Goal: Task Accomplishment & Management: Use online tool/utility

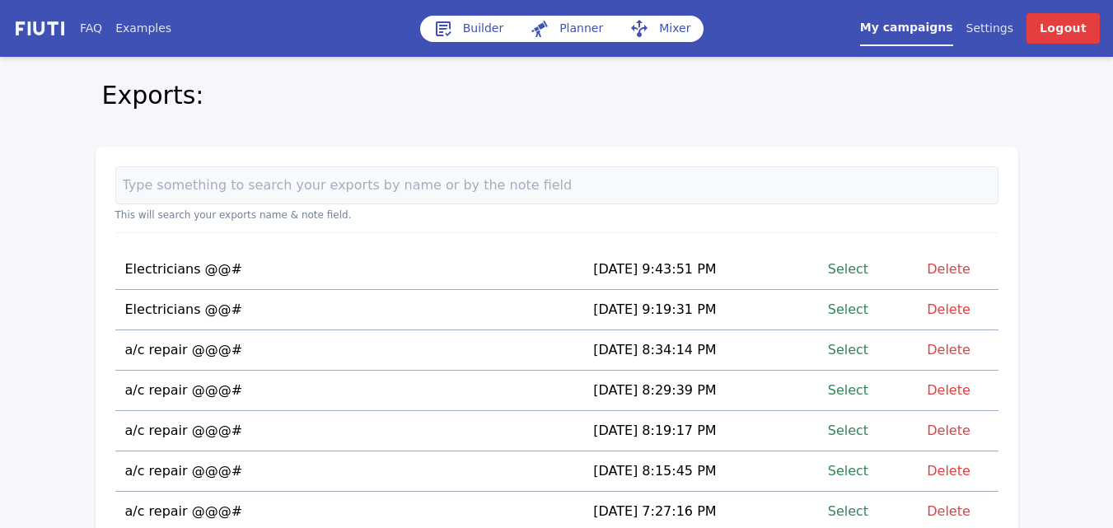
click at [856, 352] on link "Select" at bounding box center [848, 349] width 40 height 22
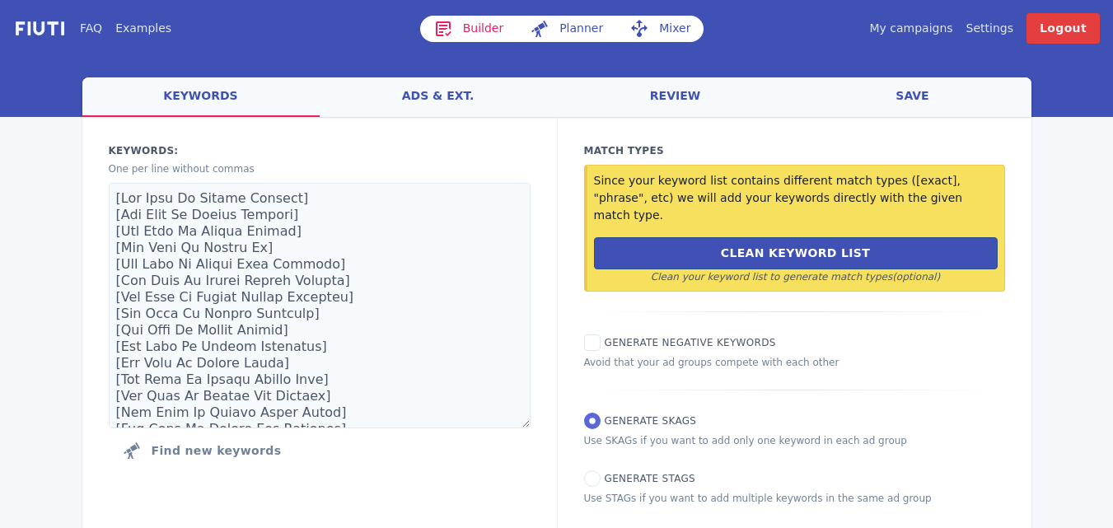
click at [662, 26] on link "Mixer" at bounding box center [659, 29] width 87 height 26
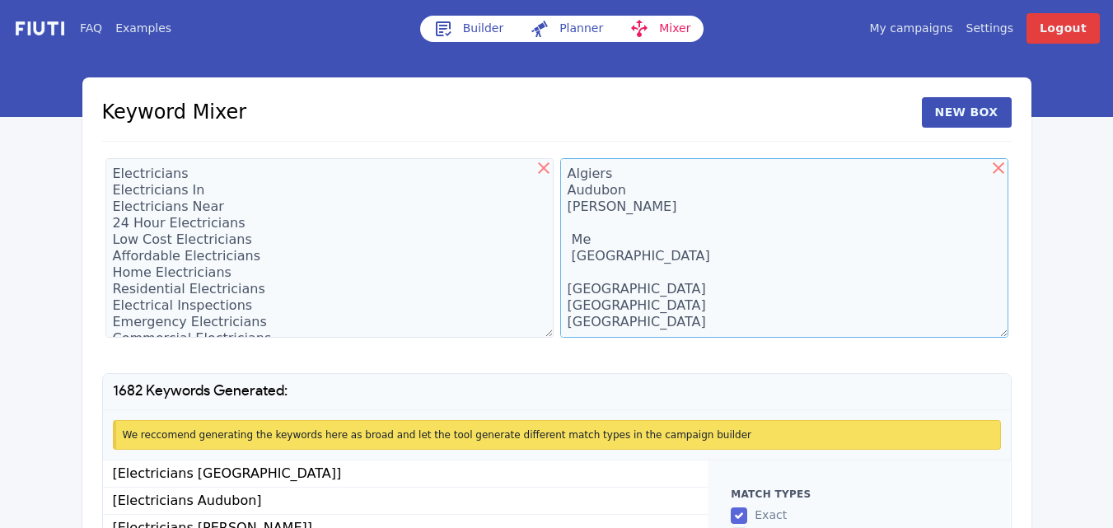
click at [583, 183] on textarea "Algiers Audubon [PERSON_NAME] Me [GEOGRAPHIC_DATA] [GEOGRAPHIC_DATA] [GEOGRAPHI…" at bounding box center [784, 248] width 448 height 180
type textarea "Algiers A [PERSON_NAME] Me [GEOGRAPHIC_DATA] [GEOGRAPHIC_DATA] [GEOGRAPHIC_DATA…"
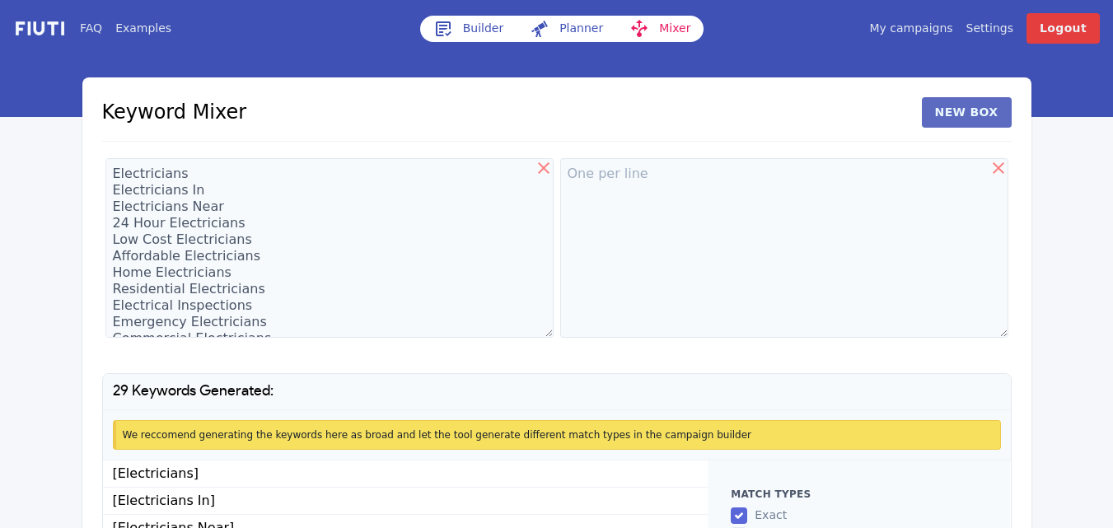
click at [947, 119] on button "New Box" at bounding box center [967, 112] width 90 height 30
click at [300, 214] on textarea "Electricians Electricians In Electricians Near 24 Hour Electricians Low Cost El…" at bounding box center [253, 248] width 296 height 180
click at [136, 175] on textarea "Electricians Electricians In Electricians Near 24 Hour Electricians Low Cost El…" at bounding box center [253, 248] width 296 height 180
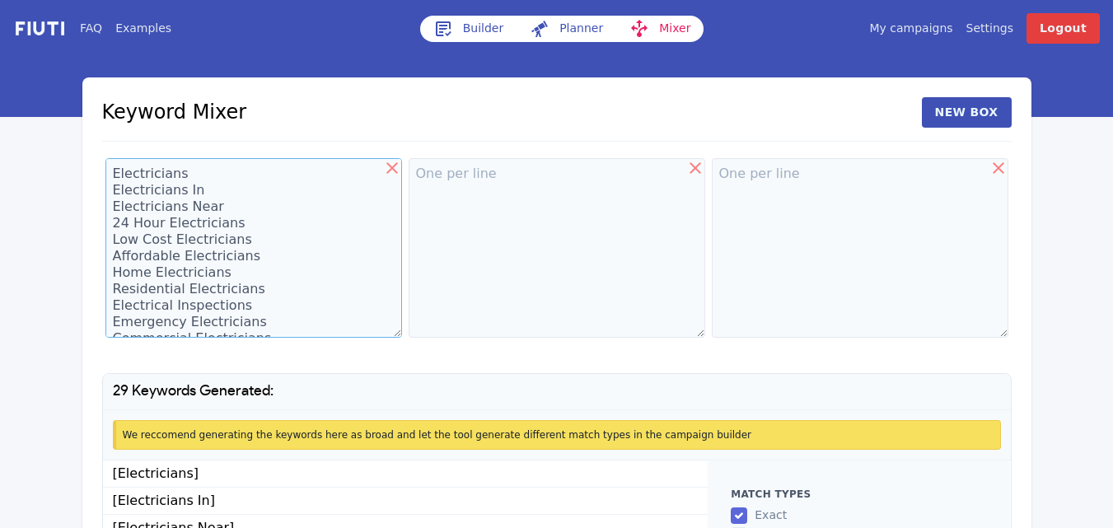
click at [136, 175] on textarea "Electricians Electricians In Electricians Near 24 Hour Electricians Low Cost El…" at bounding box center [253, 248] width 296 height 180
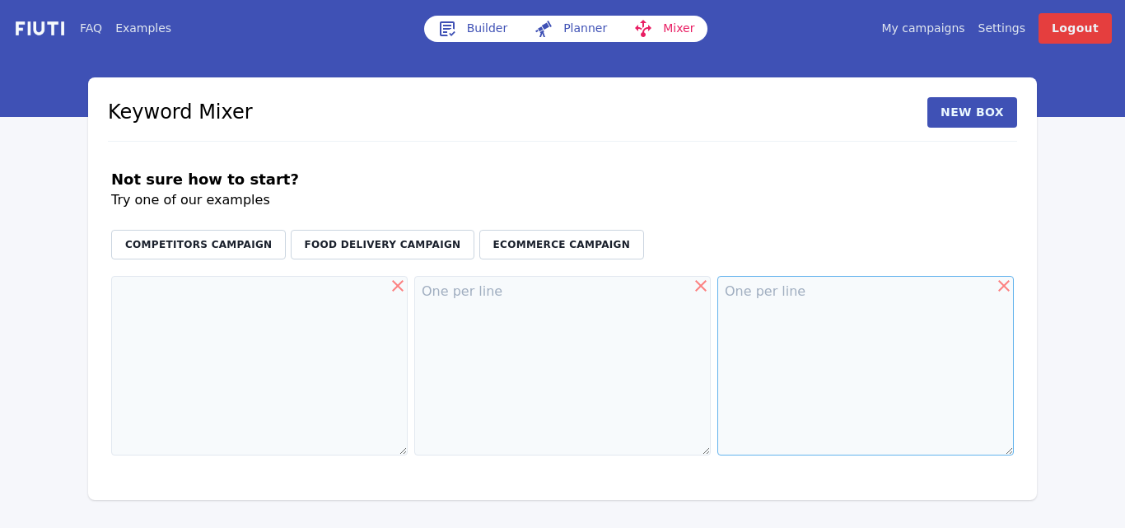
click at [769, 318] on textarea at bounding box center [865, 366] width 296 height 180
paste textarea "Algiers A [PERSON_NAME] Me [GEOGRAPHIC_DATA] [GEOGRAPHIC_DATA] [GEOGRAPHIC_DATA…"
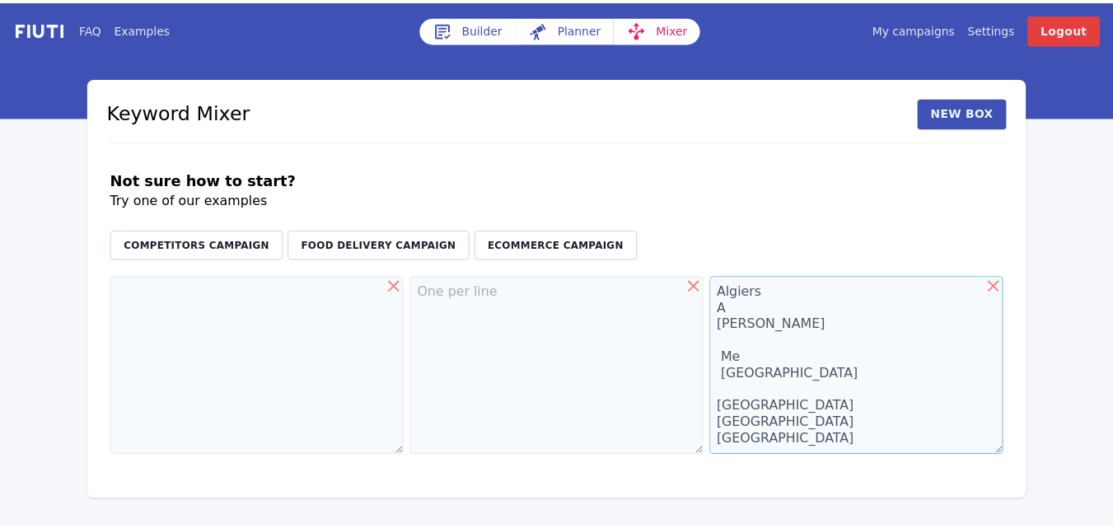
scroll to position [16200, 0]
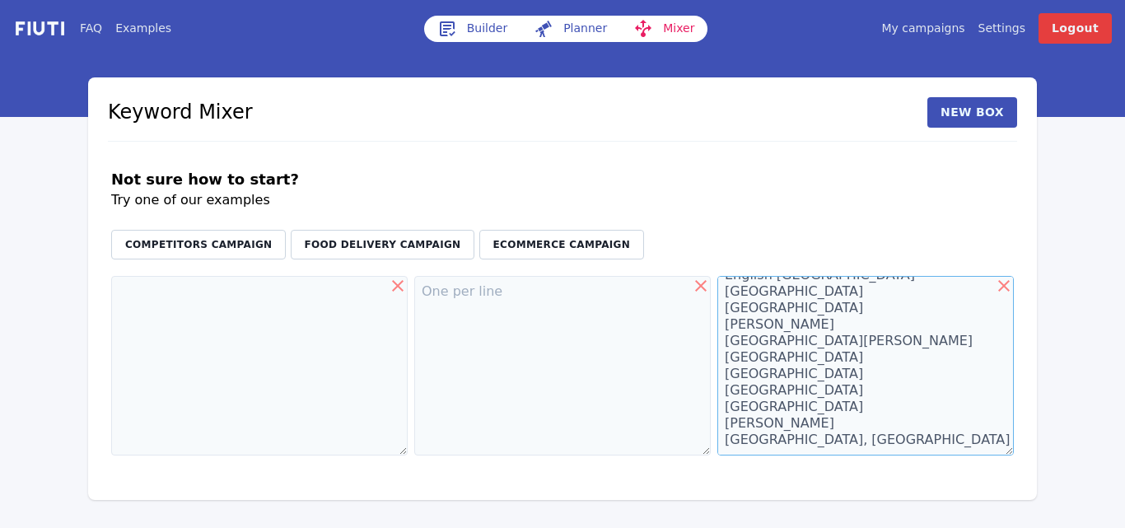
type textarea "Algiers A [PERSON_NAME] Me [GEOGRAPHIC_DATA] [GEOGRAPHIC_DATA] [GEOGRAPHIC_DATA…"
click at [462, 299] on textarea at bounding box center [562, 366] width 296 height 180
type textarea "Repair Installation"
click at [148, 292] on textarea at bounding box center [259, 366] width 296 height 180
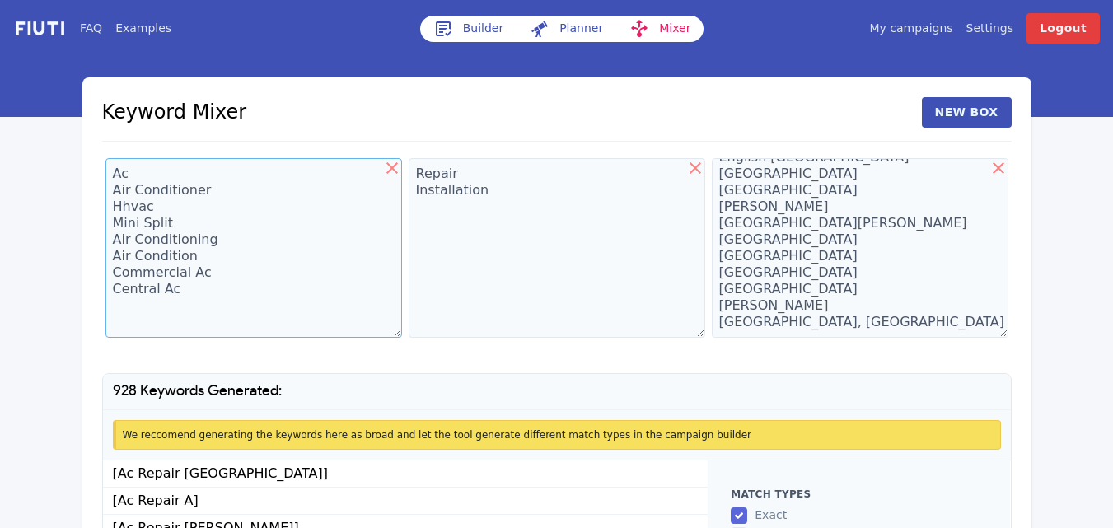
click at [114, 314] on textarea "Ac Air Conditioner Hhvac Mini Split Air Conditioning Air Condition Commercial A…" at bounding box center [253, 248] width 296 height 180
click at [187, 293] on textarea "Ac Air Conditioner Hhvac Mini Split Air Conditioning Air Condition Commercial A…" at bounding box center [253, 248] width 296 height 180
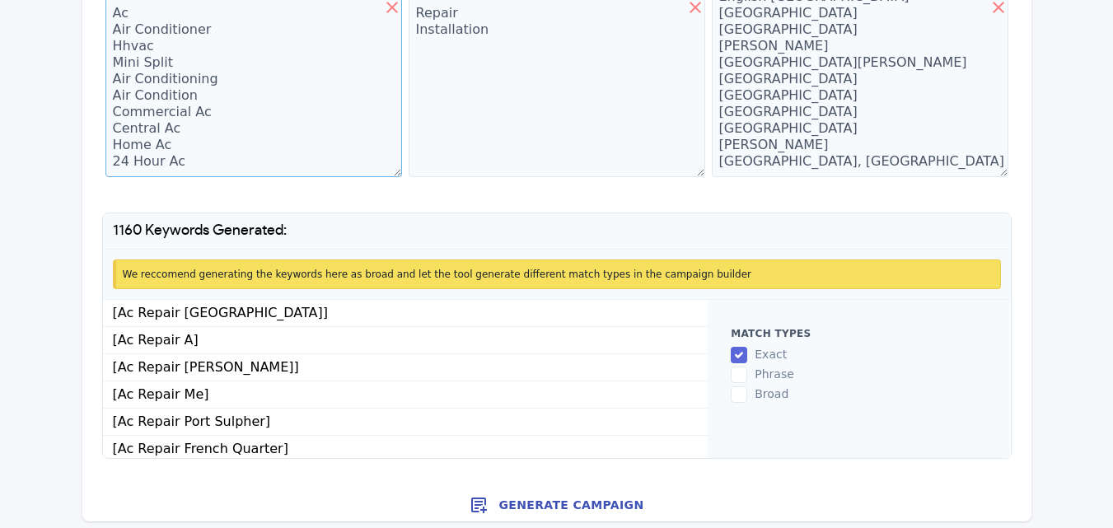
scroll to position [166, 0]
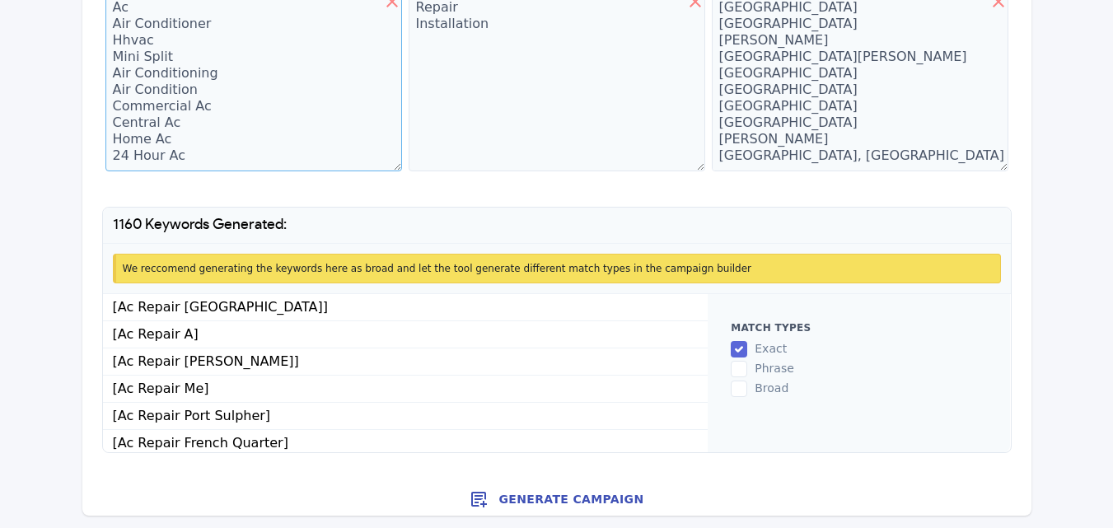
type textarea "Ac Air Conditioner Hhvac Mini Split Air Conditioning Air Condition Commercial A…"
click at [588, 501] on button "Generate Campaign" at bounding box center [556, 499] width 949 height 33
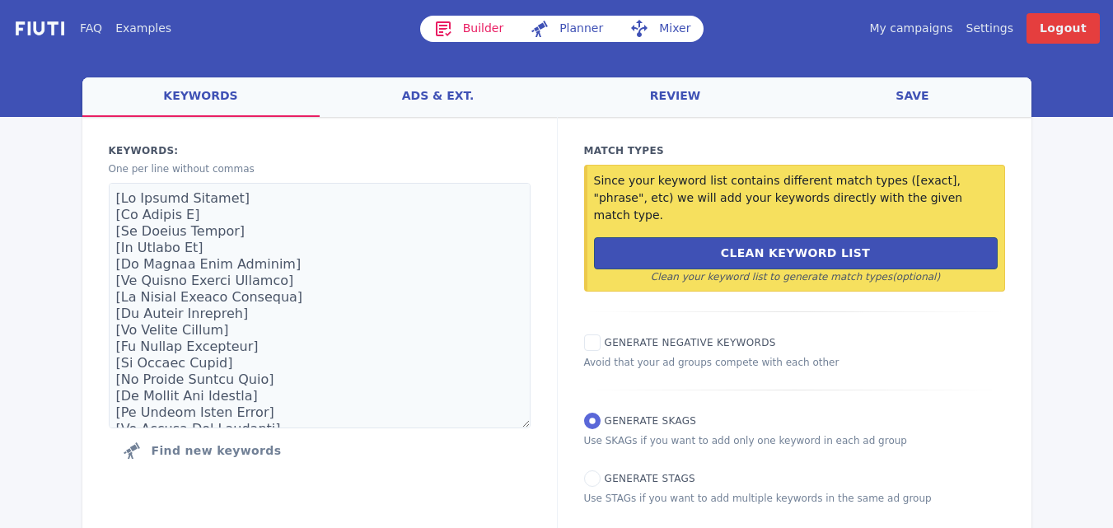
click at [1113, 380] on html "FAQ Examples Builder Planner Mixer My campaigns Price Settings Login Logout wel…" at bounding box center [556, 289] width 1113 height 578
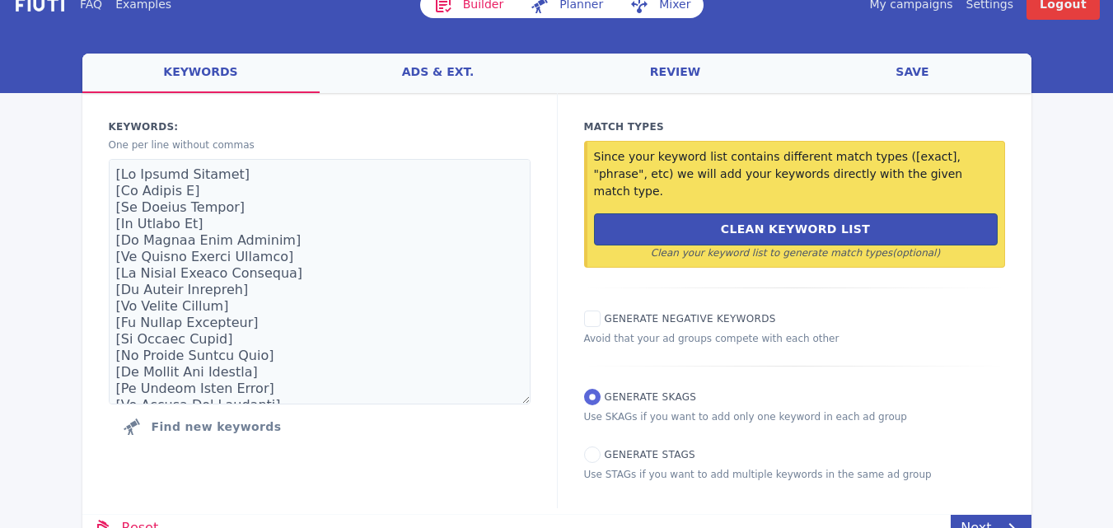
scroll to position [33, 0]
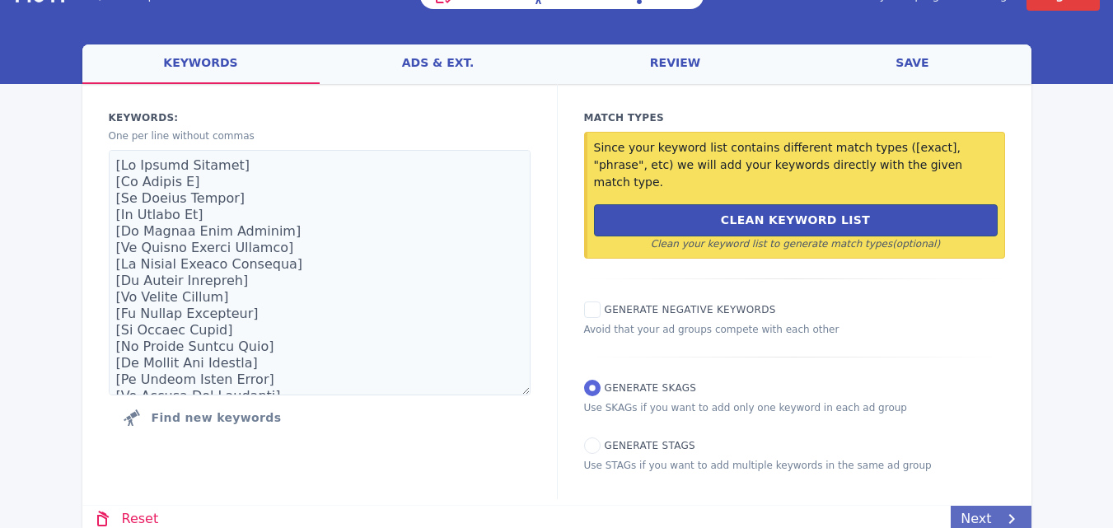
click at [973, 506] on link "Next" at bounding box center [990, 519] width 80 height 26
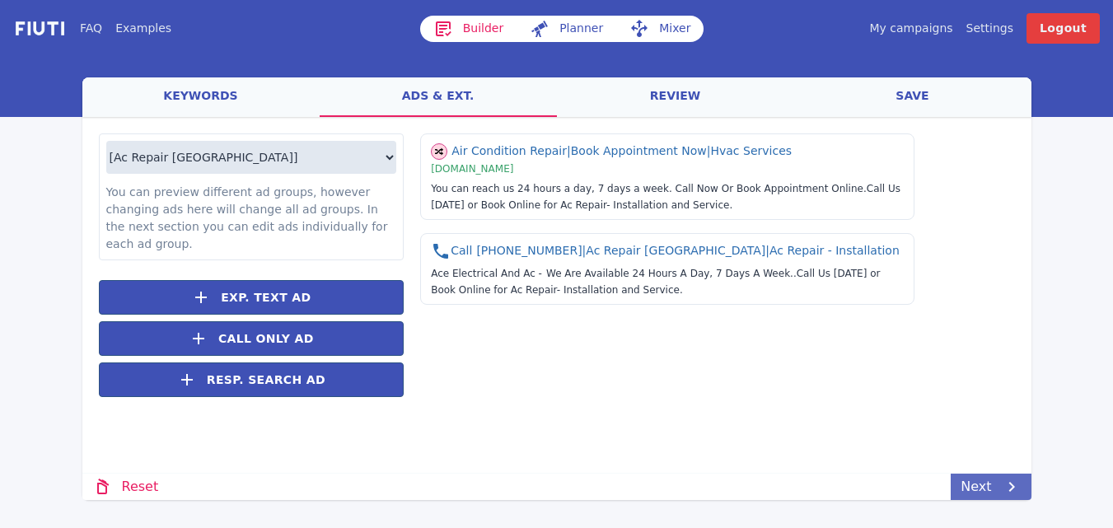
scroll to position [0, 0]
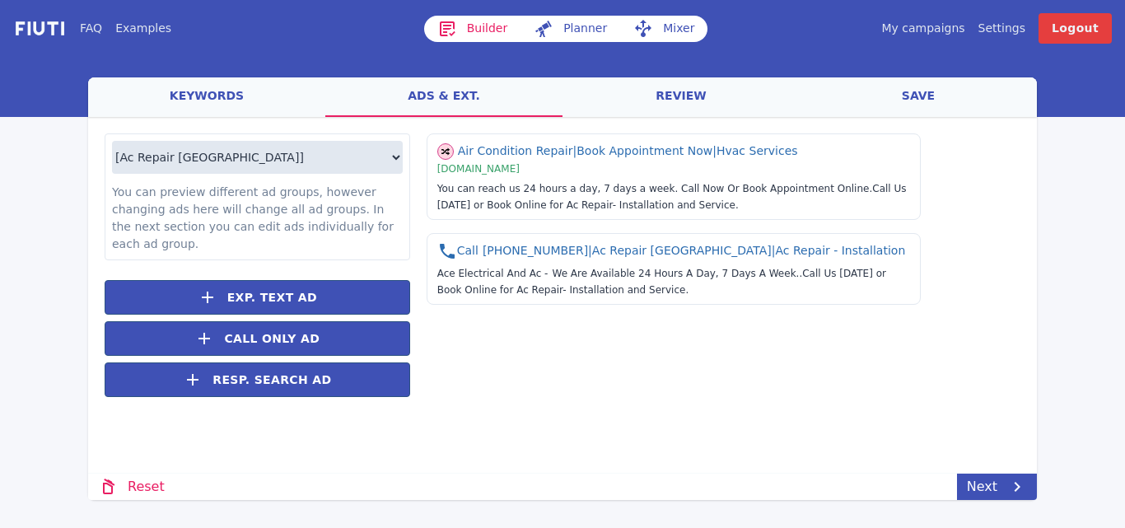
click at [920, 98] on link "save" at bounding box center [918, 97] width 237 height 40
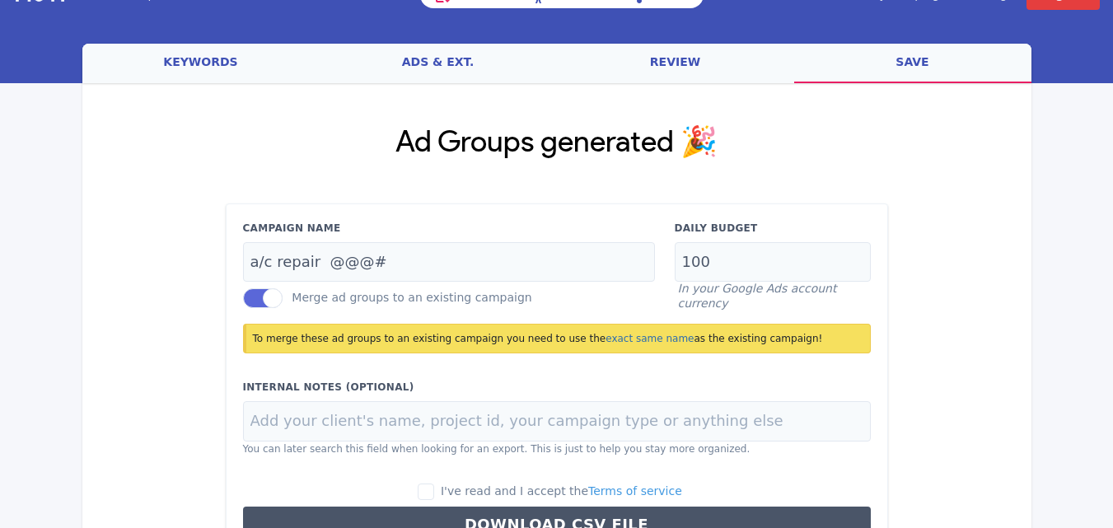
scroll to position [154, 0]
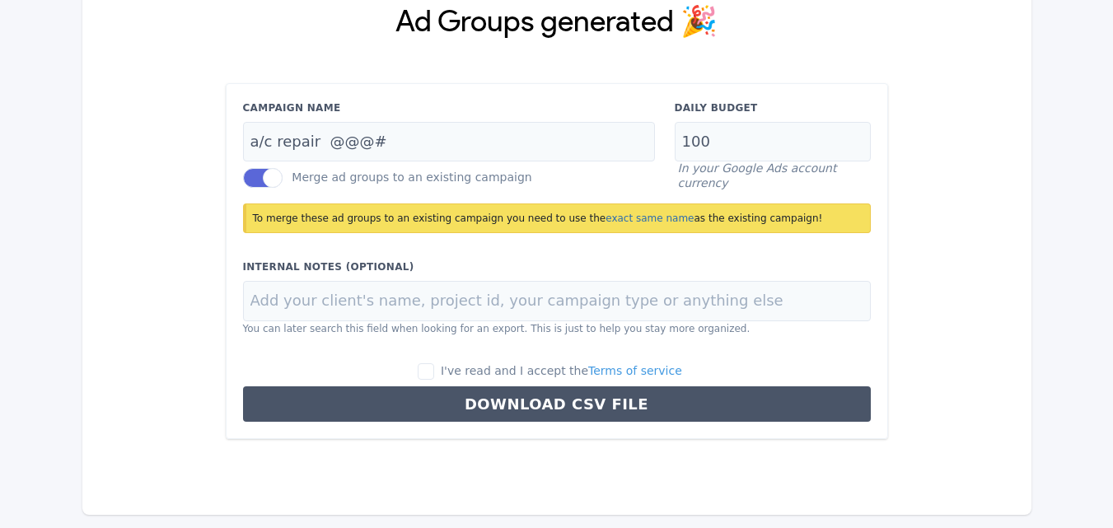
click at [455, 373] on label "I've read and I accept the Terms of service" at bounding box center [550, 371] width 264 height 18
click at [434, 373] on input "I've read and I accept the Terms of service" at bounding box center [426, 371] width 16 height 16
checkbox input "true"
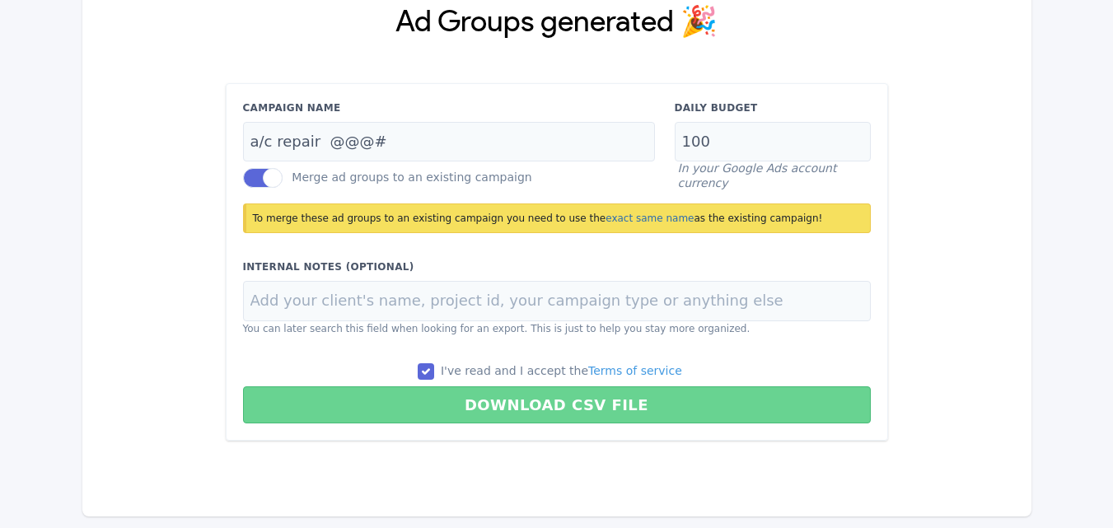
click at [521, 401] on button "Download CSV File" at bounding box center [557, 404] width 628 height 37
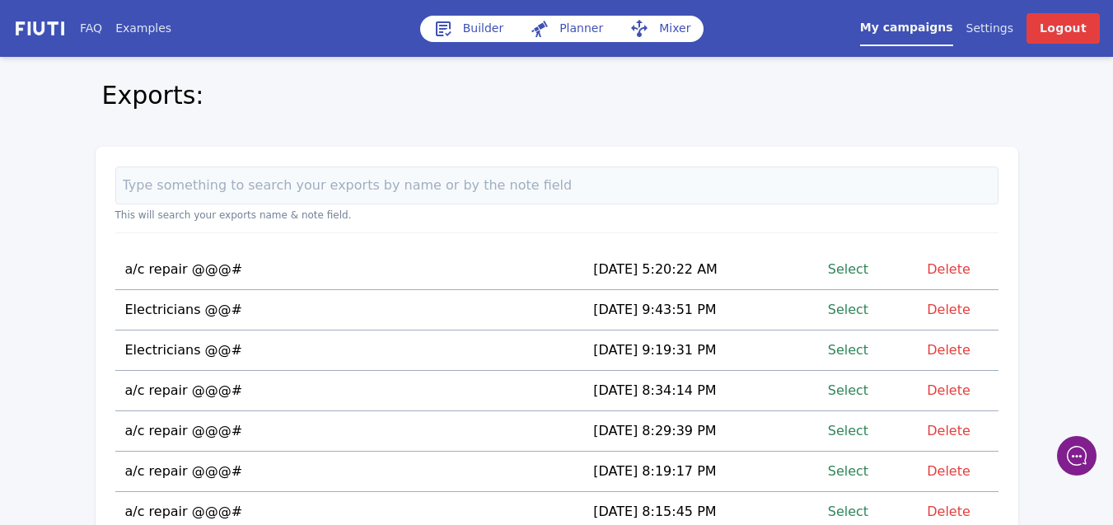
click at [854, 311] on link "Select" at bounding box center [848, 309] width 40 height 22
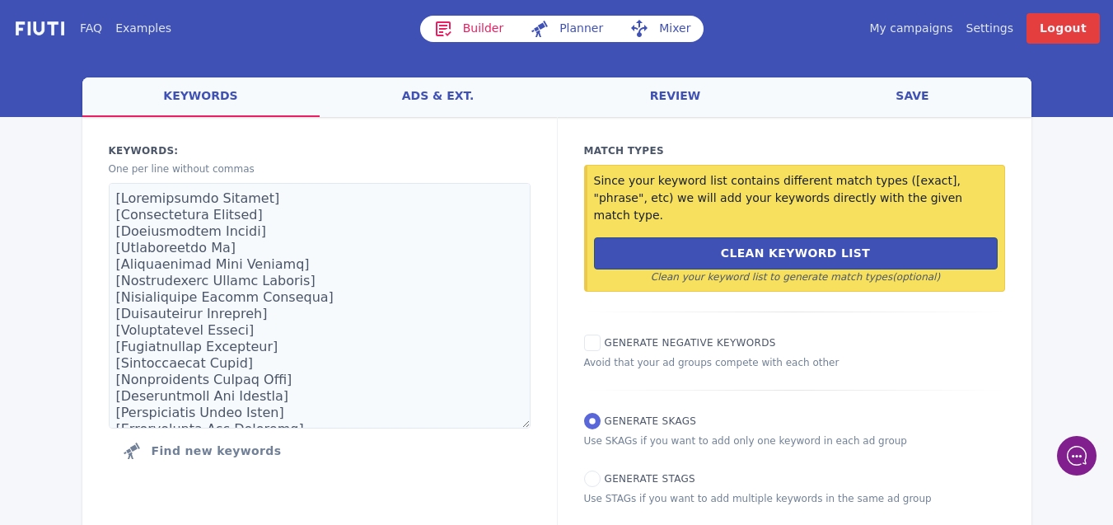
click at [670, 34] on link "Mixer" at bounding box center [659, 29] width 87 height 26
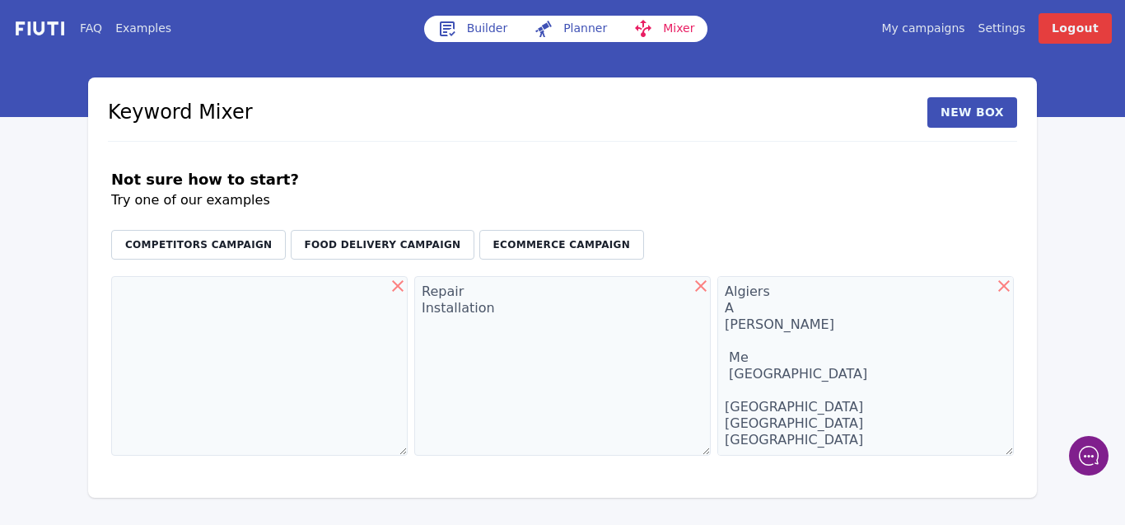
click at [670, 34] on link "Mixer" at bounding box center [663, 29] width 87 height 26
click at [952, 32] on link "My campaigns" at bounding box center [922, 28] width 83 height 17
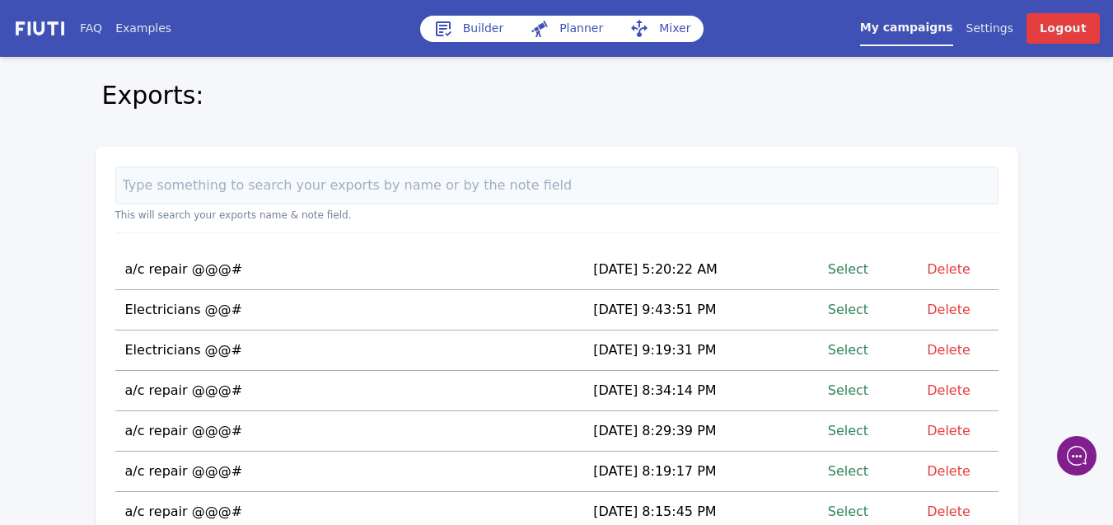
click at [854, 308] on link "Select" at bounding box center [848, 309] width 40 height 22
click at [849, 310] on link "Select" at bounding box center [848, 309] width 40 height 22
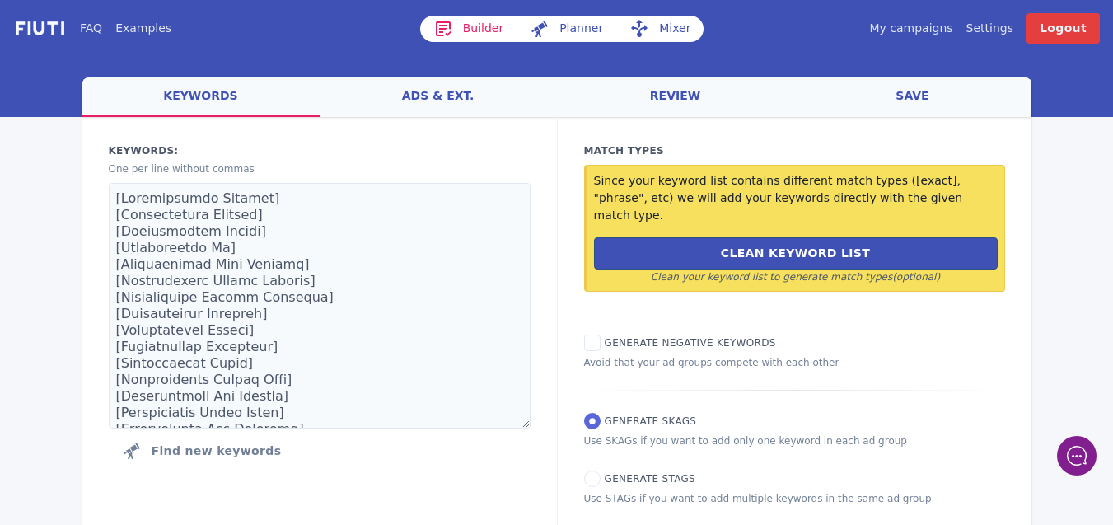
click at [908, 24] on link "My campaigns" at bounding box center [910, 28] width 83 height 17
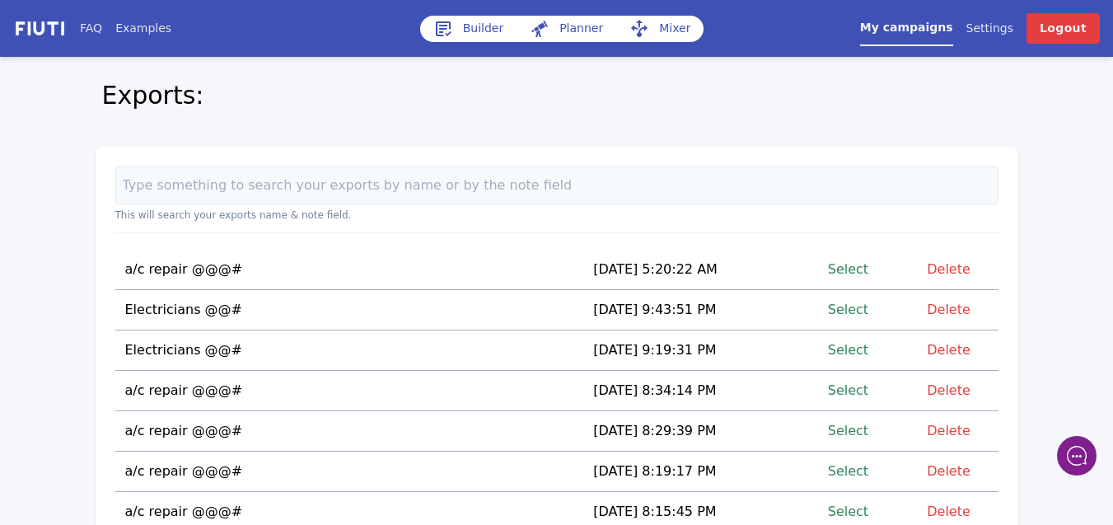
click at [863, 268] on link "Select" at bounding box center [848, 269] width 40 height 22
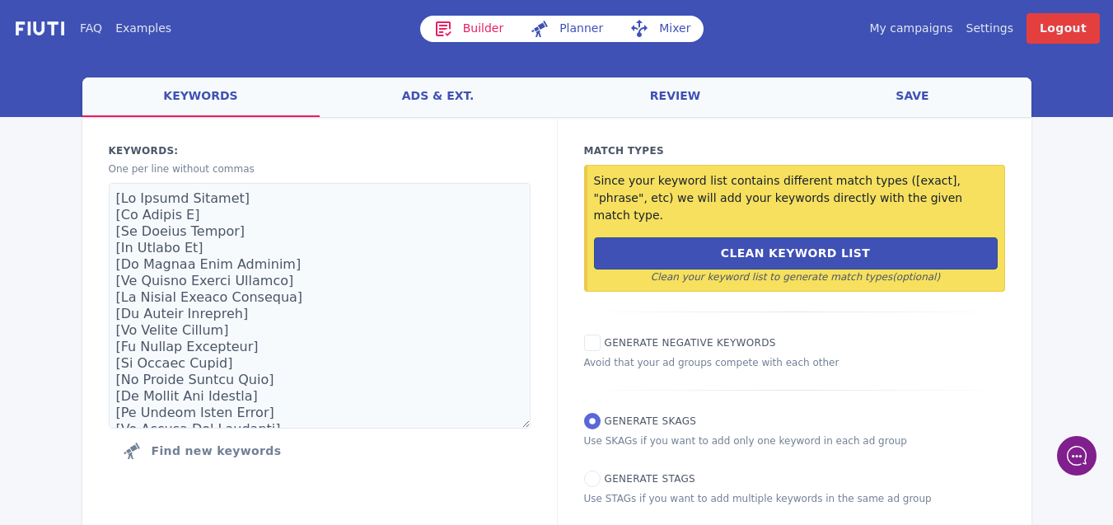
click at [671, 27] on link "Mixer" at bounding box center [659, 29] width 87 height 26
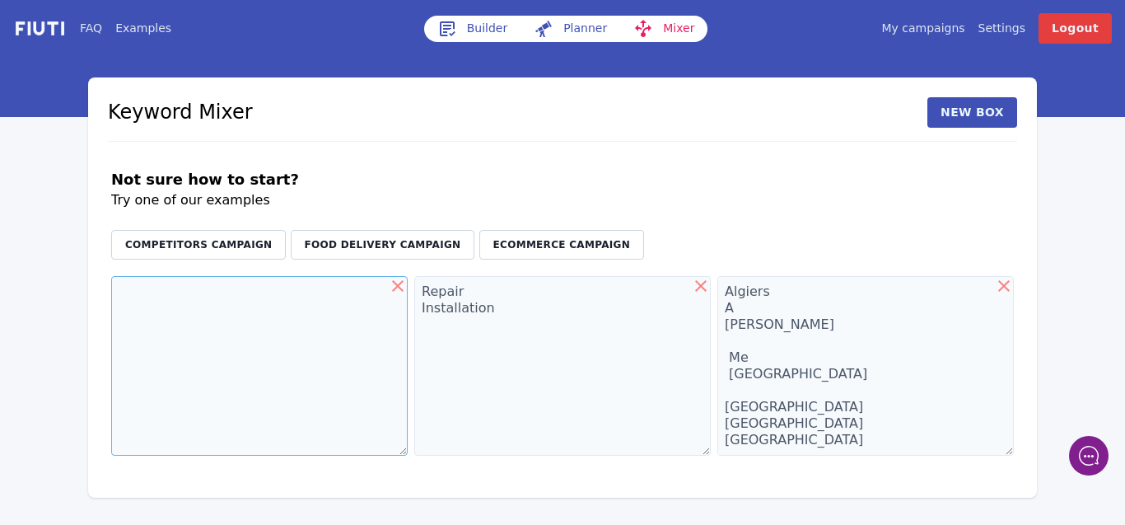
click at [248, 290] on textarea at bounding box center [259, 366] width 296 height 180
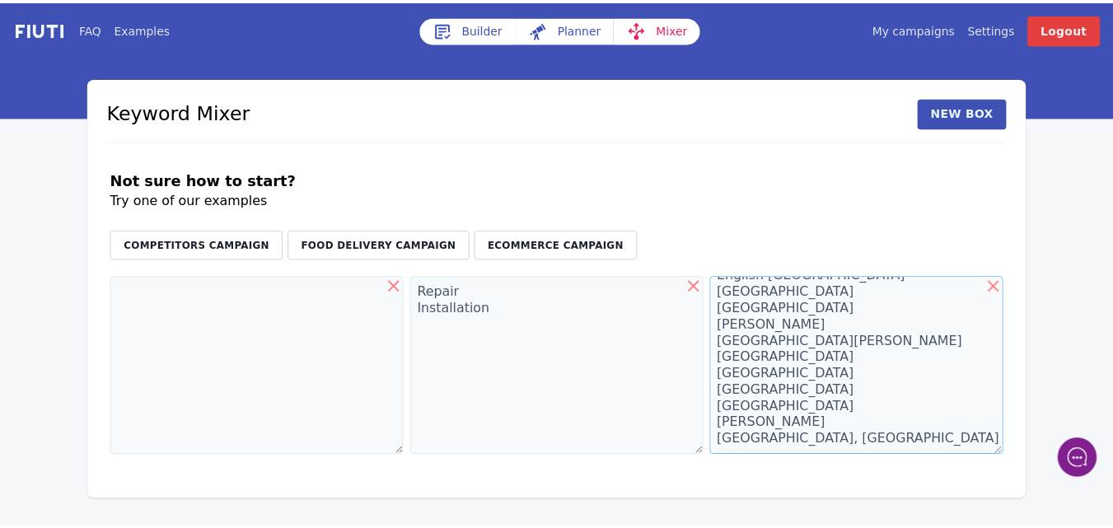
scroll to position [986, 0]
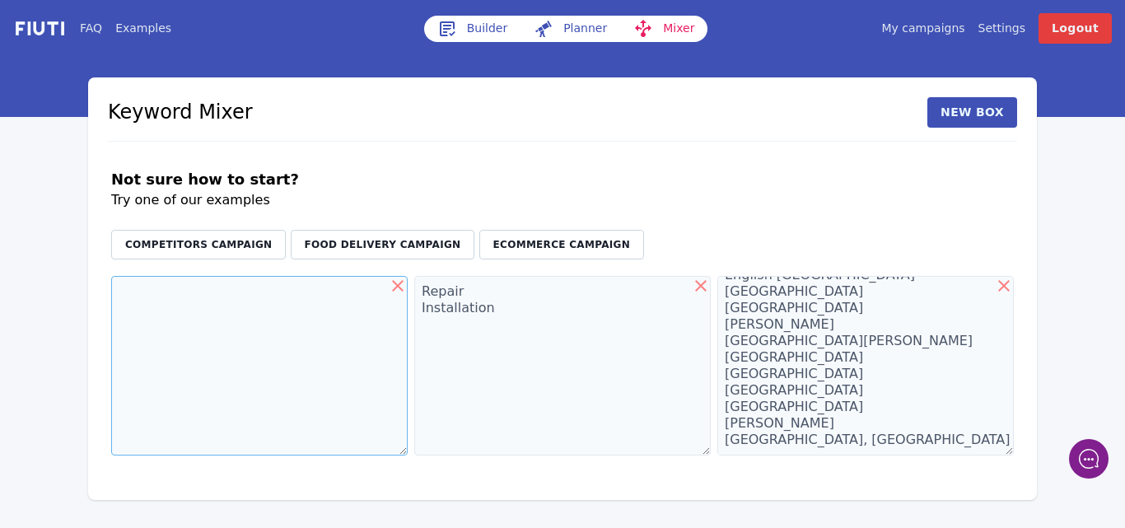
click at [174, 292] on textarea at bounding box center [259, 366] width 296 height 180
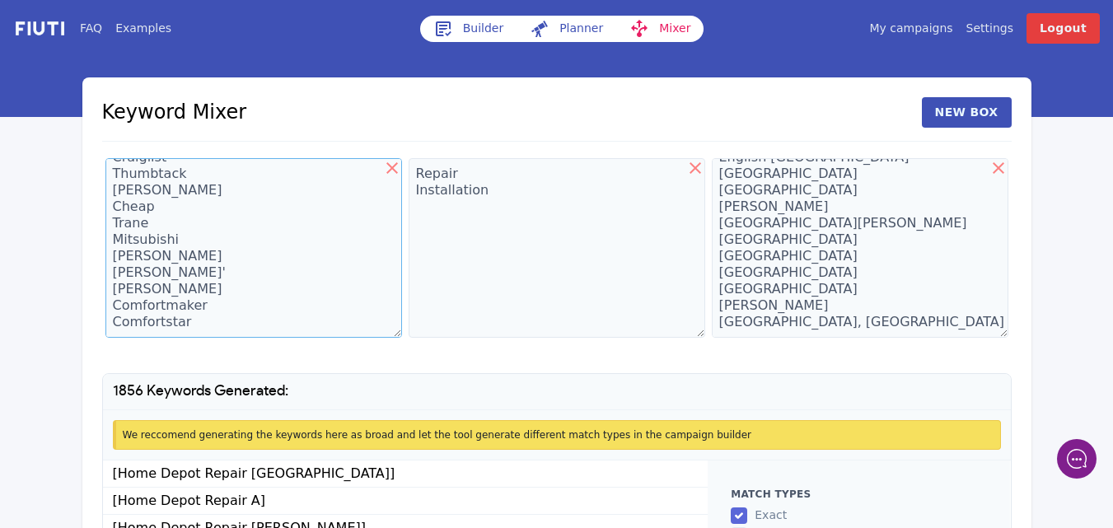
scroll to position [109, 0]
drag, startPoint x: 149, startPoint y: 317, endPoint x: 128, endPoint y: 312, distance: 21.2
click at [128, 312] on textarea "Home Depot Lowes yellow Pages Yelp Craiglist Thumbtack [PERSON_NAME] Cheap Tran…" at bounding box center [253, 248] width 296 height 180
drag, startPoint x: 128, startPoint y: 312, endPoint x: 194, endPoint y: 319, distance: 65.4
click at [194, 319] on textarea "Home Depot Lowes yellow Pages Yelp Craiglist Thumbtack [PERSON_NAME] Cheap Tran…" at bounding box center [253, 248] width 296 height 180
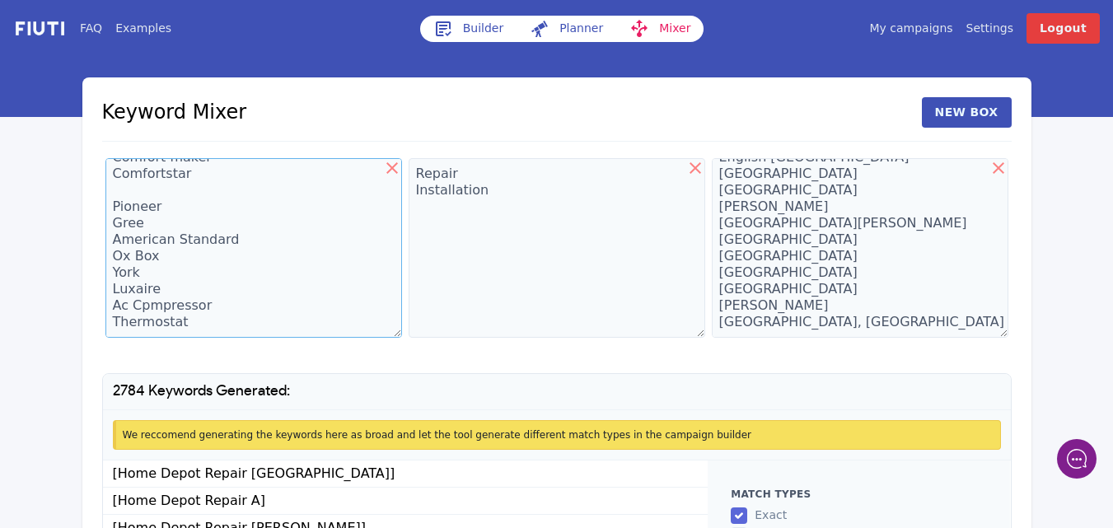
scroll to position [257, 0]
click at [189, 313] on textarea "Home Depot Lowes yellow Pages Yelp Craiglist Thumbtack [PERSON_NAME] Cheap Tran…" at bounding box center [253, 248] width 296 height 180
click at [200, 334] on textarea "Home Depot Lowes yellow Pages Yelp Craiglist Thumbtack [PERSON_NAME] Cheap Tran…" at bounding box center [253, 248] width 296 height 180
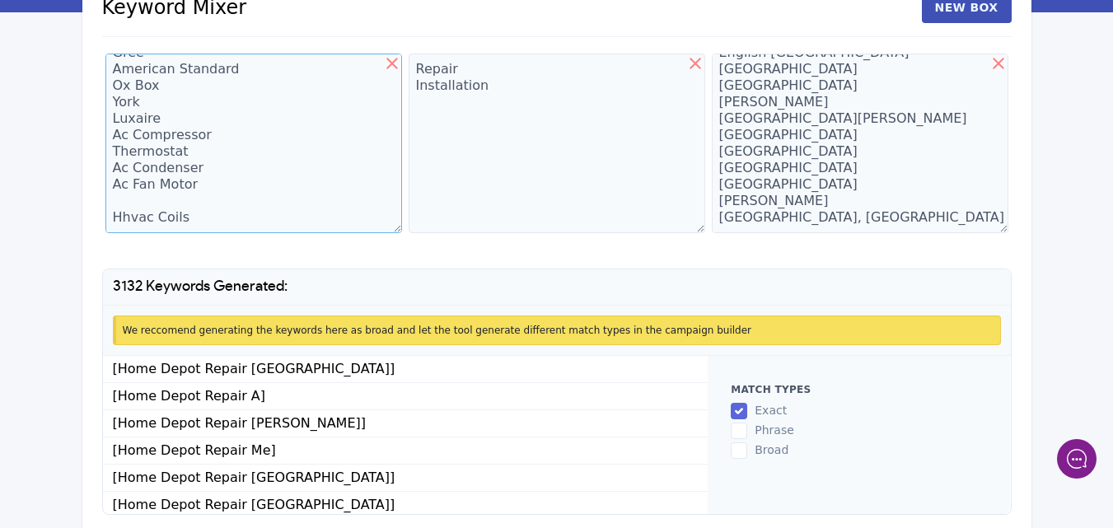
scroll to position [161, 0]
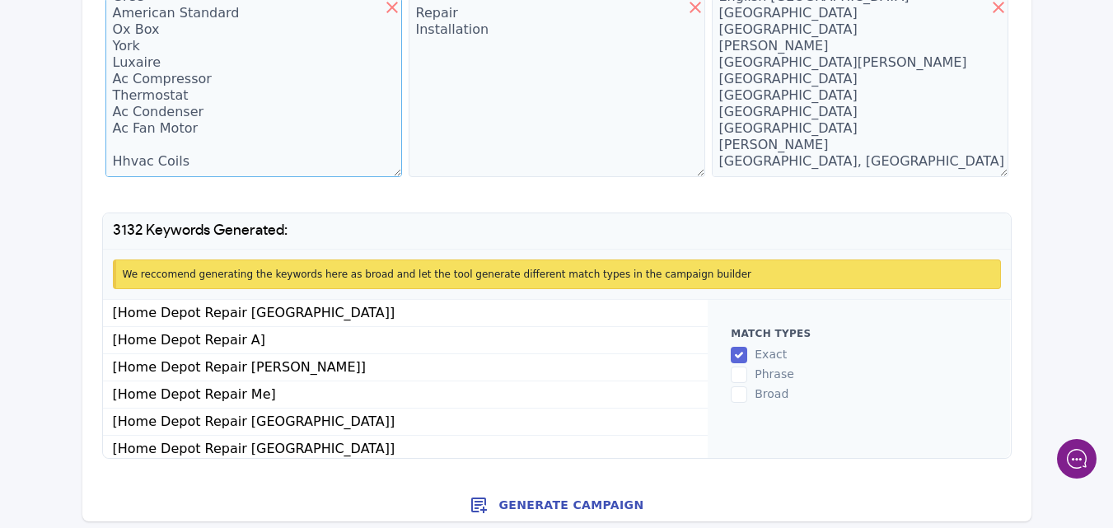
type textarea "Home Depot Lowes yellow Pages Yelp Craiglist Thumbtack [PERSON_NAME] Cheap Tran…"
click at [542, 511] on button "Generate Campaign" at bounding box center [556, 504] width 949 height 33
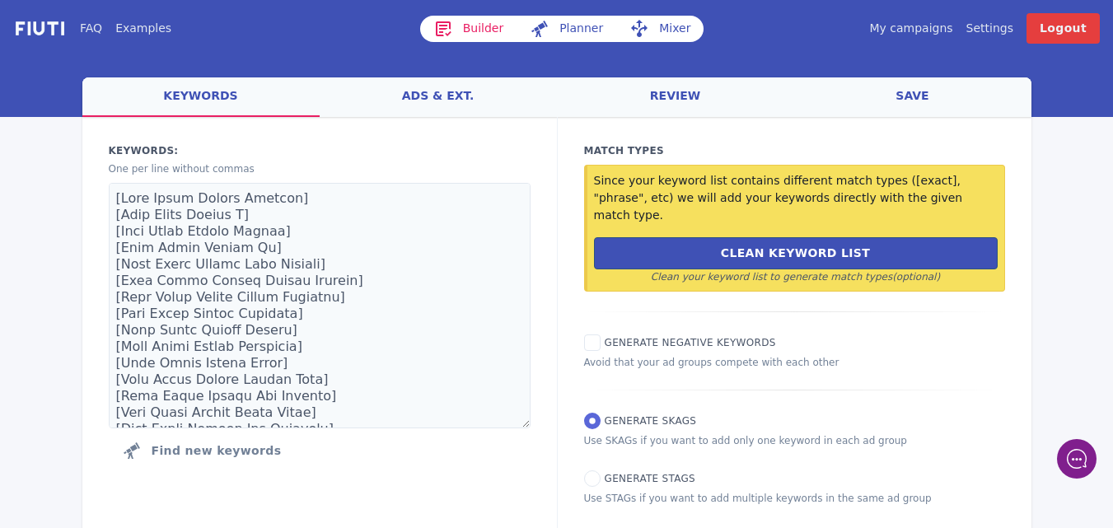
click at [447, 100] on link "ads & ext." at bounding box center [438, 97] width 237 height 40
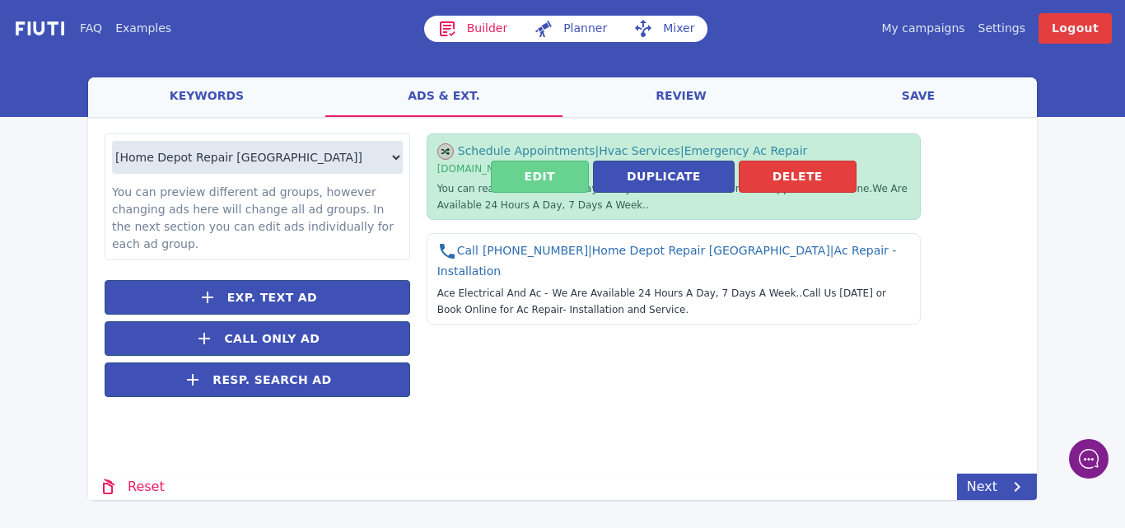
click at [543, 183] on button "Edit" at bounding box center [540, 177] width 98 height 32
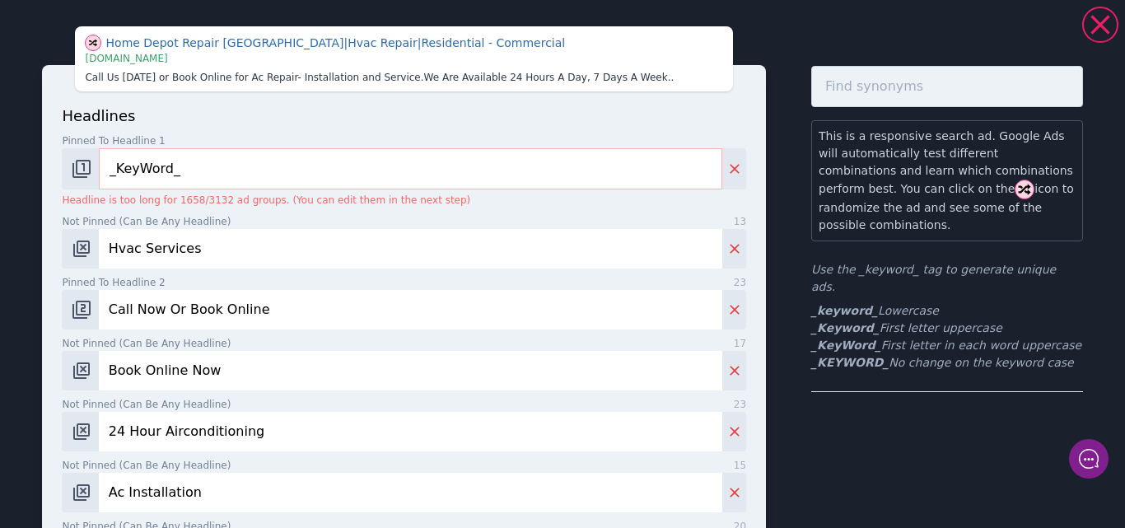
drag, startPoint x: 212, startPoint y: 169, endPoint x: 100, endPoint y: 165, distance: 112.9
click at [100, 165] on input "_KeyWord_" at bounding box center [410, 168] width 623 height 41
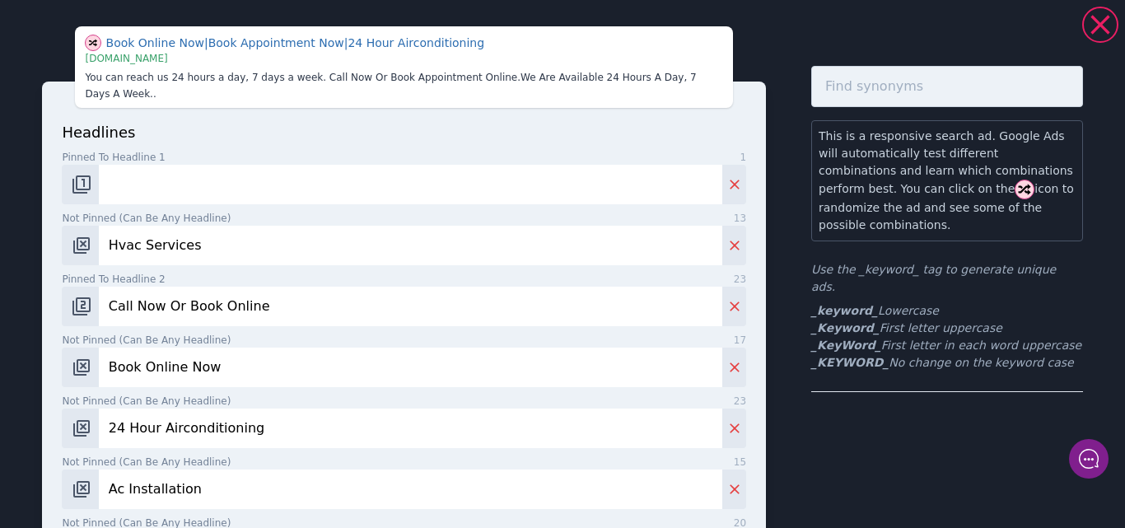
type input "Ac Repair Service"
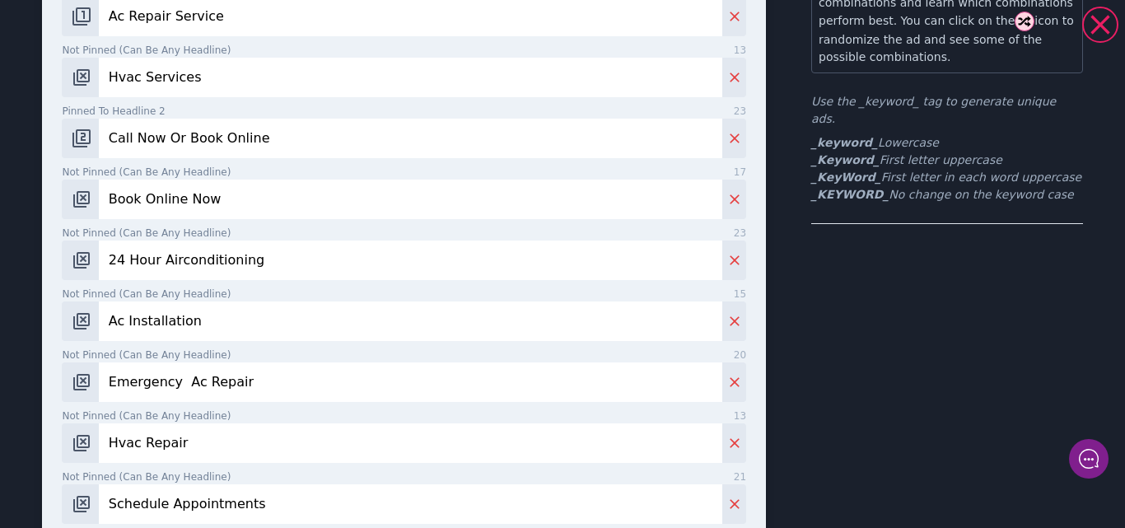
scroll to position [55, 0]
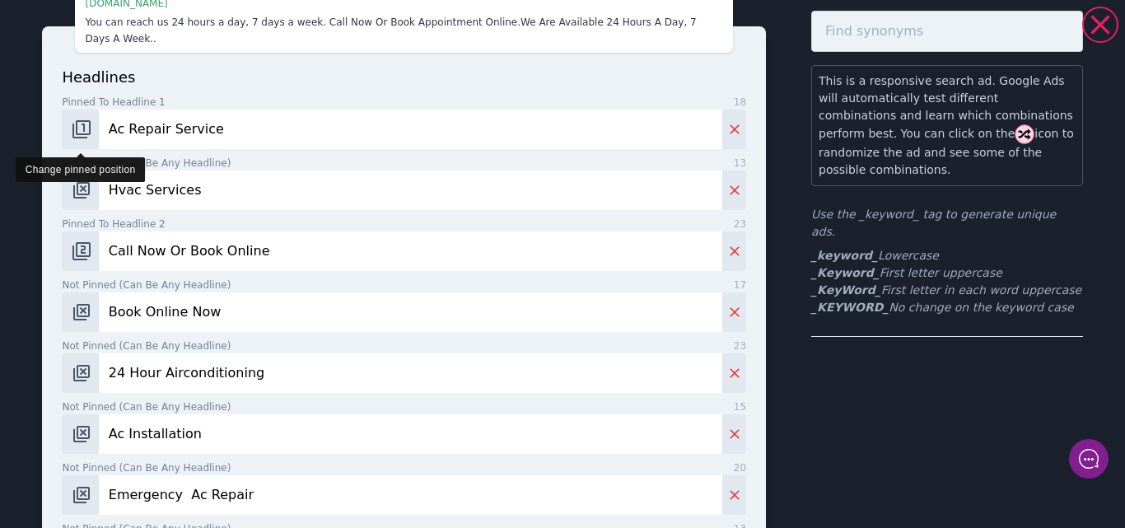
click at [84, 119] on img "Change pinned position" at bounding box center [82, 129] width 20 height 20
click at [82, 119] on img "Change pinned position" at bounding box center [82, 129] width 20 height 20
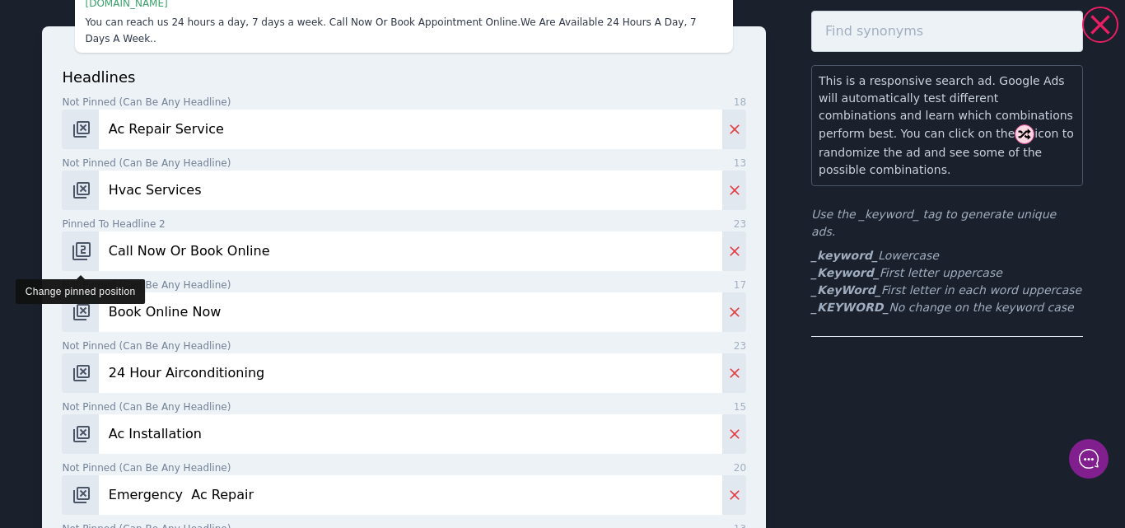
click at [83, 241] on img "Change pinned position" at bounding box center [82, 251] width 20 height 20
click at [82, 241] on img "Change pinned position" at bounding box center [82, 251] width 20 height 20
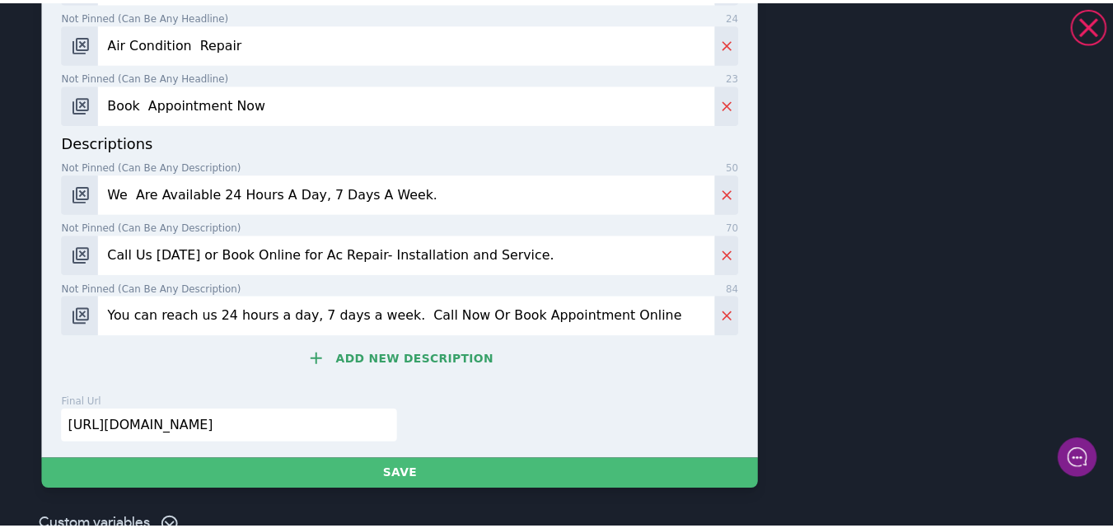
scroll to position [986, 0]
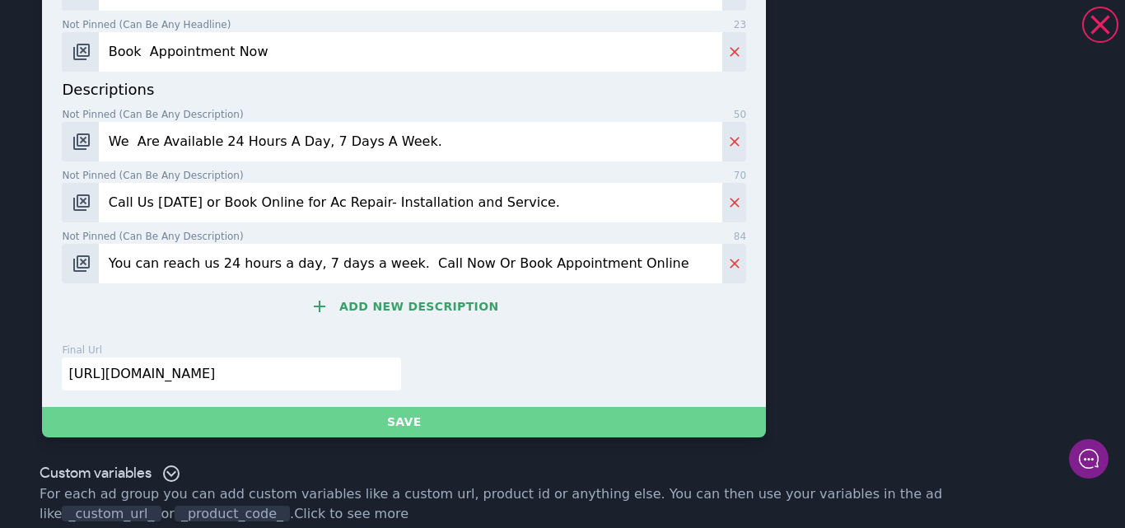
click at [411, 408] on button "Save" at bounding box center [404, 422] width 724 height 30
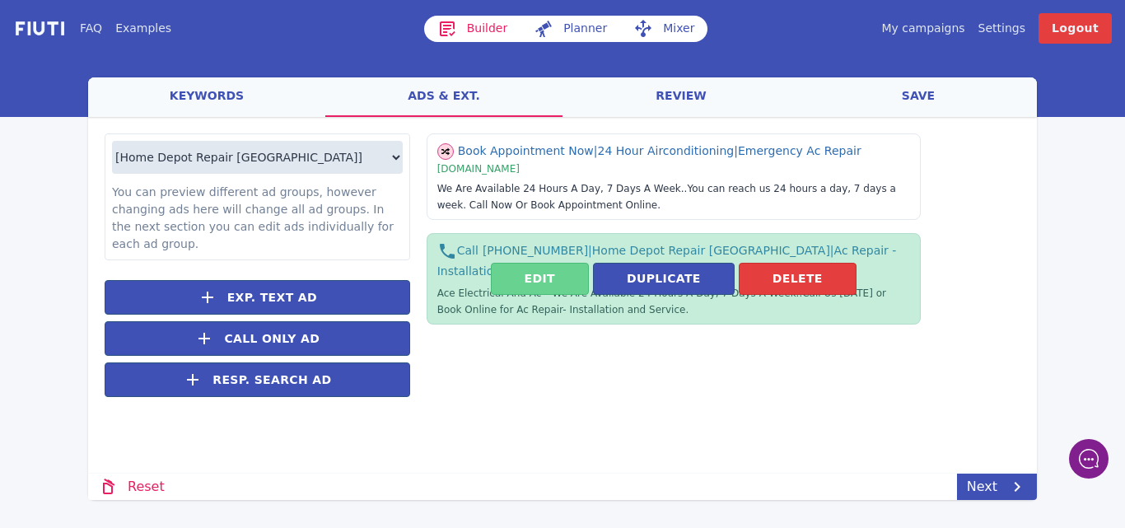
click at [537, 277] on button "Edit" at bounding box center [540, 279] width 98 height 32
select select "US"
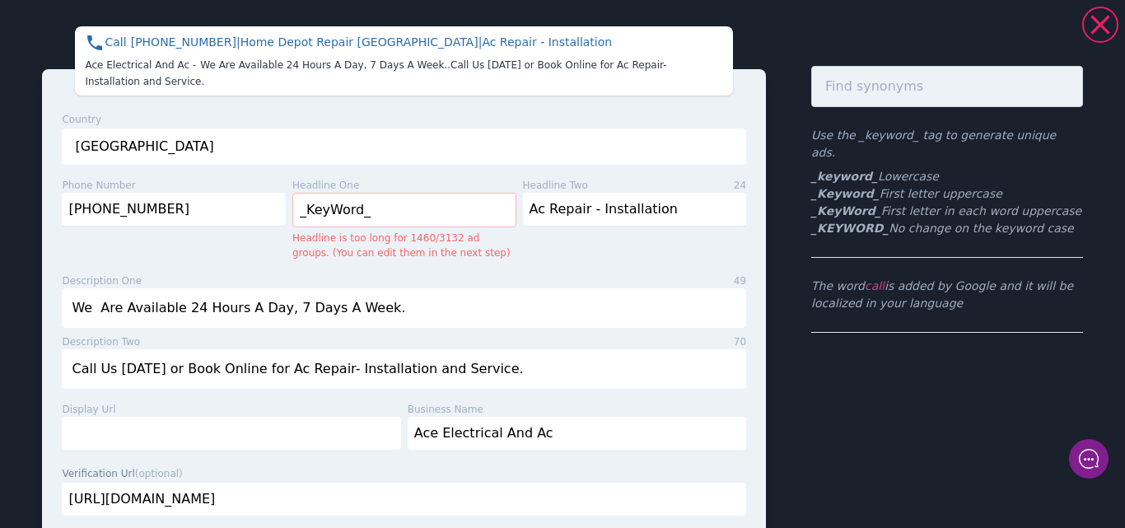
click at [537, 288] on input "We Are Available 24 Hours A Day, 7 Days A Week." at bounding box center [404, 308] width 684 height 40
click at [378, 195] on input "_KeyWord_" at bounding box center [404, 210] width 224 height 35
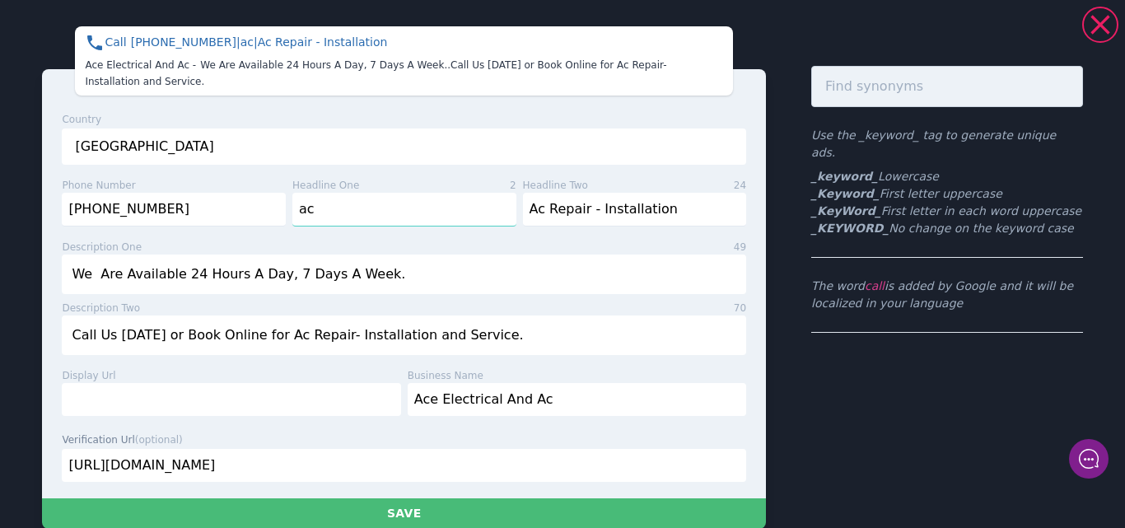
type input "a"
drag, startPoint x: 376, startPoint y: 195, endPoint x: 299, endPoint y: 192, distance: 77.5
click at [299, 193] on input "ac Repair" at bounding box center [404, 210] width 224 height 34
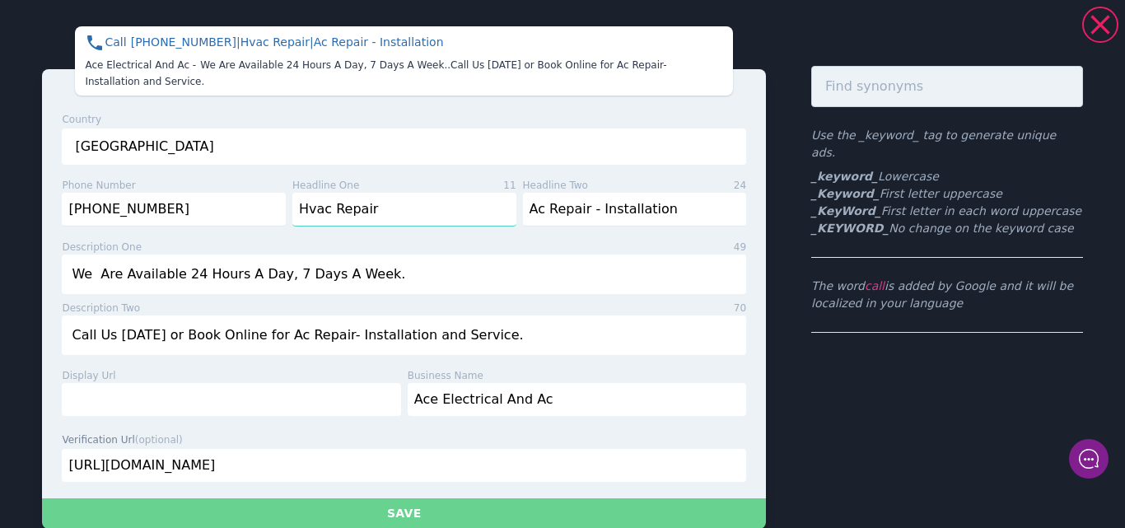
type input "Hvac Repair"
click at [423, 503] on button "Save" at bounding box center [404, 513] width 724 height 30
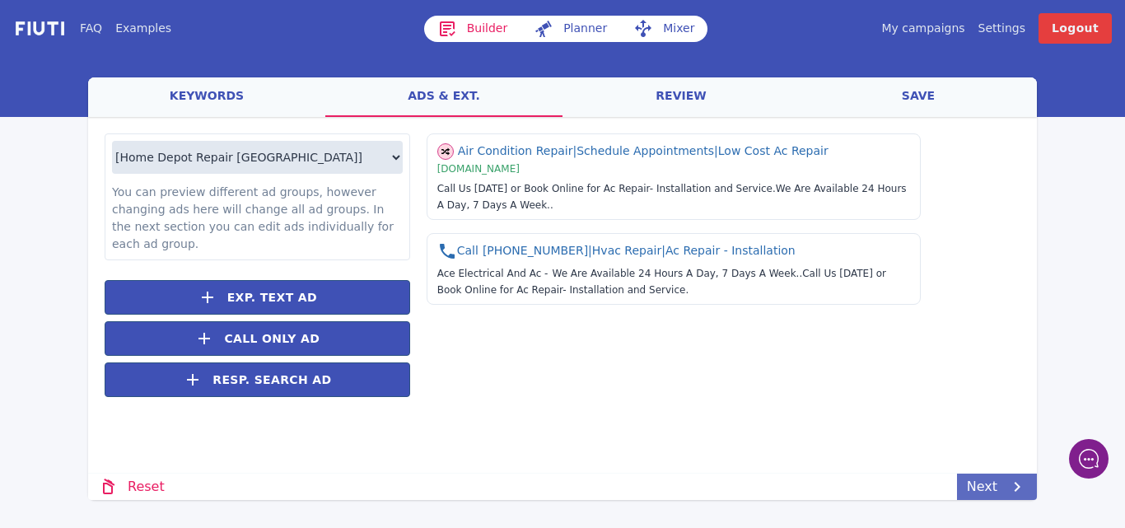
click at [985, 480] on link "Next" at bounding box center [997, 487] width 80 height 26
click at [919, 97] on link "save" at bounding box center [918, 97] width 237 height 40
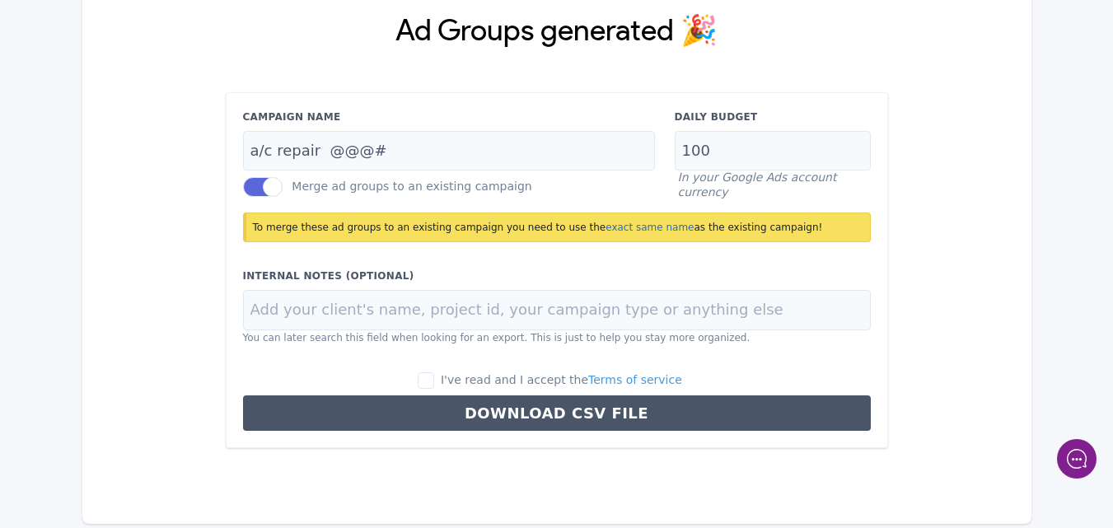
scroll to position [154, 0]
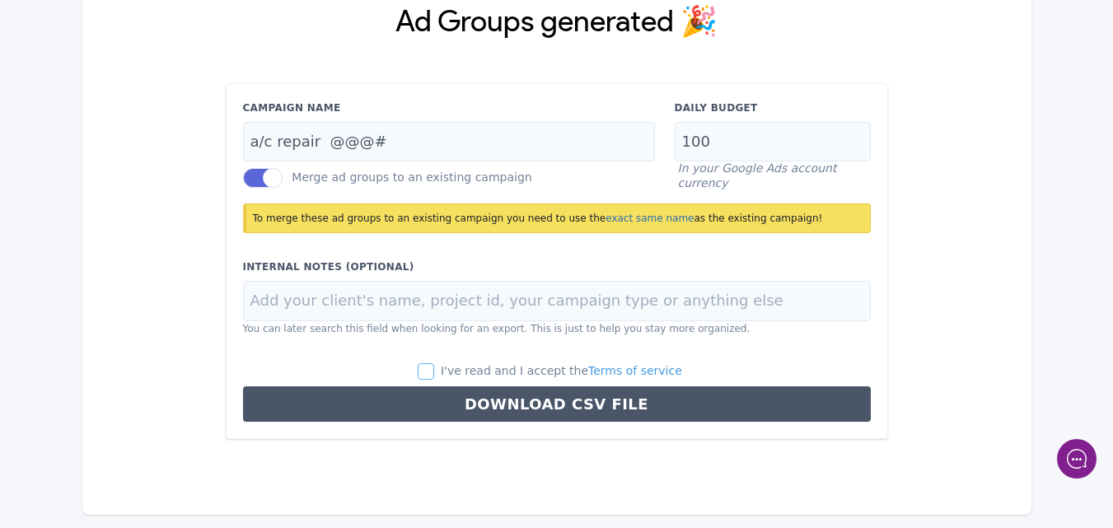
click at [434, 379] on input "I've read and I accept the Terms of service" at bounding box center [426, 371] width 16 height 16
checkbox input "true"
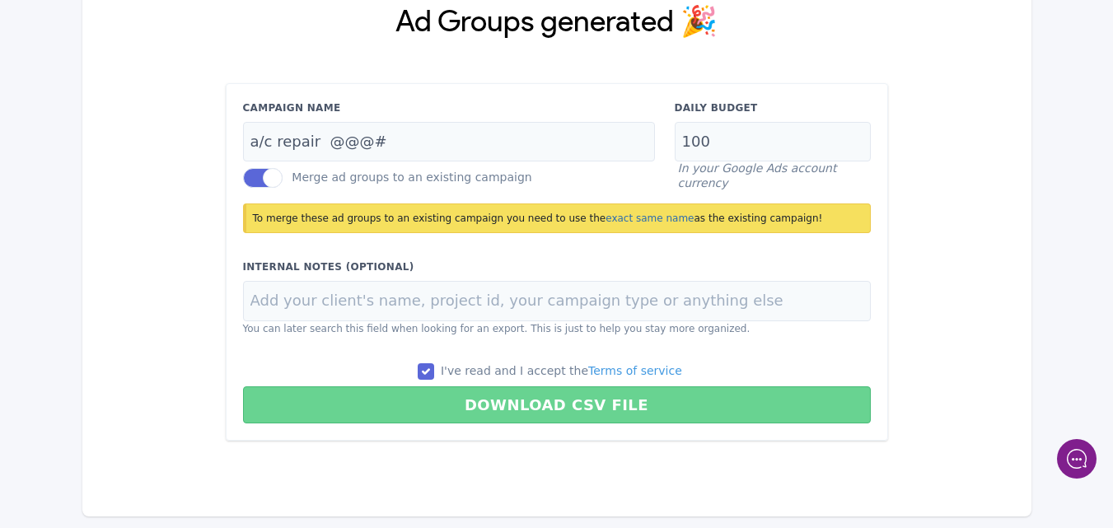
click at [548, 413] on button "Download CSV File" at bounding box center [557, 404] width 628 height 37
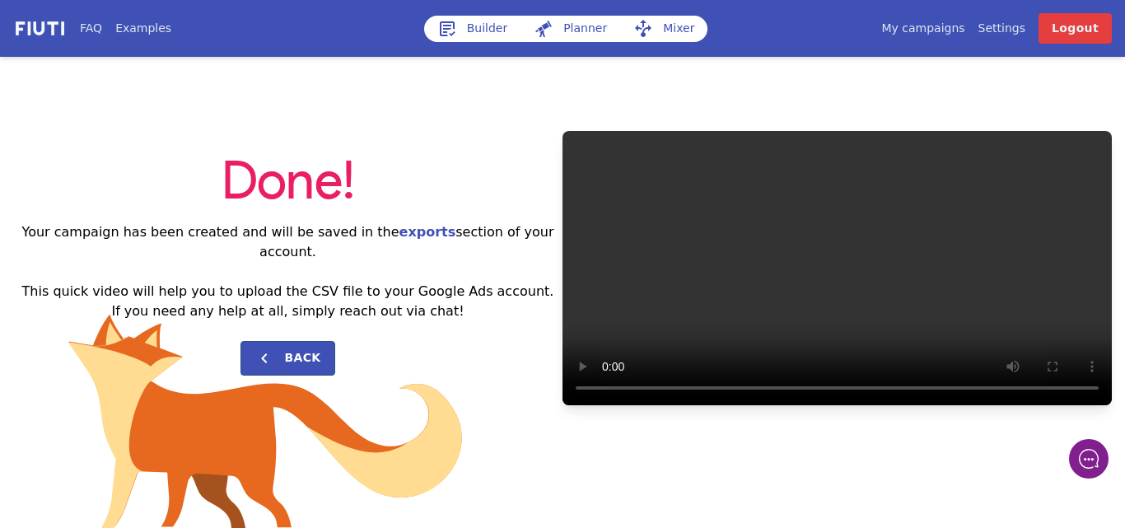
click at [666, 30] on link "Mixer" at bounding box center [663, 29] width 87 height 26
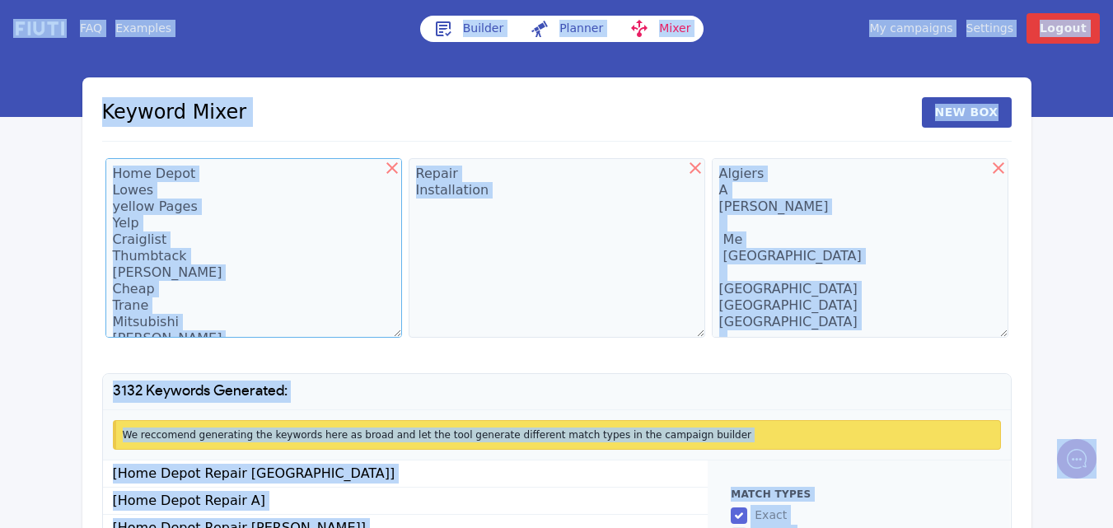
click at [219, 198] on textarea "Home Depot Lowes yellow Pages Yelp Craiglist Thumbtack [PERSON_NAME] Cheap Tran…" at bounding box center [253, 248] width 296 height 180
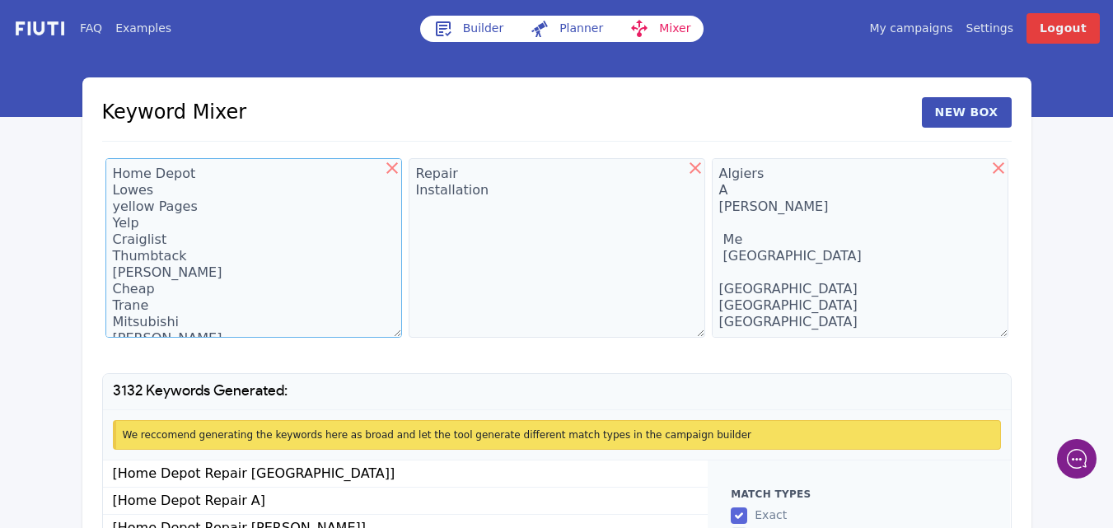
click at [150, 181] on textarea "Home Depot Lowes yellow Pages Yelp Craiglist Thumbtack [PERSON_NAME] Cheap Tran…" at bounding box center [253, 248] width 296 height 180
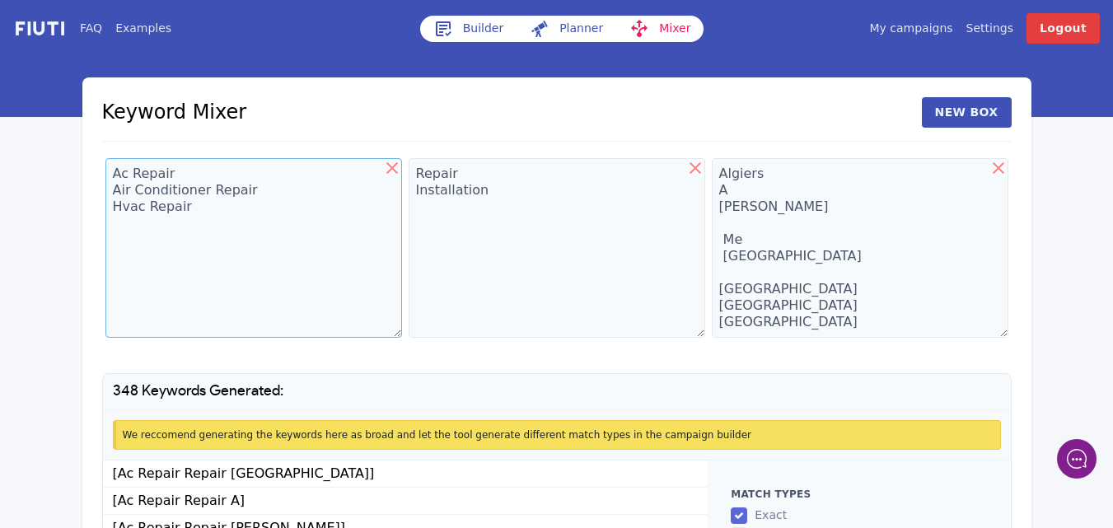
type textarea "Ac Repair Air Conditioner Repair Hvac Repair"
click at [189, 226] on textarea "Ac Repair Air Conditioner Repair Hvac Repair" at bounding box center [253, 248] width 296 height 180
drag, startPoint x: 188, startPoint y: 218, endPoint x: 175, endPoint y: 206, distance: 18.1
click at [175, 206] on textarea "Ac Repair Air Conditioner Repair Hvac Repair" at bounding box center [253, 248] width 296 height 180
click at [195, 212] on textarea "Ac Repair Air Conditioner Repair Hvac Repair" at bounding box center [253, 248] width 296 height 180
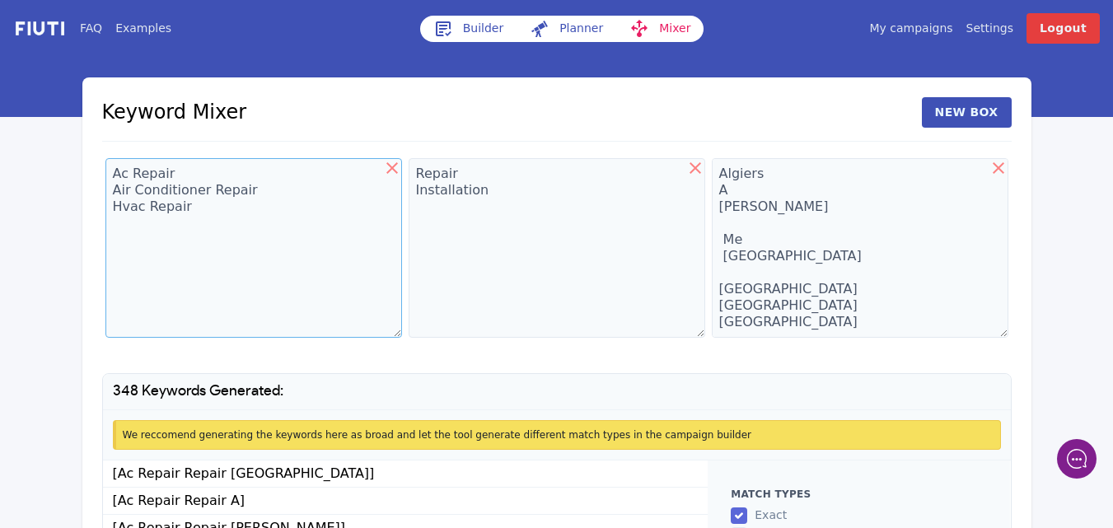
drag, startPoint x: 189, startPoint y: 209, endPoint x: 107, endPoint y: 174, distance: 89.6
click at [107, 174] on textarea "Ac Repair Air Conditioner Repair Hvac Repair" at bounding box center [253, 248] width 296 height 180
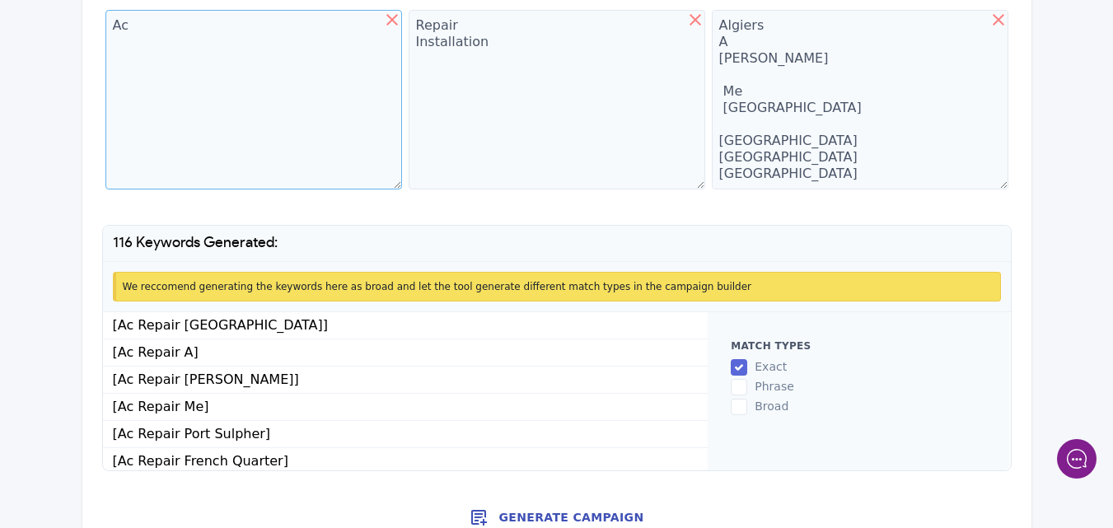
scroll to position [166, 0]
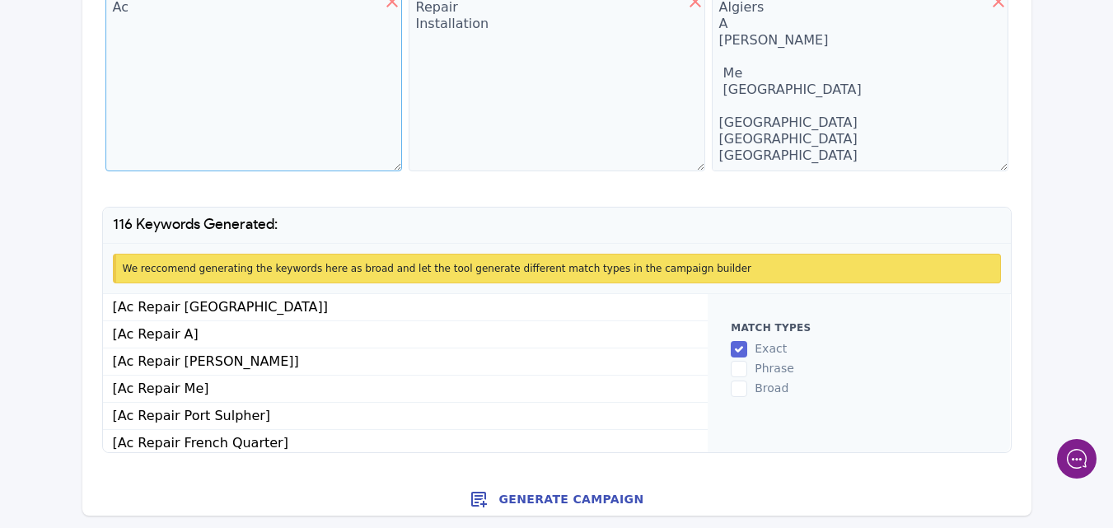
type textarea "Ac"
click at [570, 500] on button "Generate Campaign" at bounding box center [556, 499] width 949 height 33
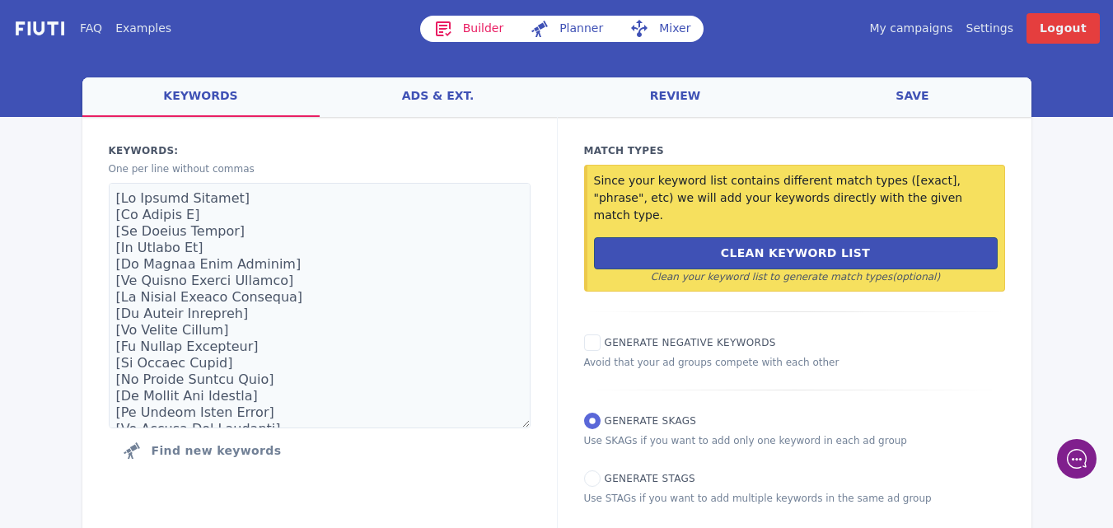
click at [432, 93] on link "ads & ext." at bounding box center [438, 97] width 237 height 40
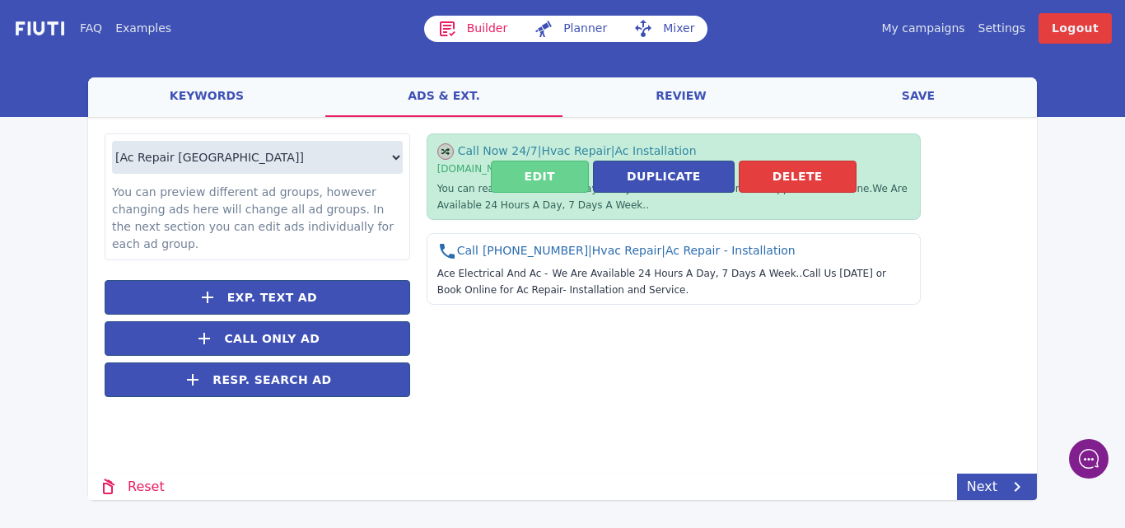
click at [522, 173] on button "Edit" at bounding box center [540, 177] width 98 height 32
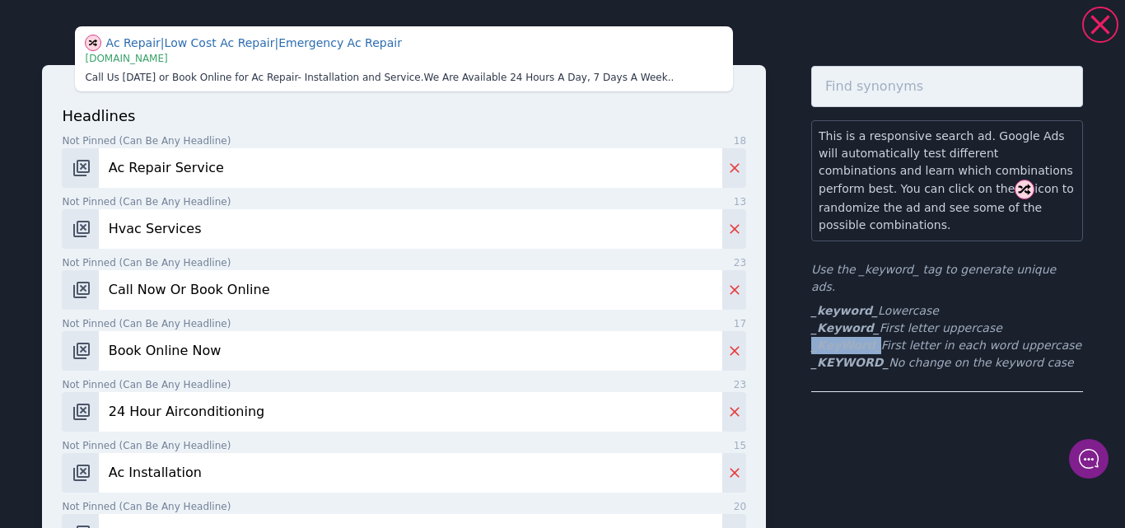
drag, startPoint x: 860, startPoint y: 314, endPoint x: 799, endPoint y: 310, distance: 61.1
copy b "_KeyWord_"
click at [223, 172] on input "Ac Repair Service" at bounding box center [410, 168] width 623 height 40
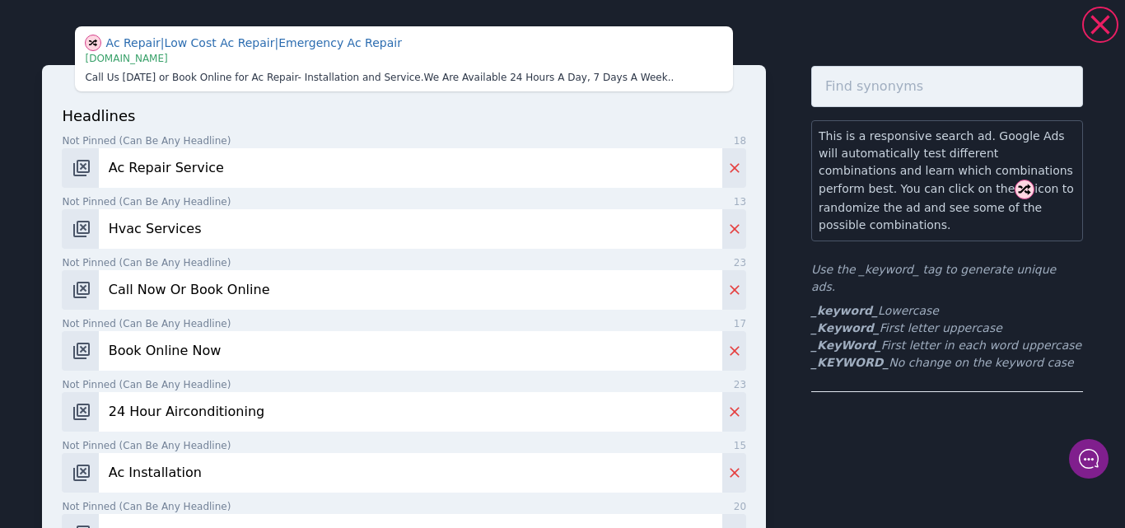
click at [222, 172] on input "Ac Repair Service" at bounding box center [410, 168] width 623 height 40
type input "A"
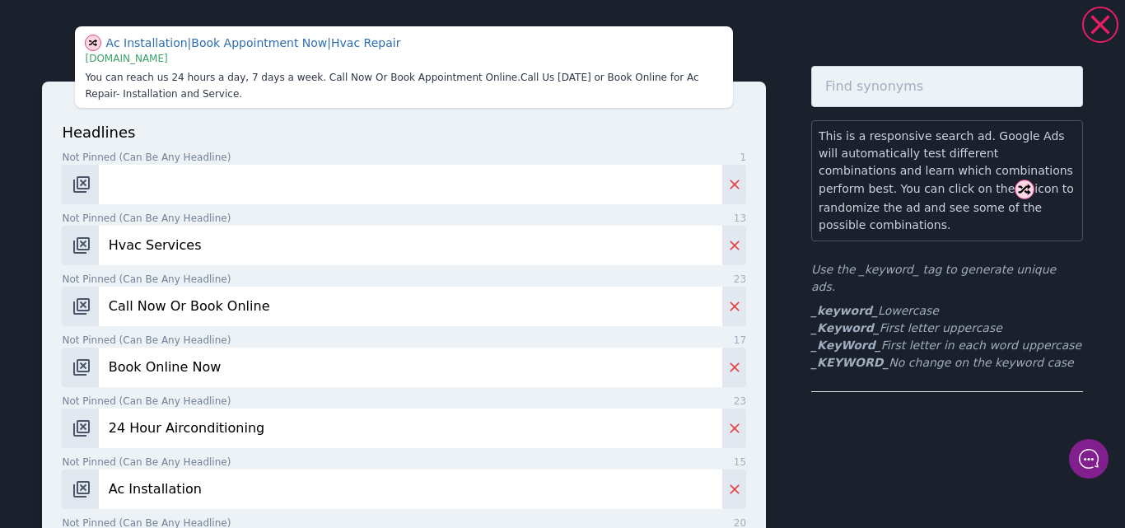
type input "_KeyWord_"
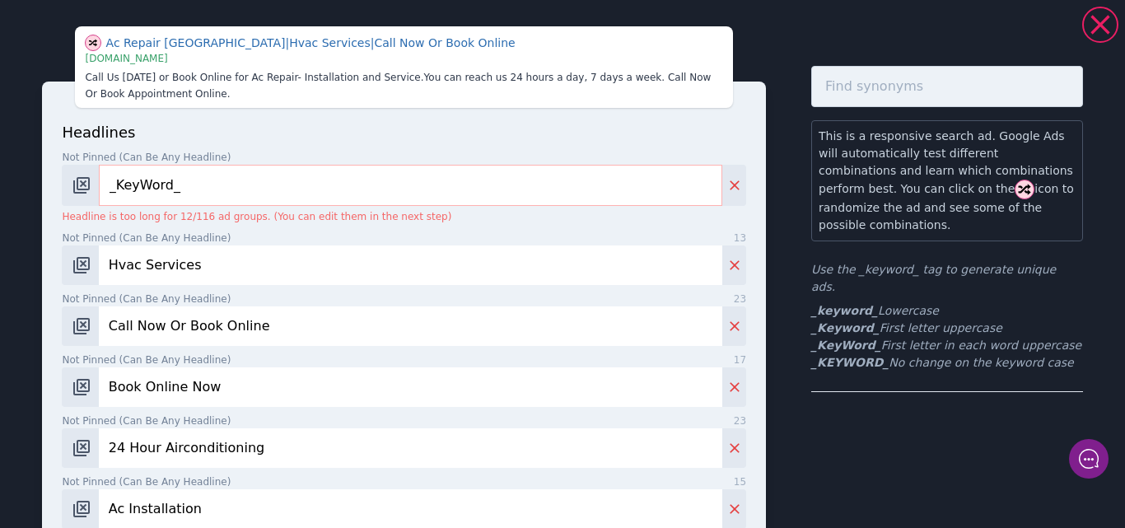
drag, startPoint x: 205, startPoint y: 263, endPoint x: 140, endPoint y: 266, distance: 65.1
click at [140, 266] on input "Hvac Services" at bounding box center [410, 265] width 623 height 40
type input "Hvac Rrepair"
click at [255, 437] on input "24 Hour Airconditioning" at bounding box center [410, 448] width 623 height 40
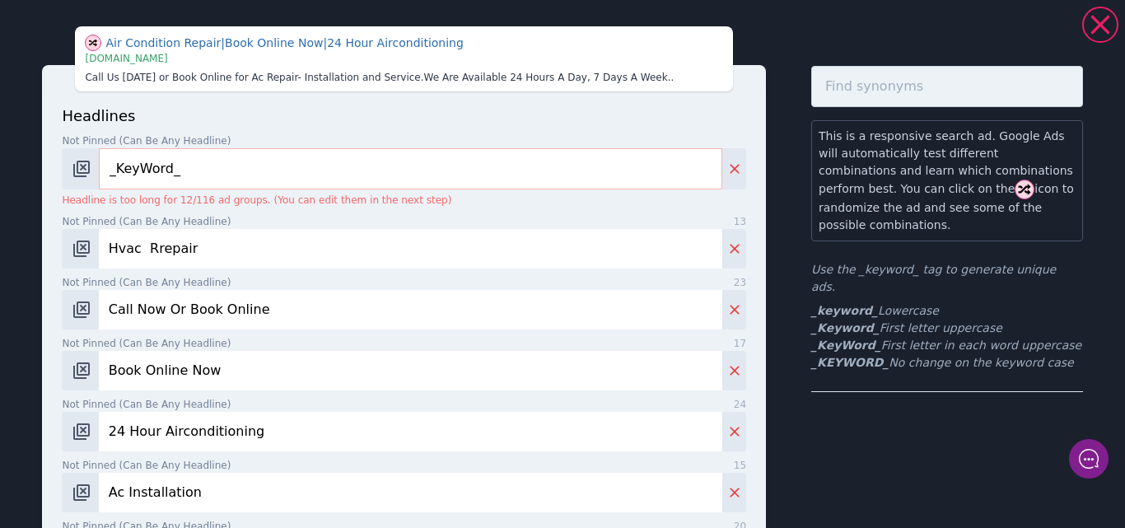
click at [259, 437] on input "24 Hour Airconditioning" at bounding box center [410, 432] width 623 height 40
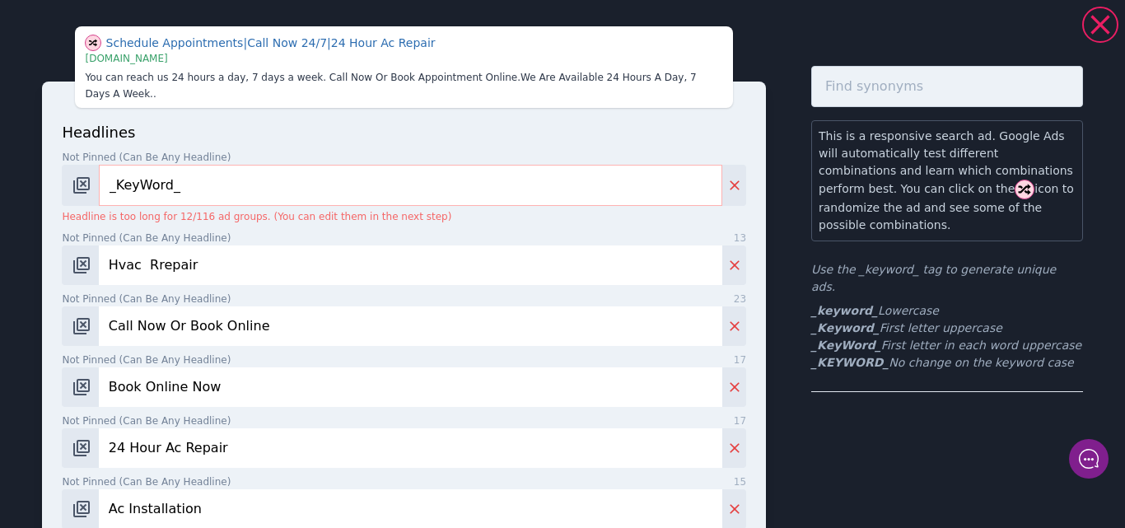
type input "24 Hour Ac Repair"
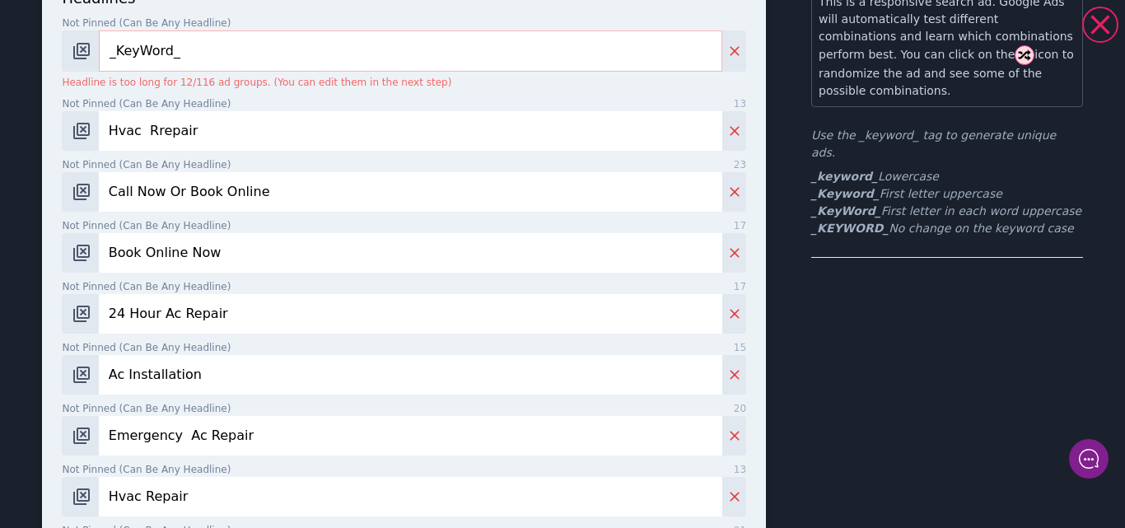
scroll to position [144, 0]
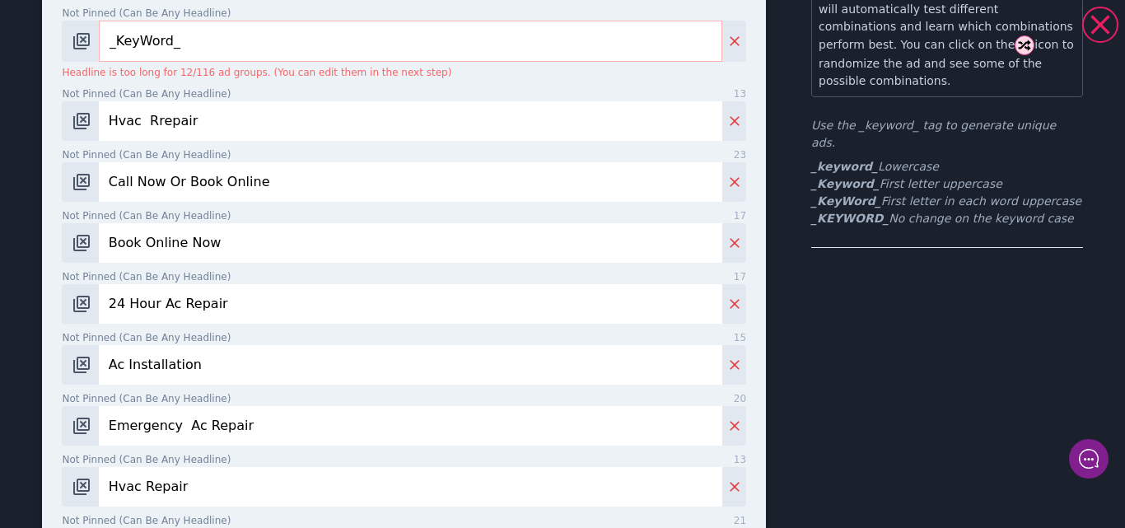
drag, startPoint x: 197, startPoint y: 474, endPoint x: 109, endPoint y: 466, distance: 88.4
click at [105, 467] on input "Hvac Repair" at bounding box center [410, 487] width 623 height 40
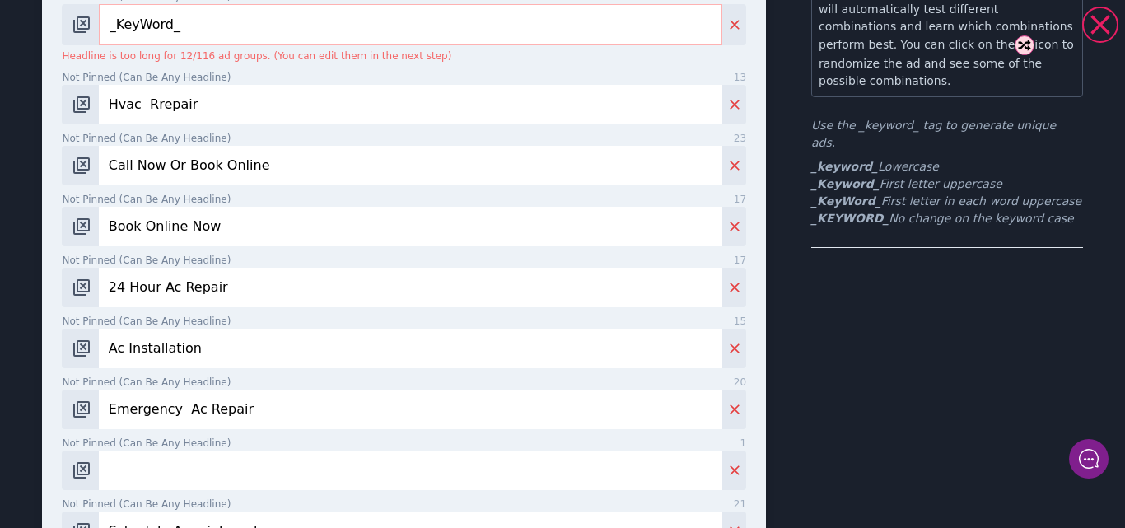
click at [110, 474] on input "Not pinned (Can be any headline) 1" at bounding box center [410, 470] width 623 height 40
type input "Central Ac Repair"
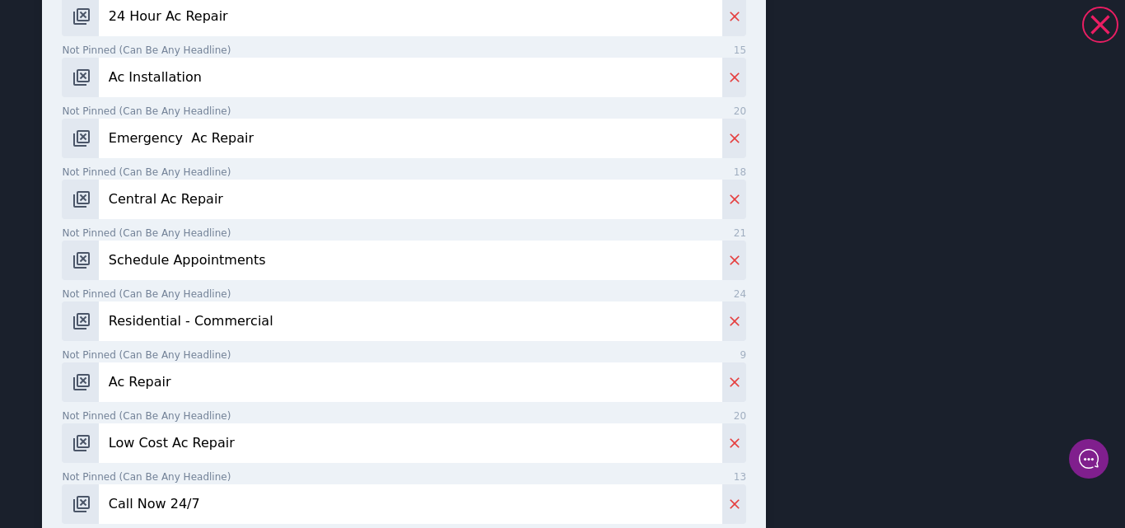
scroll to position [421, 0]
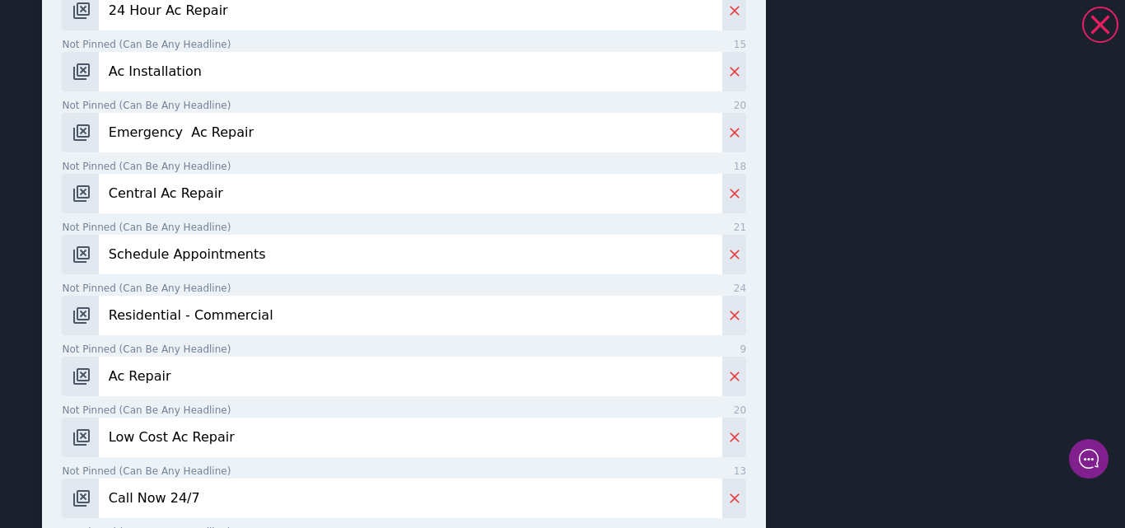
drag, startPoint x: 187, startPoint y: 383, endPoint x: 110, endPoint y: 380, distance: 76.6
click at [110, 380] on input "Ac Repair" at bounding box center [410, 377] width 623 height 40
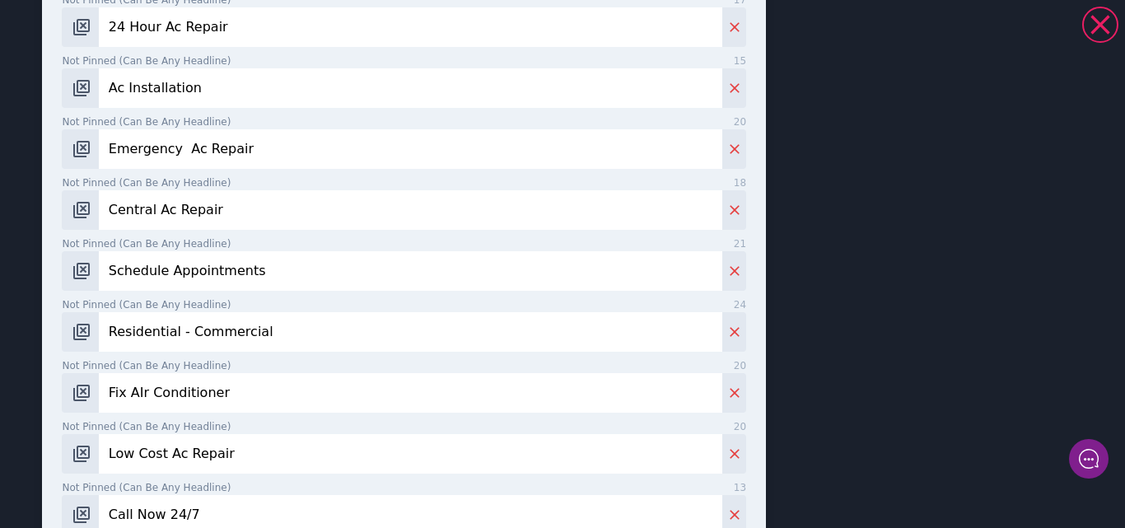
scroll to position [437, 0]
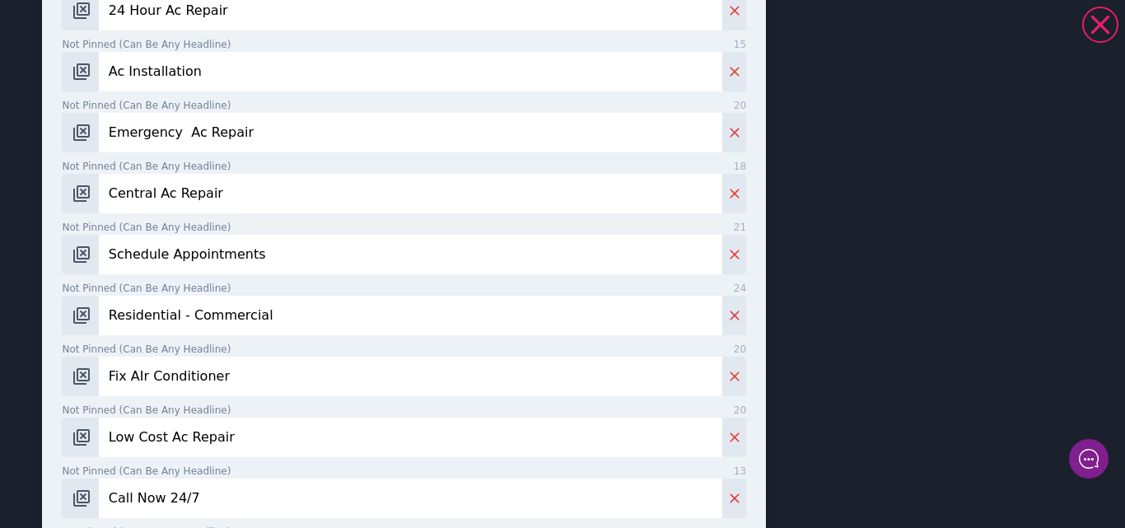
type input "Fix AIr Conditioner"
click at [234, 439] on input "Low Cost Ac Repair" at bounding box center [410, 438] width 623 height 40
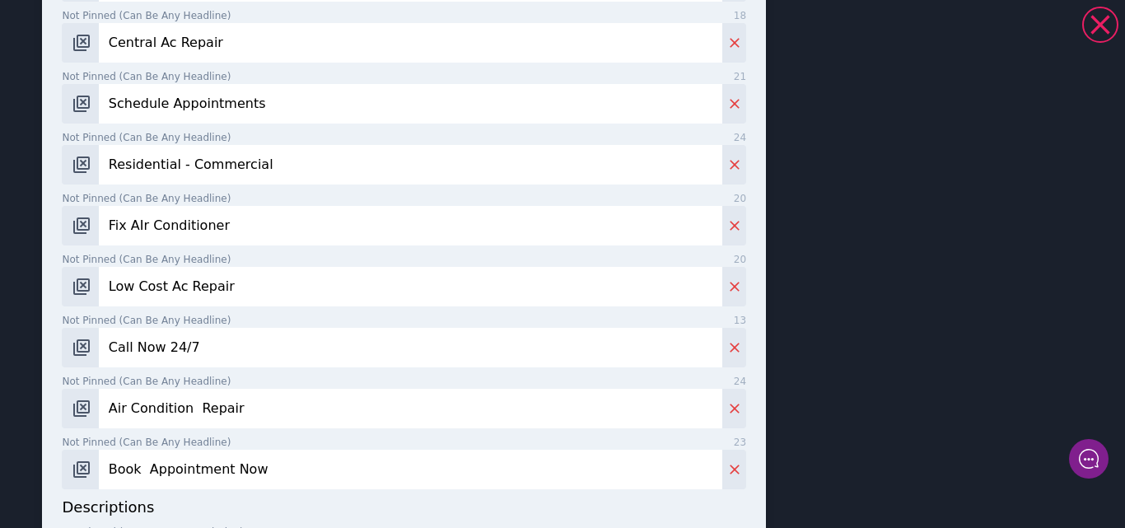
scroll to position [595, 0]
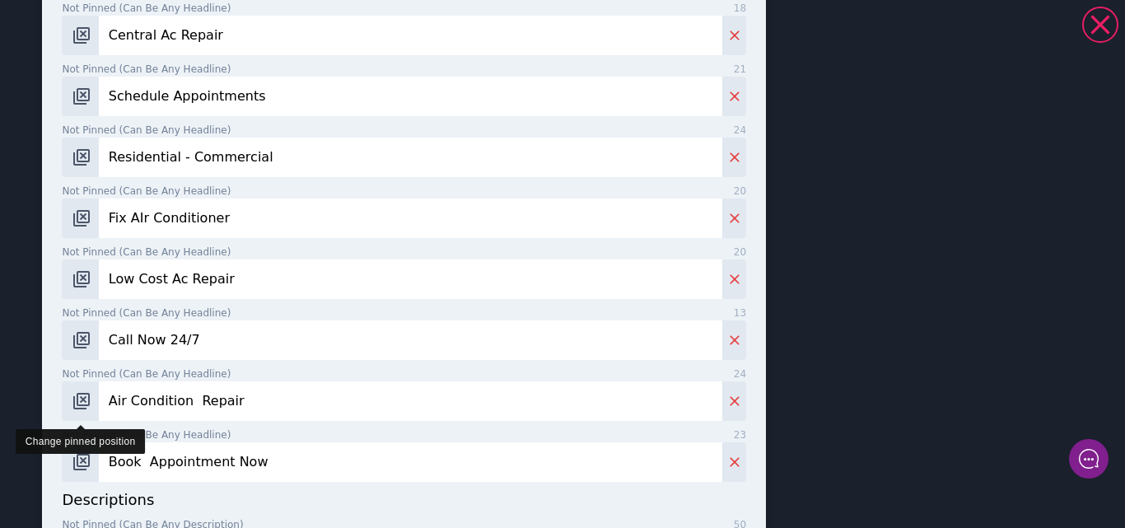
drag, startPoint x: 251, startPoint y: 404, endPoint x: 77, endPoint y: 398, distance: 174.7
click at [77, 398] on div "Air Condition Repair" at bounding box center [404, 401] width 684 height 40
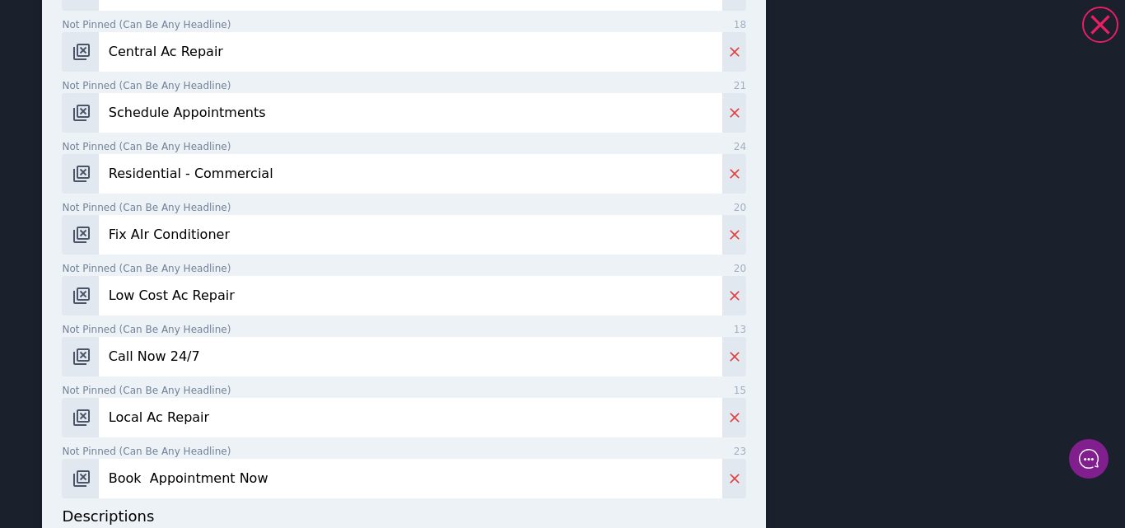
type input "Local Ac Repair"
drag, startPoint x: 263, startPoint y: 467, endPoint x: 105, endPoint y: 463, distance: 158.2
click at [105, 463] on input "Book Appointment Now" at bounding box center [410, 479] width 623 height 40
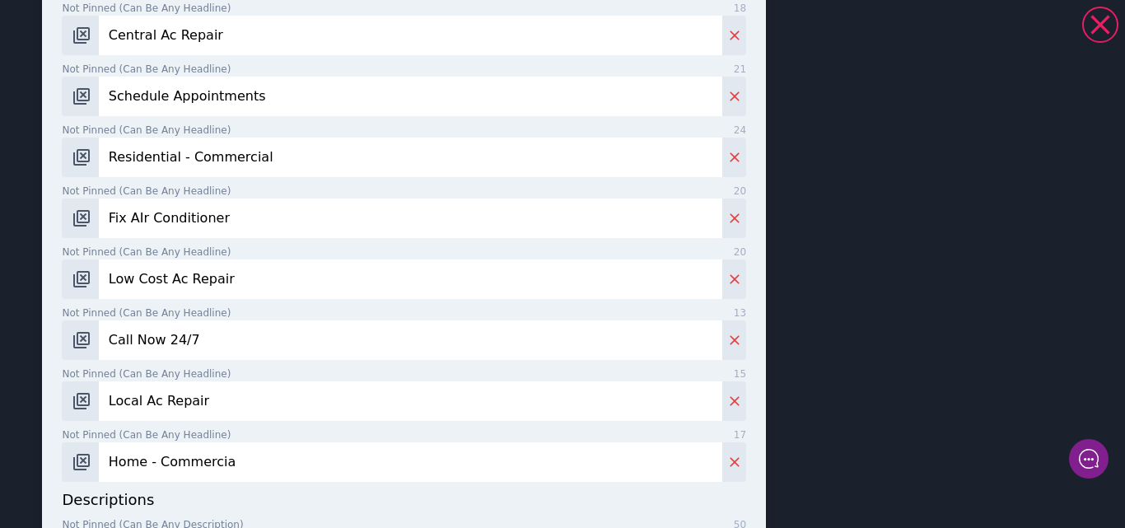
type input "Home - Commercial"
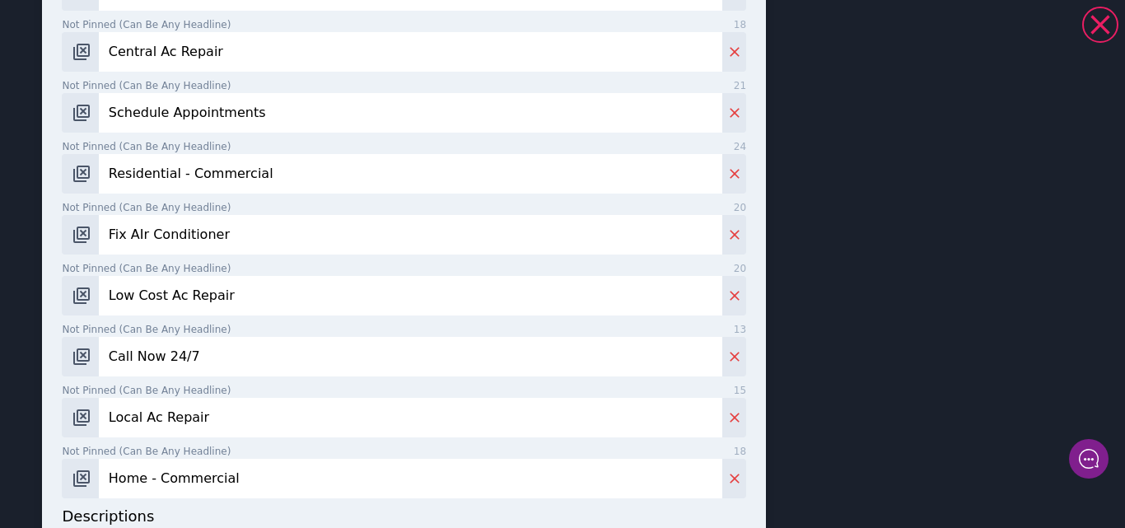
click at [237, 459] on input "Home - Commercial" at bounding box center [410, 479] width 623 height 40
drag, startPoint x: 234, startPoint y: 464, endPoint x: 108, endPoint y: 457, distance: 126.2
click at [108, 459] on input "Home - Commercial" at bounding box center [410, 479] width 623 height 40
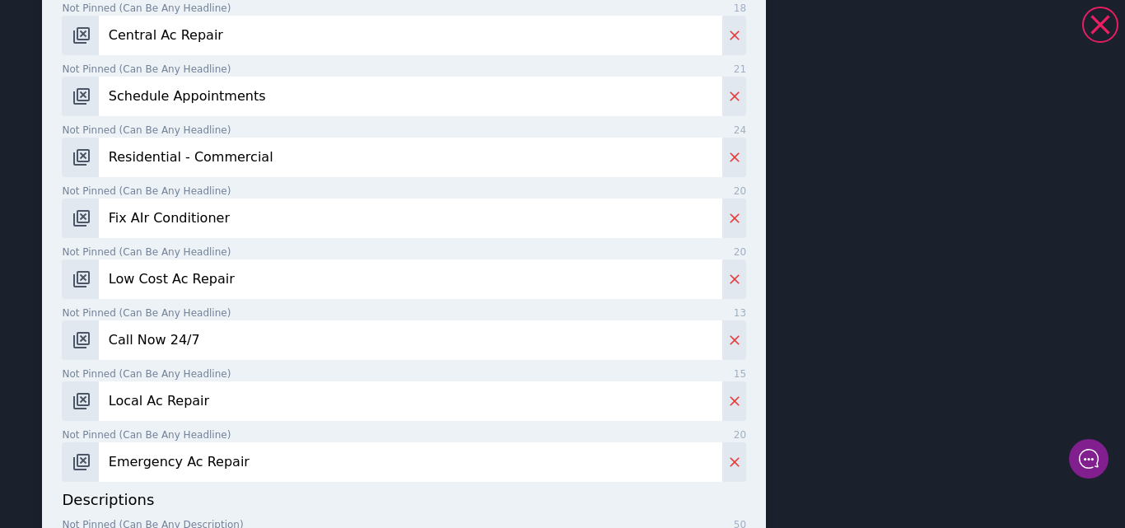
type input "Emergency Ac Repair"
drag, startPoint x: 279, startPoint y: 165, endPoint x: 107, endPoint y: 157, distance: 172.3
click at [107, 157] on input "Residential - Commercial" at bounding box center [410, 158] width 623 height 40
type input "Same Day Ac Repair"
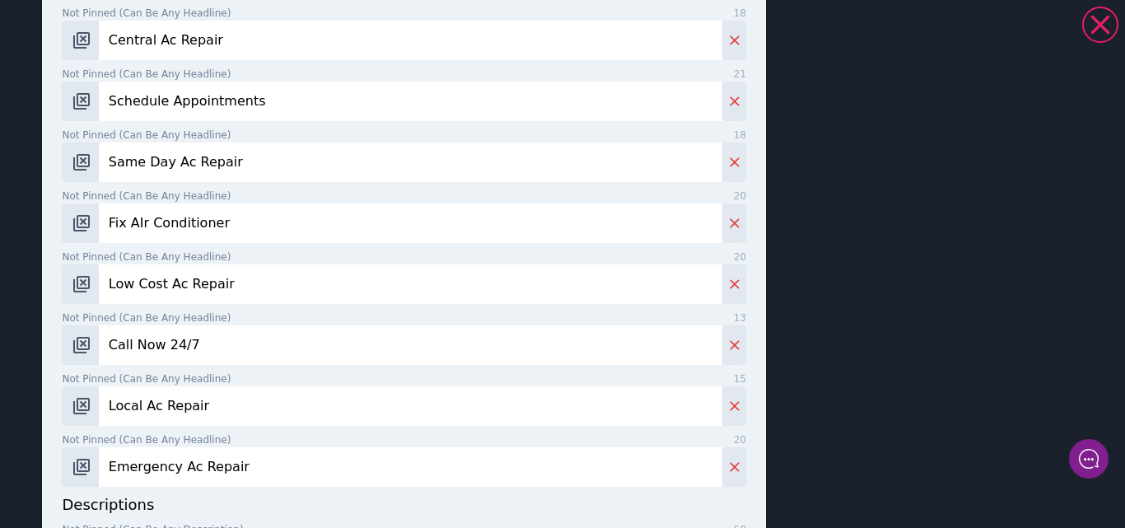
scroll to position [604, 0]
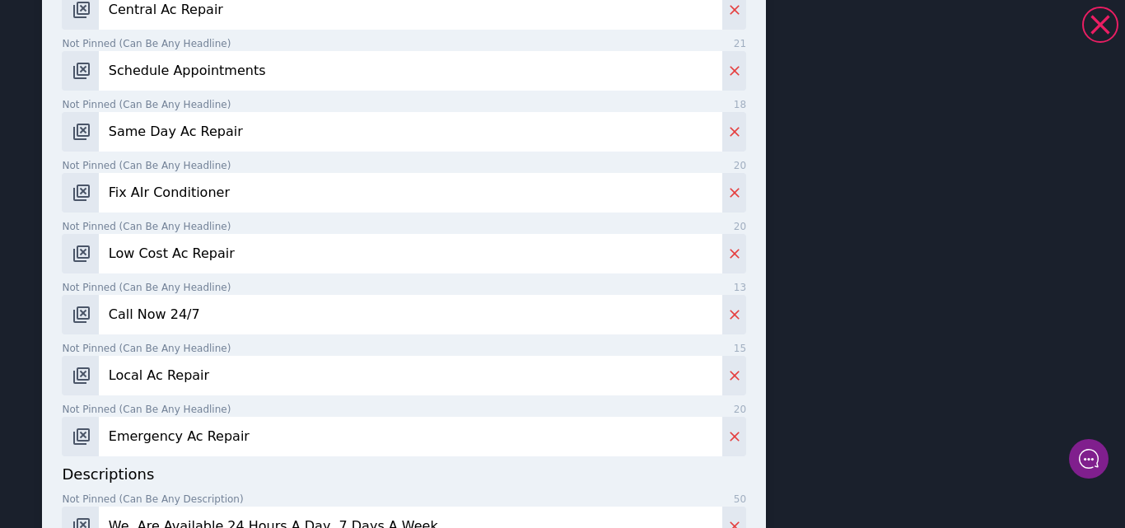
drag, startPoint x: 126, startPoint y: 188, endPoint x: 100, endPoint y: 188, distance: 25.5
click at [100, 188] on input "Fix AIr Conditioner" at bounding box center [410, 193] width 623 height 40
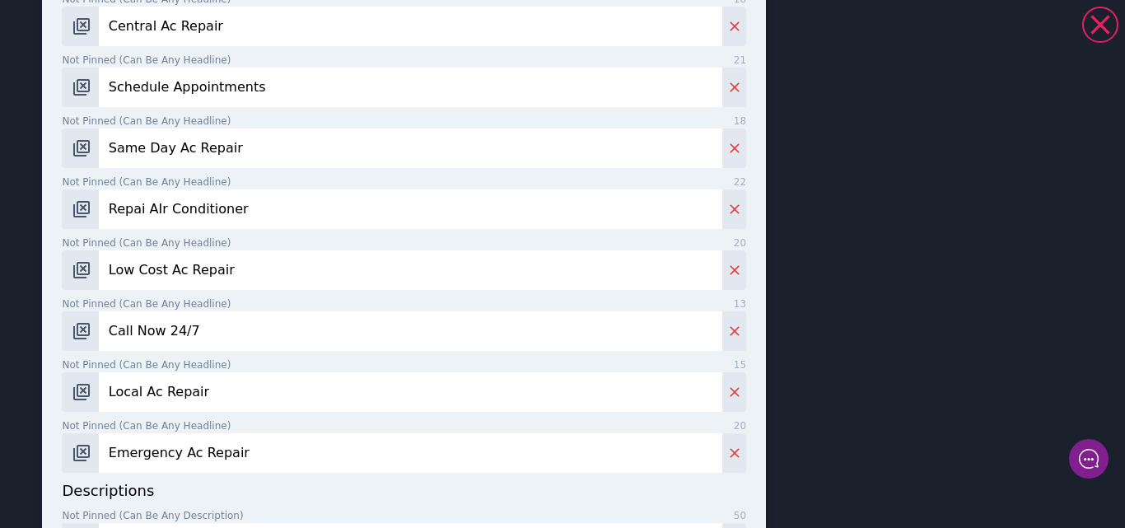
scroll to position [621, 0]
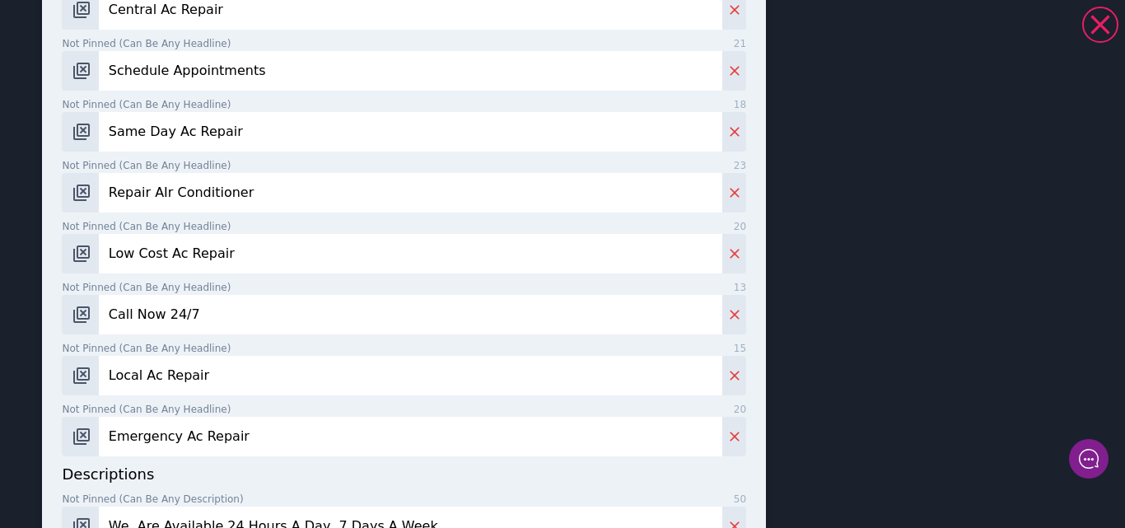
click at [163, 194] on input "Repair AIr Conditioner" at bounding box center [410, 193] width 623 height 40
type input "Repair AIr Conditioner"
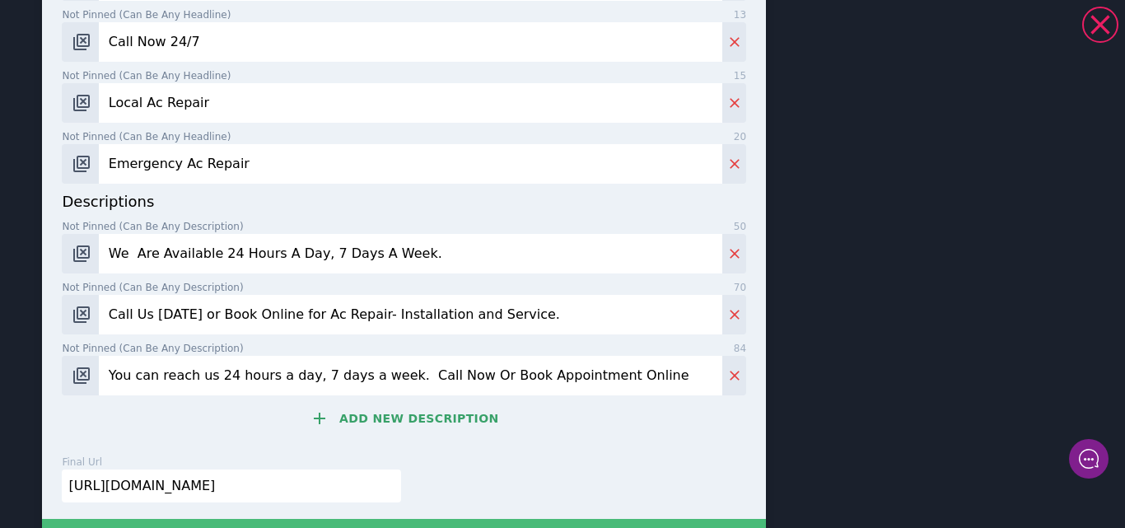
scroll to position [1022, 0]
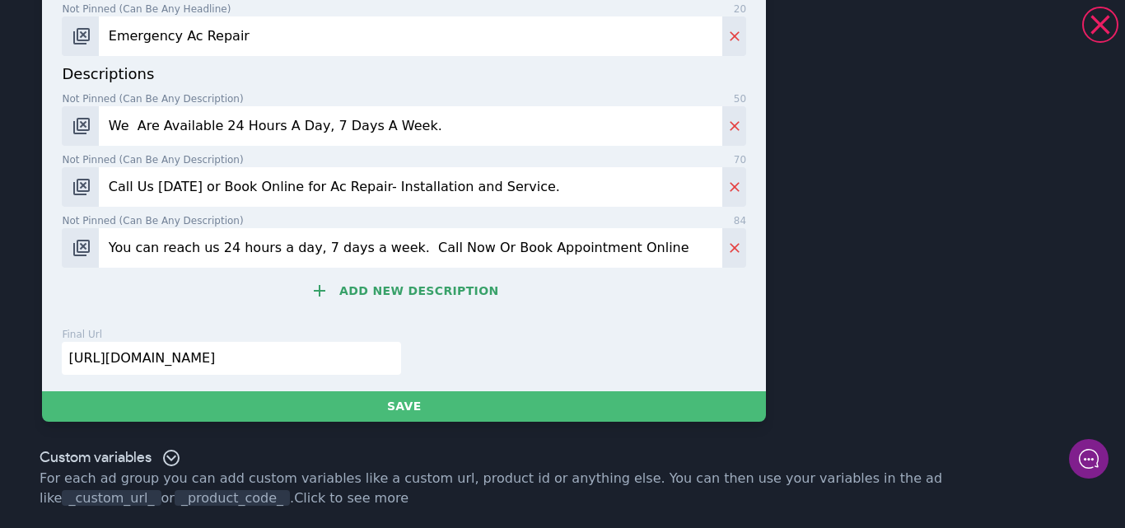
click at [417, 297] on button "Add new description" at bounding box center [404, 290] width 684 height 33
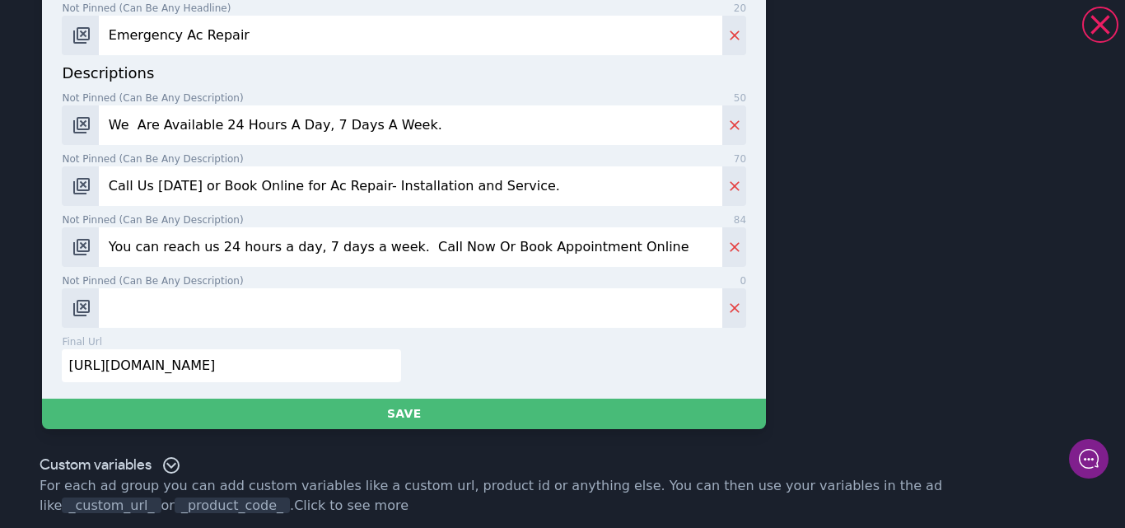
click at [159, 314] on input "Not pinned (Can be any description) 0" at bounding box center [410, 308] width 623 height 40
click at [724, 316] on button "Delete" at bounding box center [734, 308] width 24 height 40
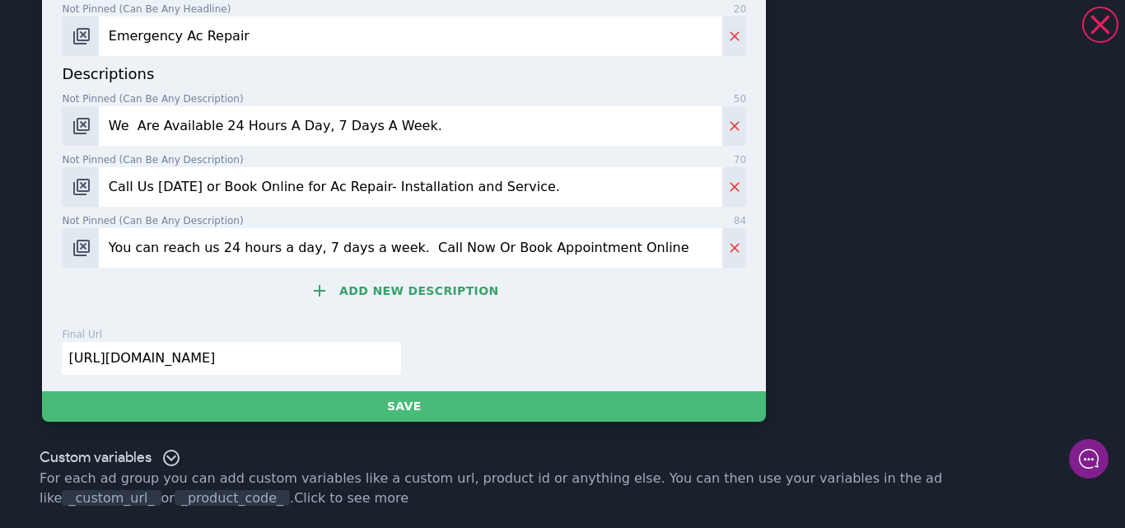
click at [724, 316] on div "descriptions Not pinned (Can be any description) 50 We Are Available 24 Hours A…" at bounding box center [404, 195] width 684 height 264
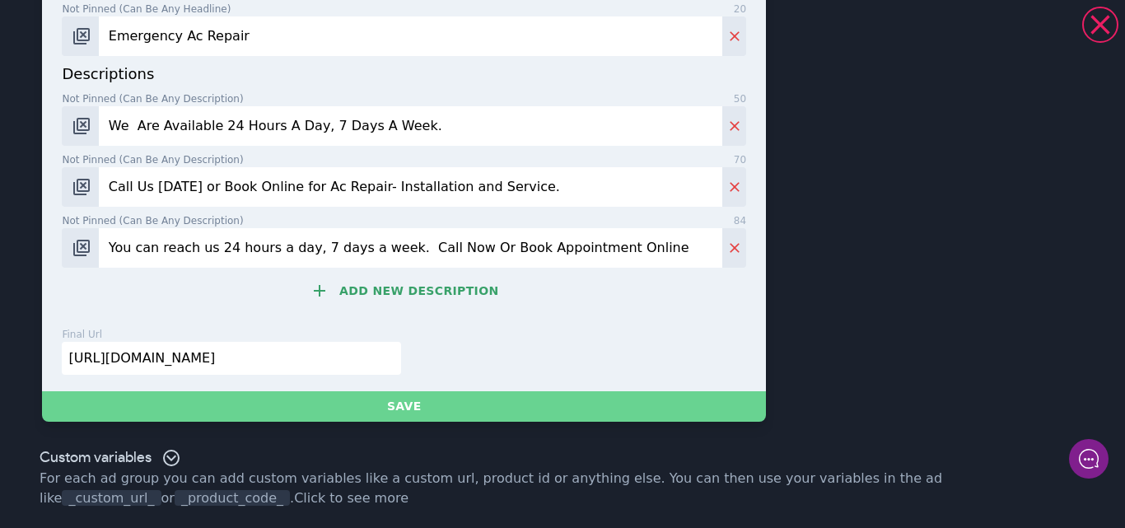
click at [394, 404] on button "Save" at bounding box center [404, 406] width 724 height 30
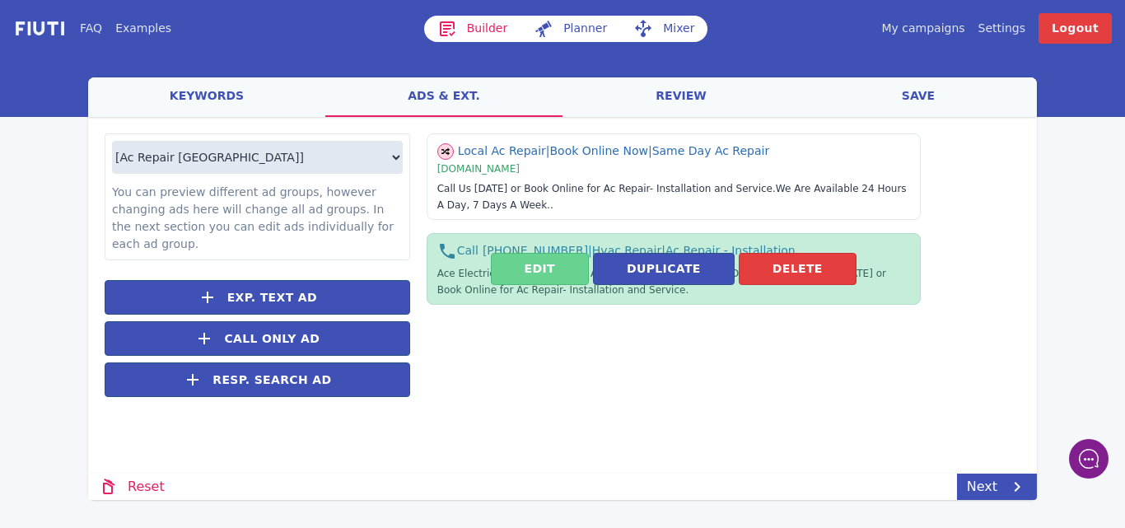
click at [550, 269] on button "Edit" at bounding box center [540, 269] width 98 height 32
select select "US"
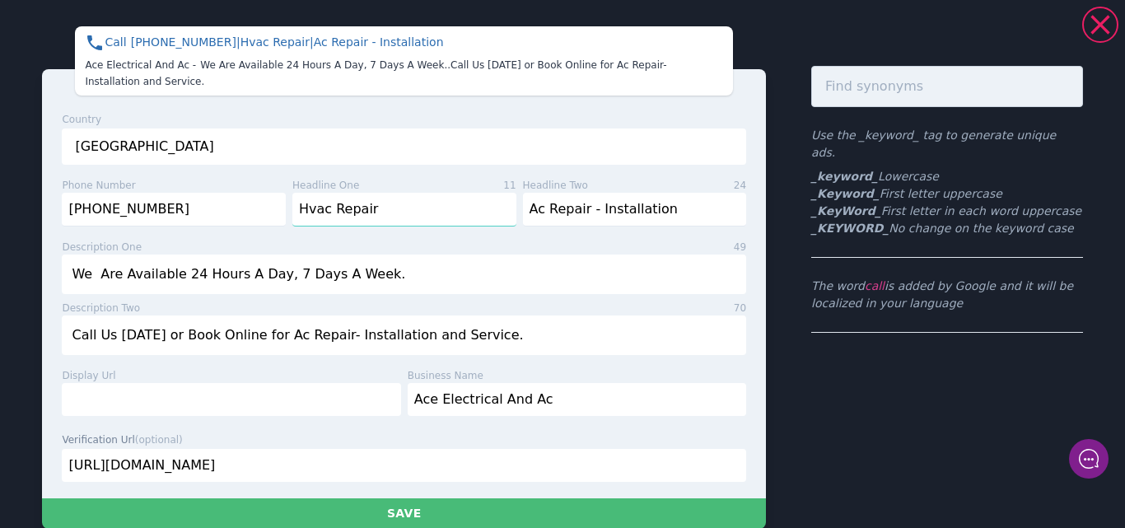
drag, startPoint x: 404, startPoint y: 187, endPoint x: 291, endPoint y: 194, distance: 113.1
click at [292, 194] on input "Hvac Repair" at bounding box center [404, 210] width 224 height 34
type input "_KeyWord_"
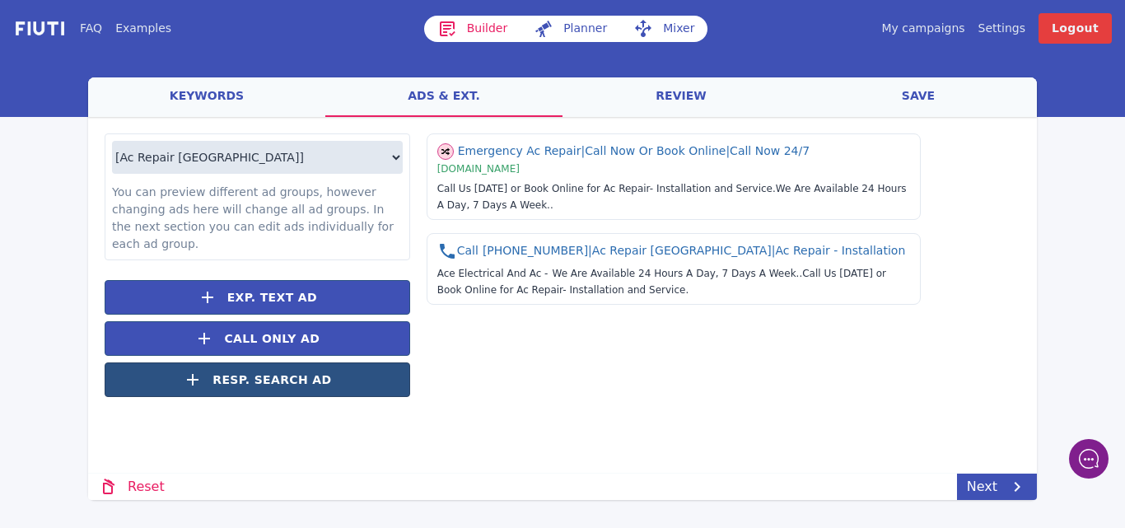
click at [259, 373] on button "Resp. Search Ad" at bounding box center [258, 379] width 306 height 35
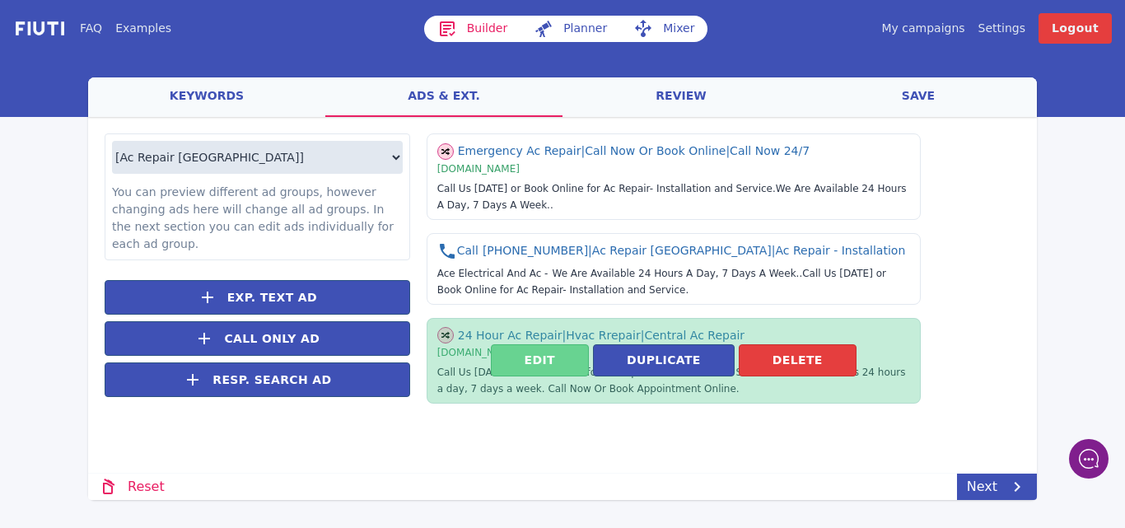
click at [529, 363] on button "Edit" at bounding box center [540, 360] width 98 height 32
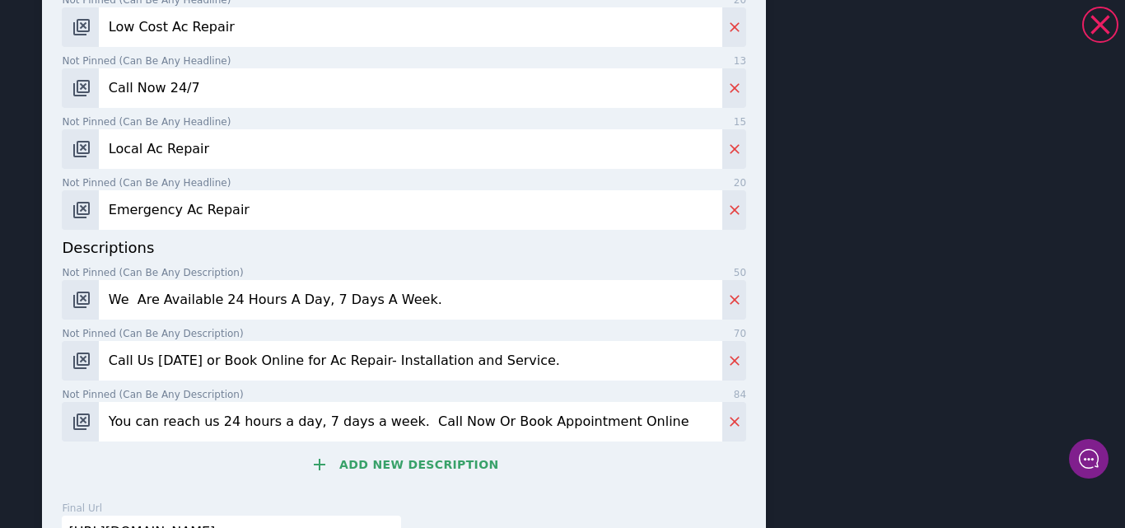
scroll to position [742, 0]
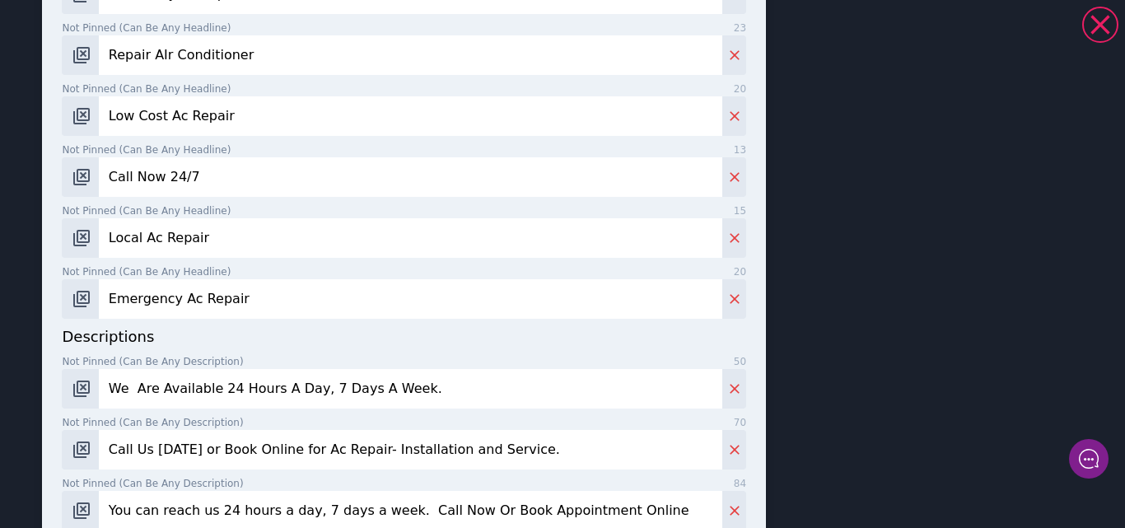
drag, startPoint x: 250, startPoint y: 295, endPoint x: 99, endPoint y: 300, distance: 151.6
click at [99, 300] on input "Emergency Ac Repair" at bounding box center [410, 299] width 623 height 40
type input "Air Conditioner Contractors"
drag, startPoint x: 227, startPoint y: 235, endPoint x: 142, endPoint y: 240, distance: 85.8
click at [142, 240] on input "Local Ac Repair" at bounding box center [410, 238] width 623 height 40
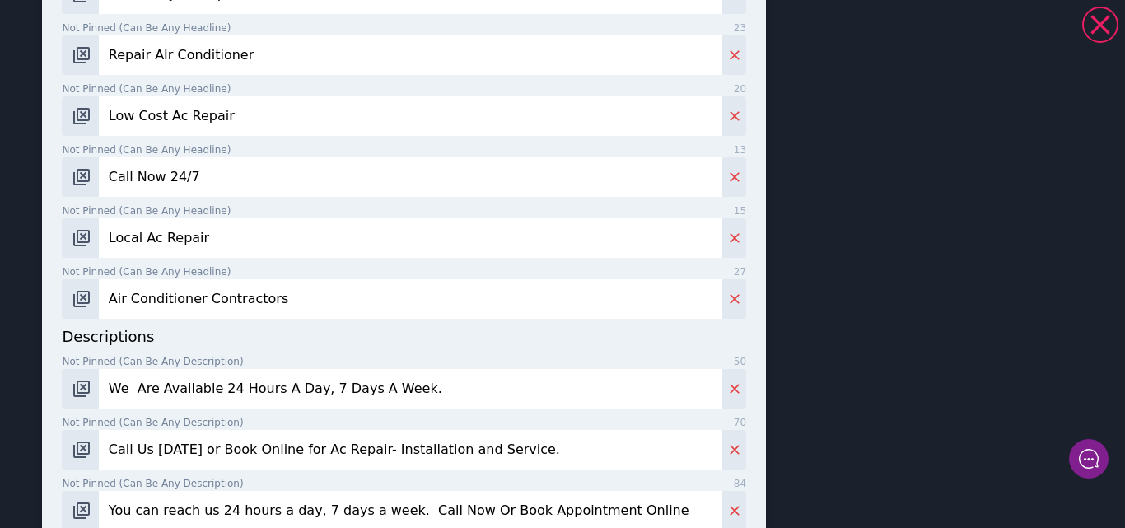
click at [193, 246] on input "Local Ac Repair" at bounding box center [410, 238] width 623 height 40
drag, startPoint x: 209, startPoint y: 239, endPoint x: 163, endPoint y: 238, distance: 46.1
click at [163, 238] on input "Local Ac Repair" at bounding box center [410, 238] width 623 height 40
drag, startPoint x: 161, startPoint y: 237, endPoint x: 206, endPoint y: 237, distance: 45.3
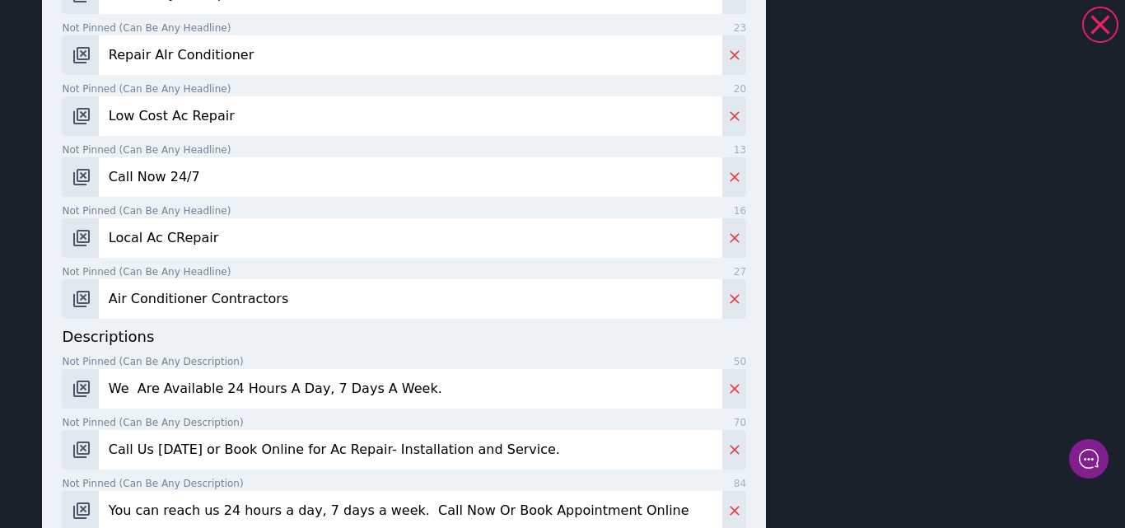
click at [206, 237] on input "Local Ac CRepair" at bounding box center [410, 238] width 623 height 40
type input "Local Ac Companies"
click at [216, 175] on input "Call Now 24/7" at bounding box center [410, 177] width 623 height 40
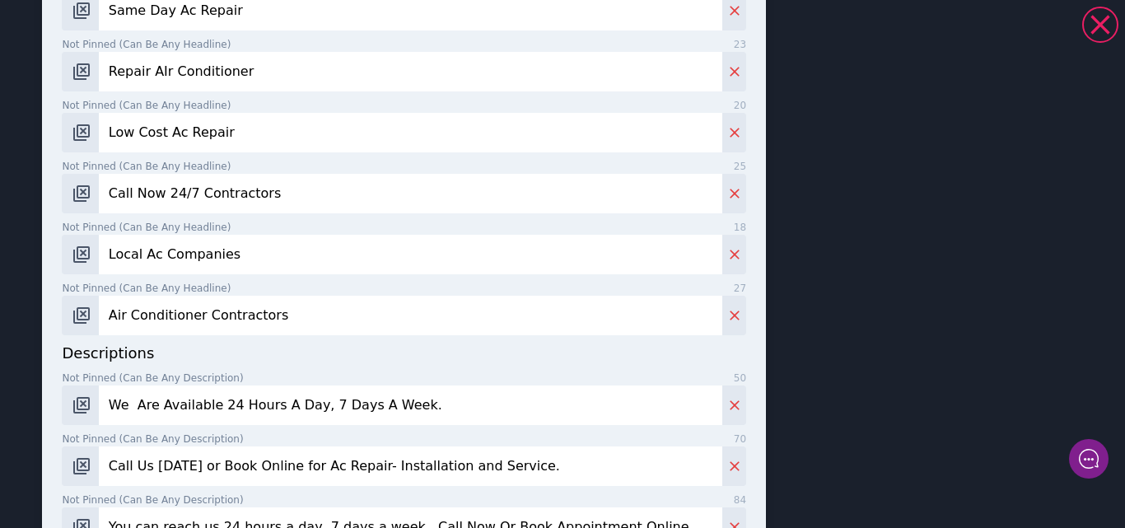
type input "Call Now 24/7 Contractors"
drag, startPoint x: 240, startPoint y: 116, endPoint x: 223, endPoint y: 111, distance: 18.0
click at [223, 113] on input "Low Cost Ac Repair" at bounding box center [410, 133] width 623 height 40
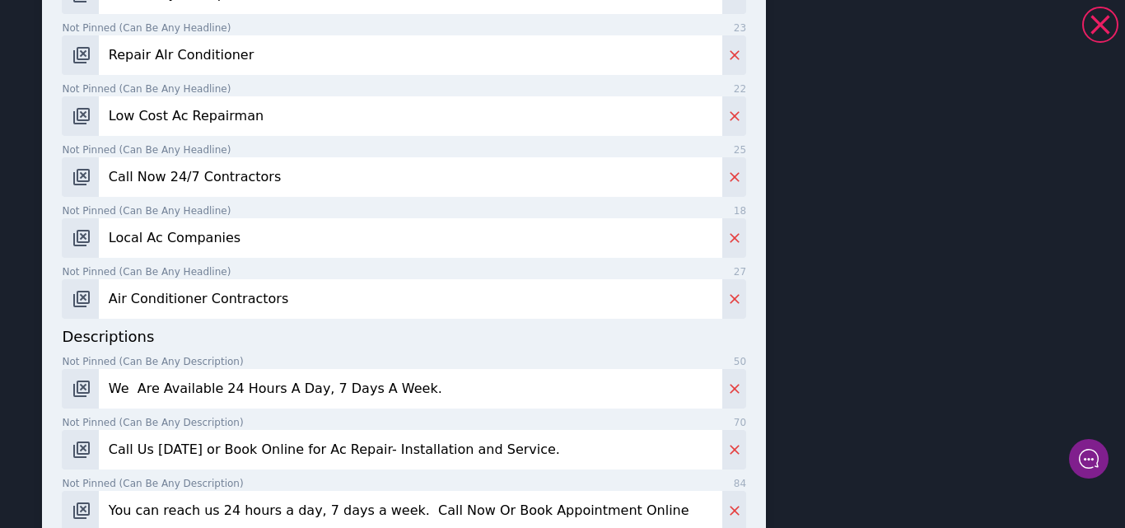
type input "Low Cost Ac Repairman"
click at [275, 51] on input "Repair AIr Conditioner" at bounding box center [410, 55] width 623 height 40
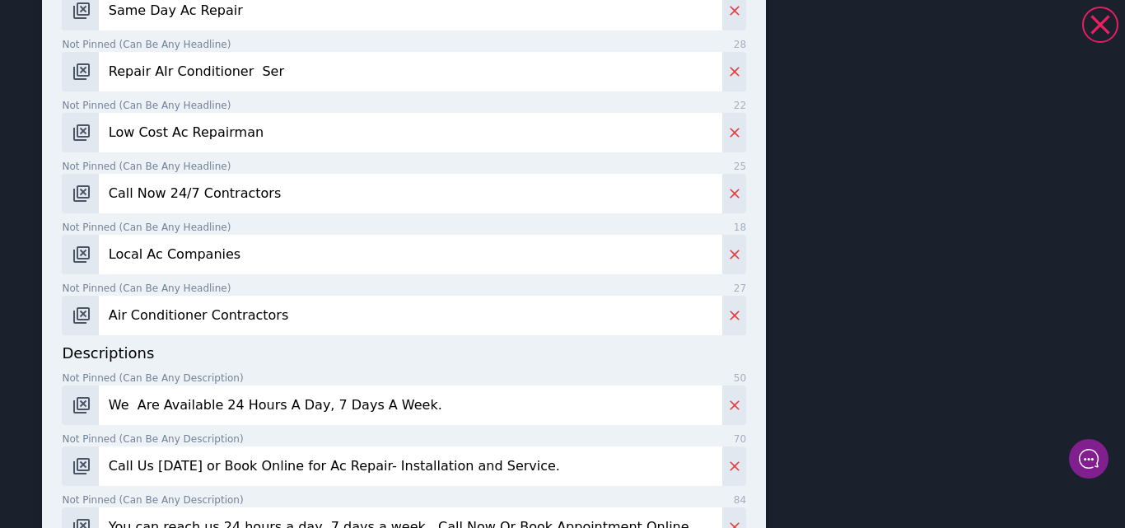
scroll to position [758, 0]
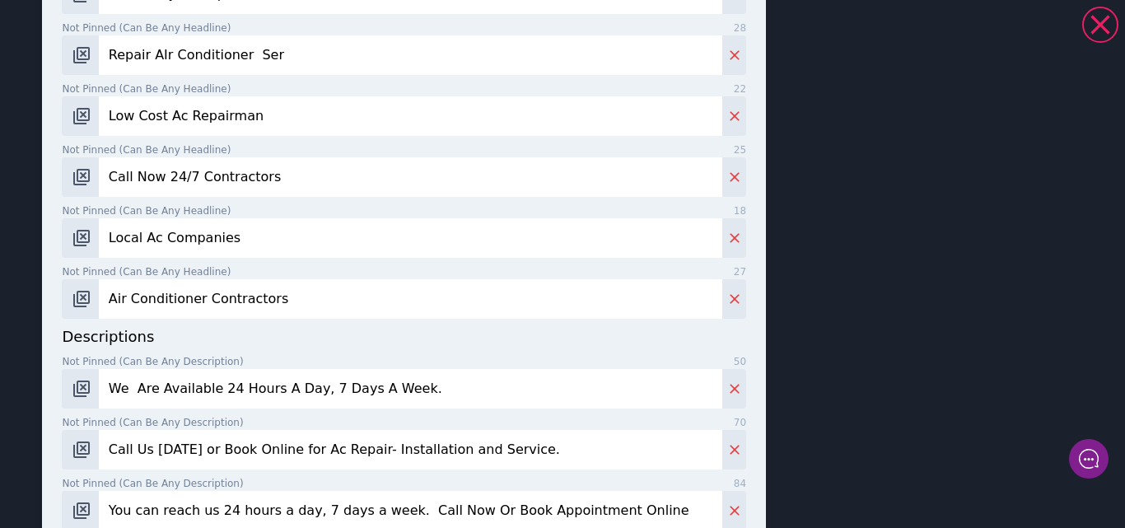
type input "Repair AIr Conditioner Ser"
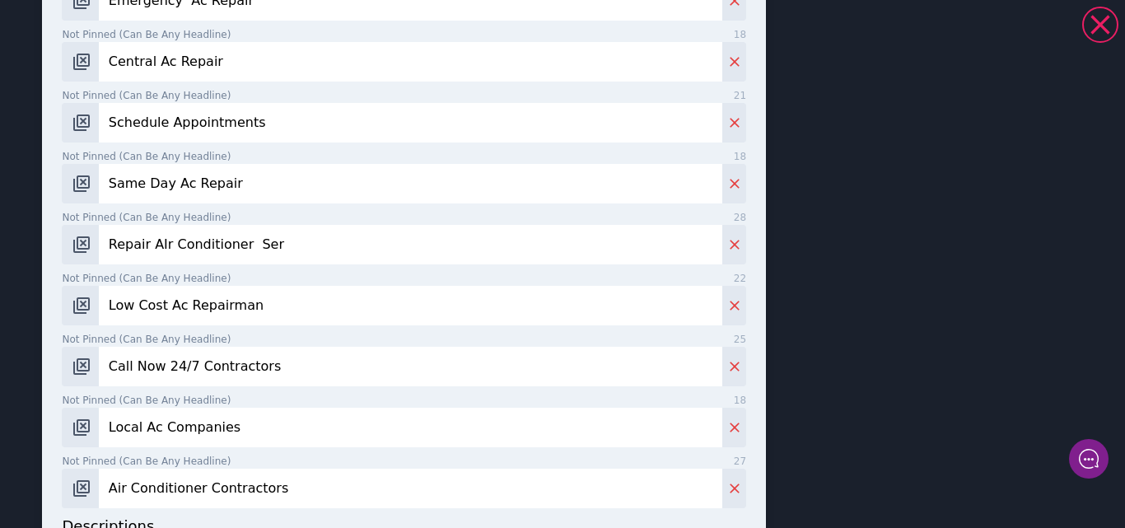
scroll to position [556, 0]
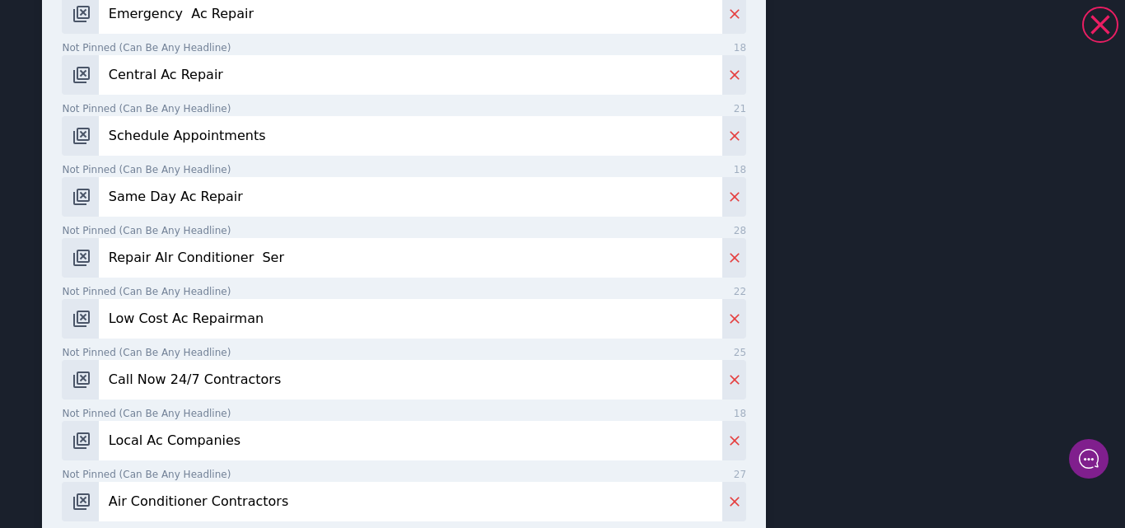
click at [228, 196] on input "Same Day Ac Repair" at bounding box center [410, 197] width 623 height 40
type input "Same Day Ac Repairman"
drag, startPoint x: 266, startPoint y: 136, endPoint x: 98, endPoint y: 124, distance: 168.4
click at [98, 124] on div "Schedule Appointments" at bounding box center [404, 136] width 684 height 40
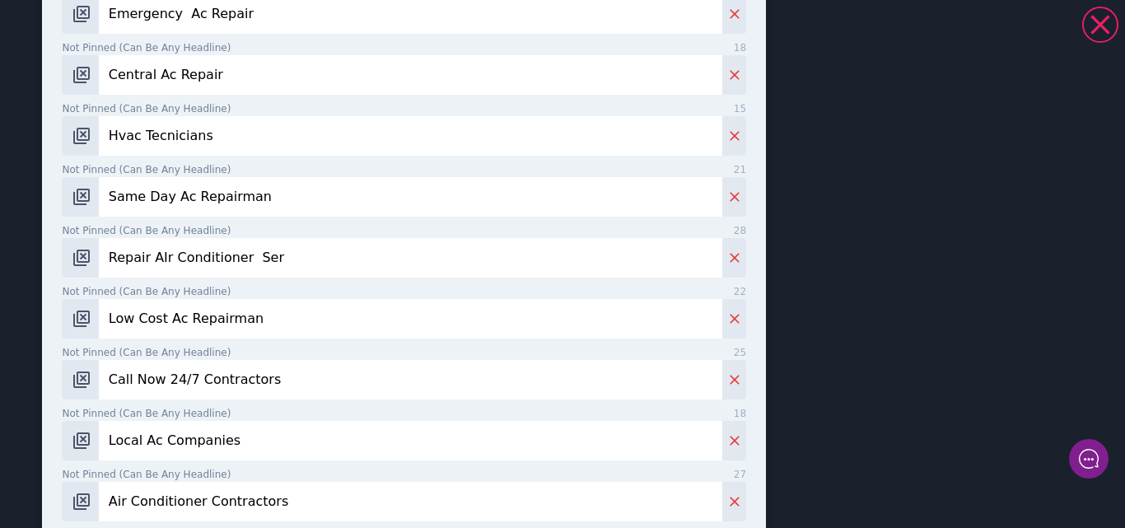
type input "Hvac Tecnicians"
drag, startPoint x: 231, startPoint y: 71, endPoint x: 174, endPoint y: 69, distance: 57.7
click at [174, 69] on input "Central Ac Repair" at bounding box center [410, 75] width 623 height 40
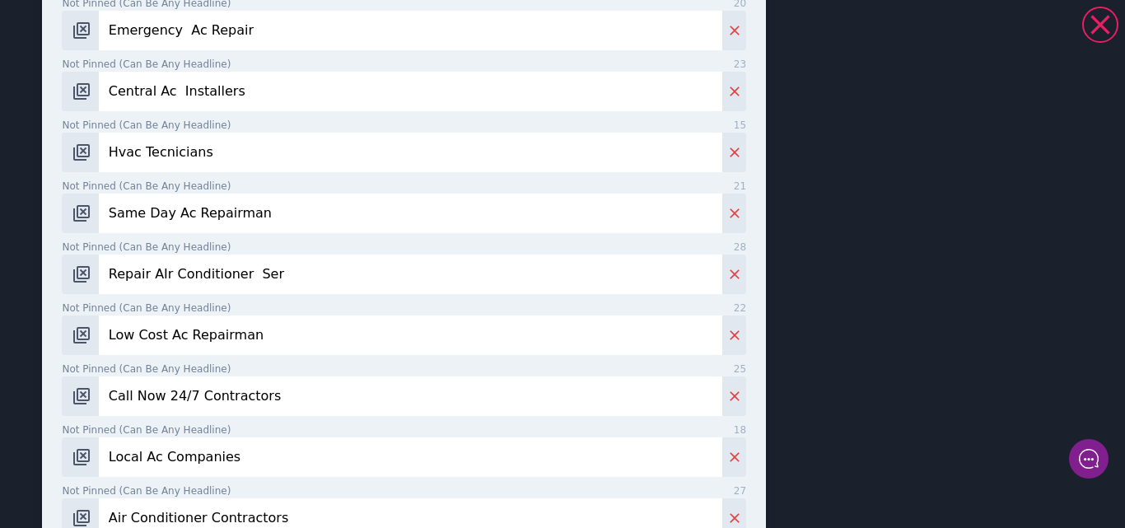
type input "Central Ac Installers"
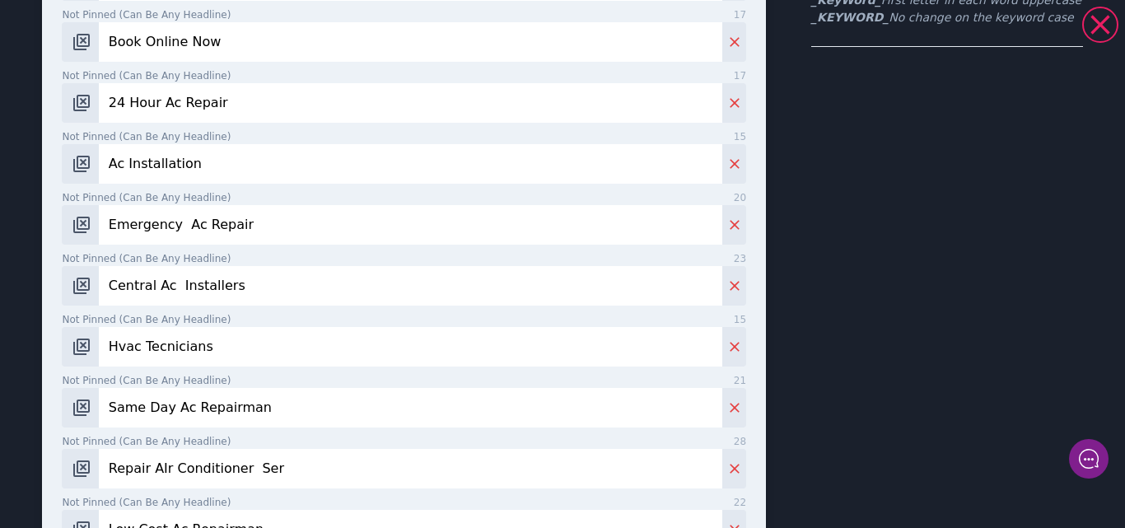
scroll to position [310, 0]
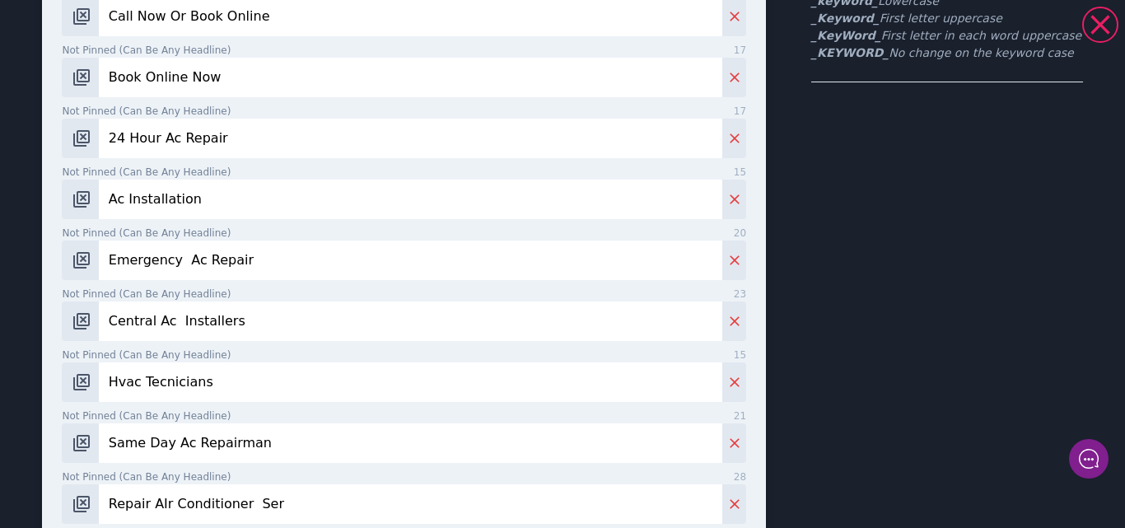
click at [245, 242] on input "Emergency Ac Repair" at bounding box center [410, 260] width 623 height 40
drag, startPoint x: 264, startPoint y: 242, endPoint x: 111, endPoint y: 243, distance: 152.4
click at [111, 243] on input "Emergency Ac Repair" at bounding box center [410, 260] width 623 height 40
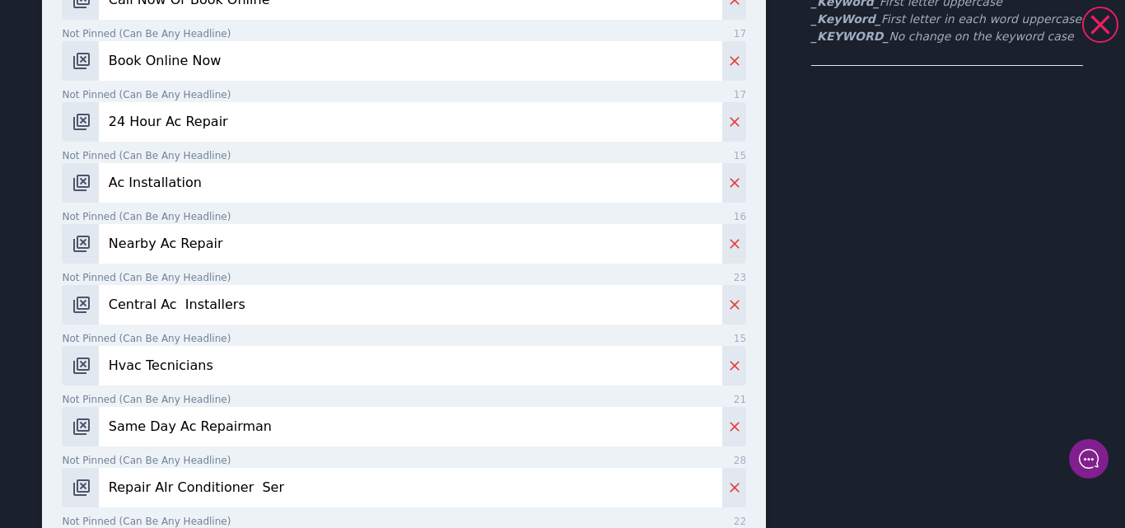
type input "Nearby Ac Repair"
click at [200, 189] on input "Ac Installation" at bounding box center [410, 183] width 623 height 40
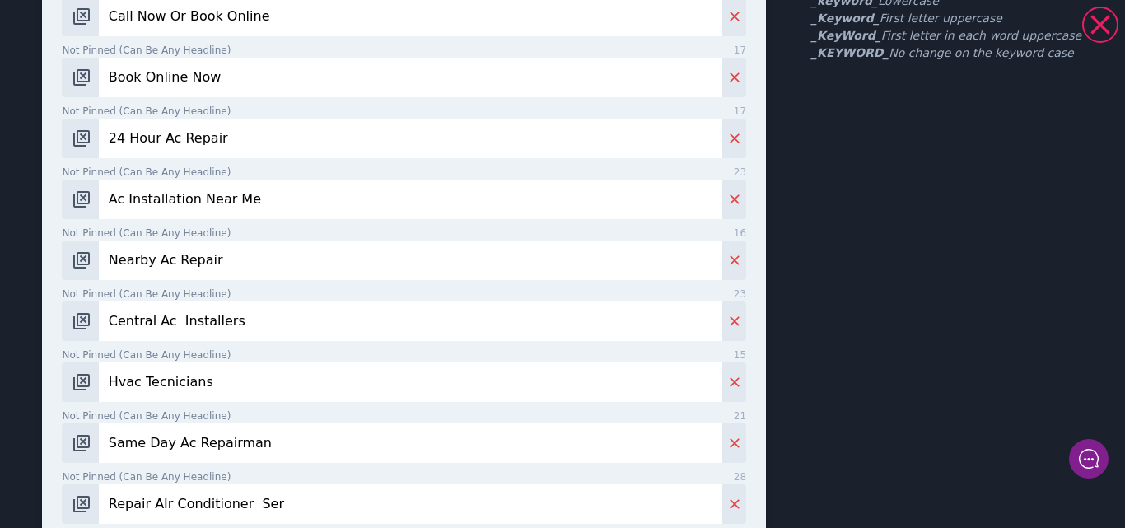
type input "Ac Installation Near Me"
drag, startPoint x: 154, startPoint y: 124, endPoint x: 105, endPoint y: 124, distance: 49.4
click at [105, 124] on input "24 Hour Ac Repair" at bounding box center [410, 139] width 623 height 40
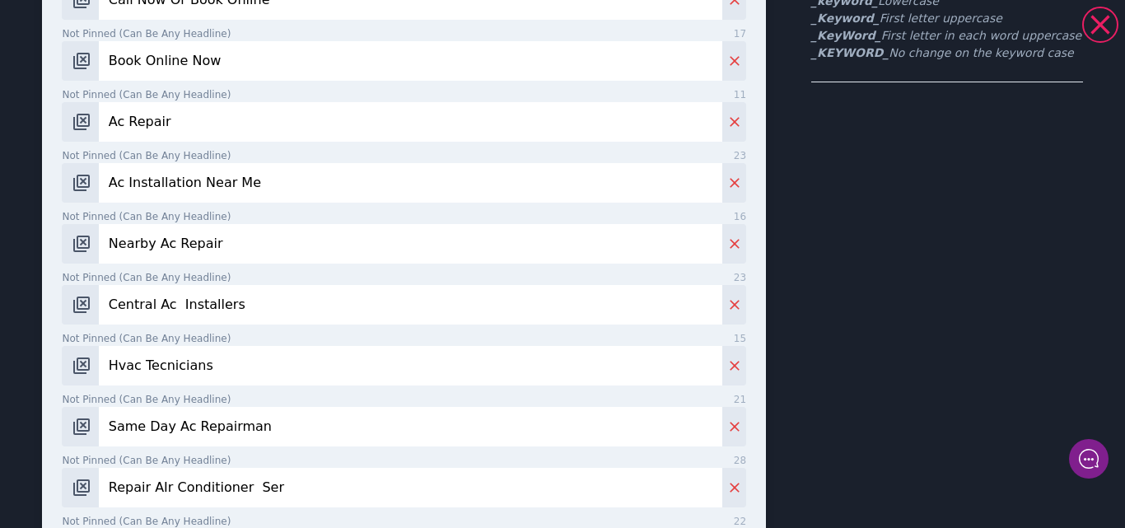
click at [193, 123] on input "Ac Repair" at bounding box center [410, 122] width 623 height 40
type input "Ac Repair Near Me"
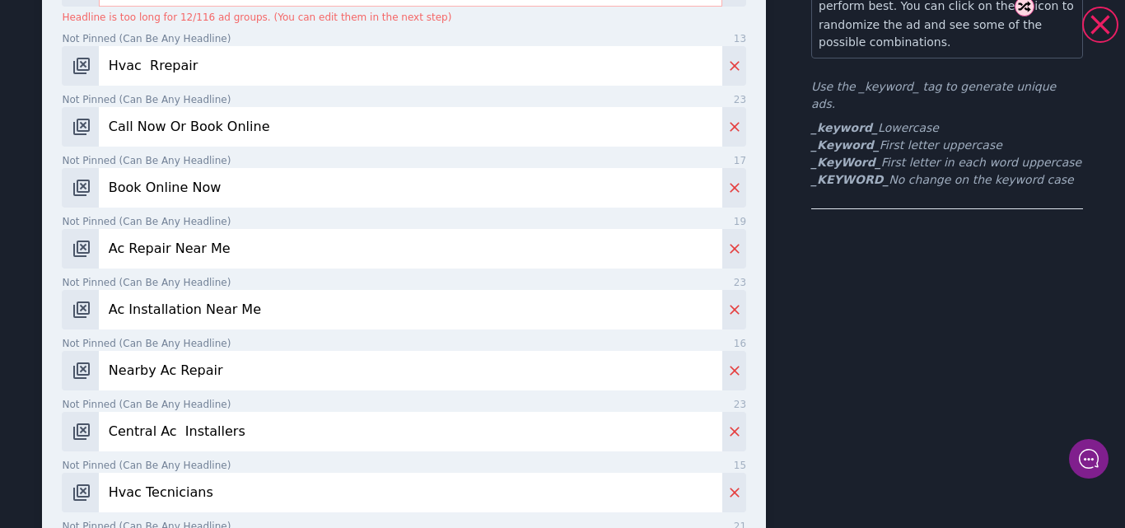
scroll to position [160, 0]
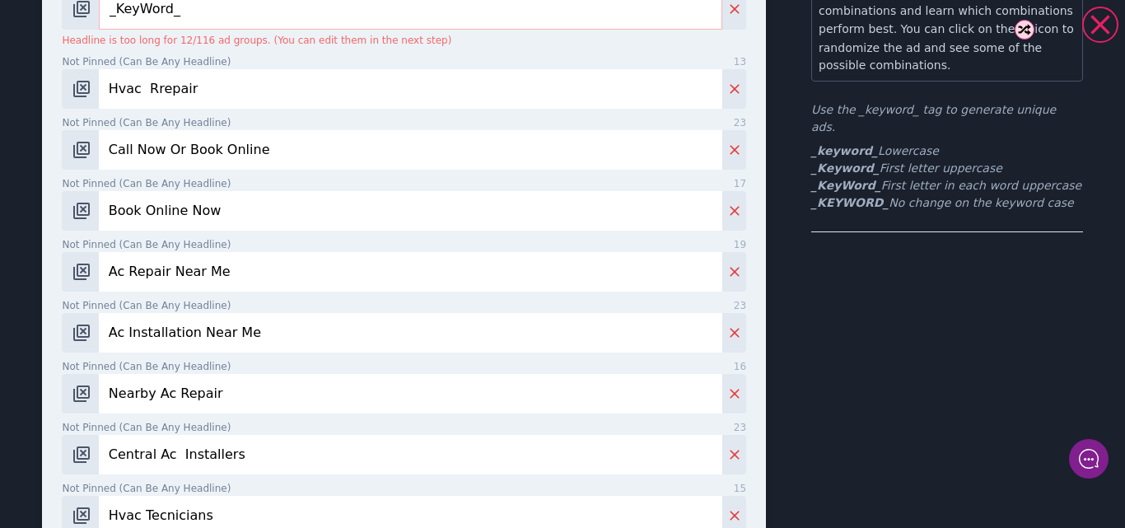
click at [207, 87] on input "Hvac Rrepair" at bounding box center [410, 89] width 623 height 40
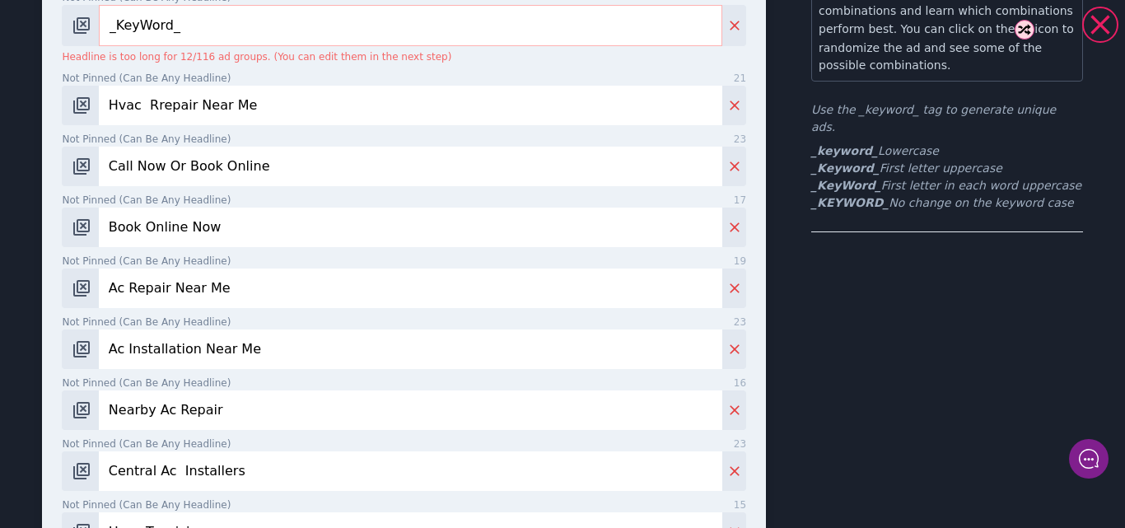
type input "Hvac Rrepair Near Me"
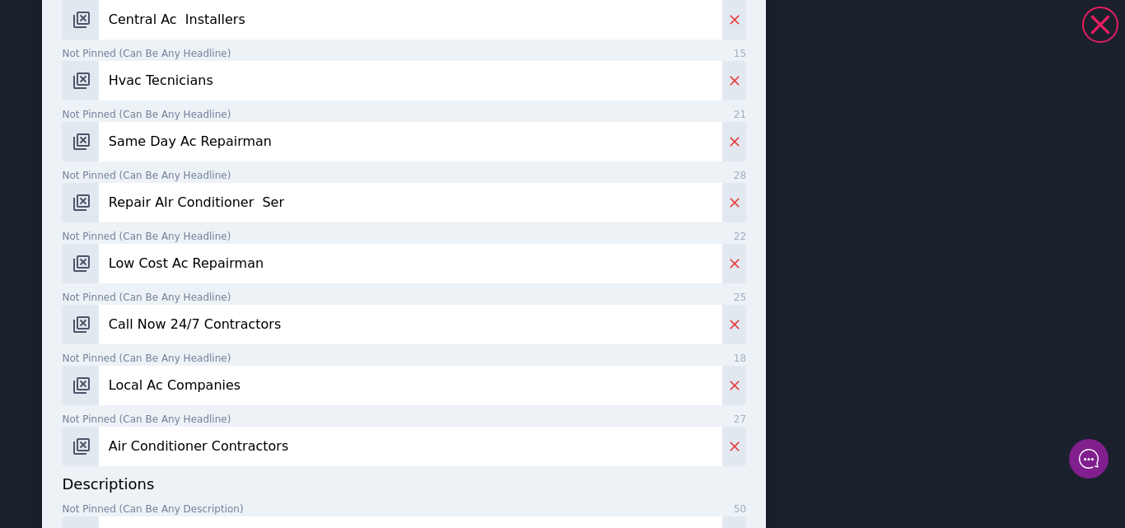
scroll to position [641, 0]
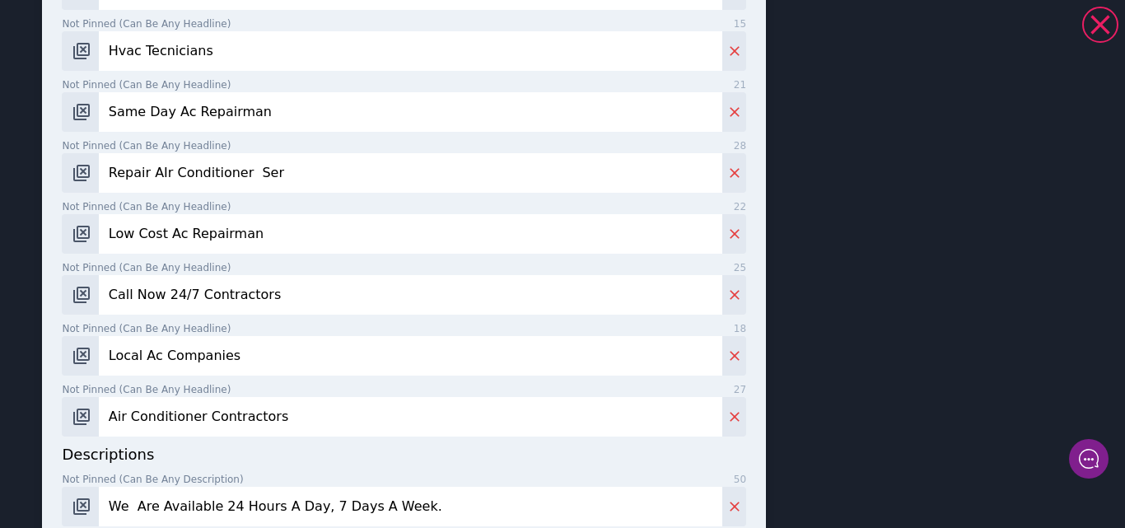
drag, startPoint x: 264, startPoint y: 216, endPoint x: 222, endPoint y: 212, distance: 42.1
click at [222, 214] on input "Low Cost Ac Repairman" at bounding box center [410, 234] width 623 height 40
type input "Low Cost Ac Repair Near Me"
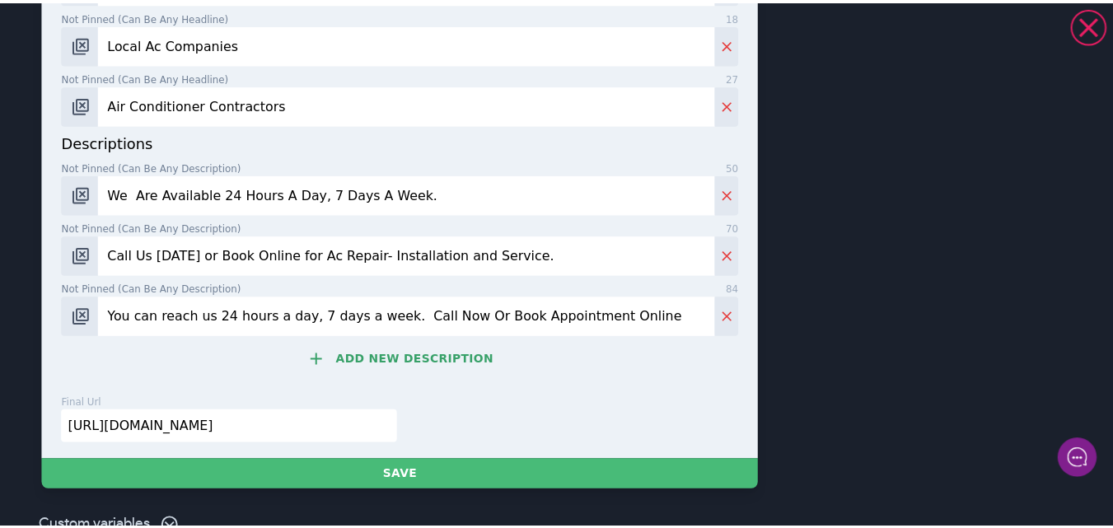
scroll to position [960, 0]
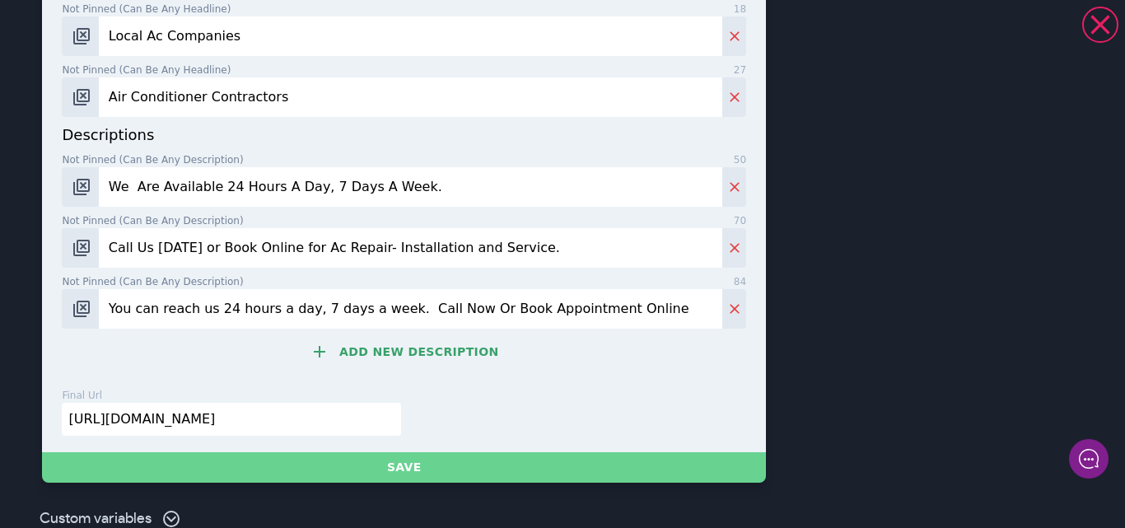
click at [400, 464] on button "Save" at bounding box center [404, 467] width 724 height 30
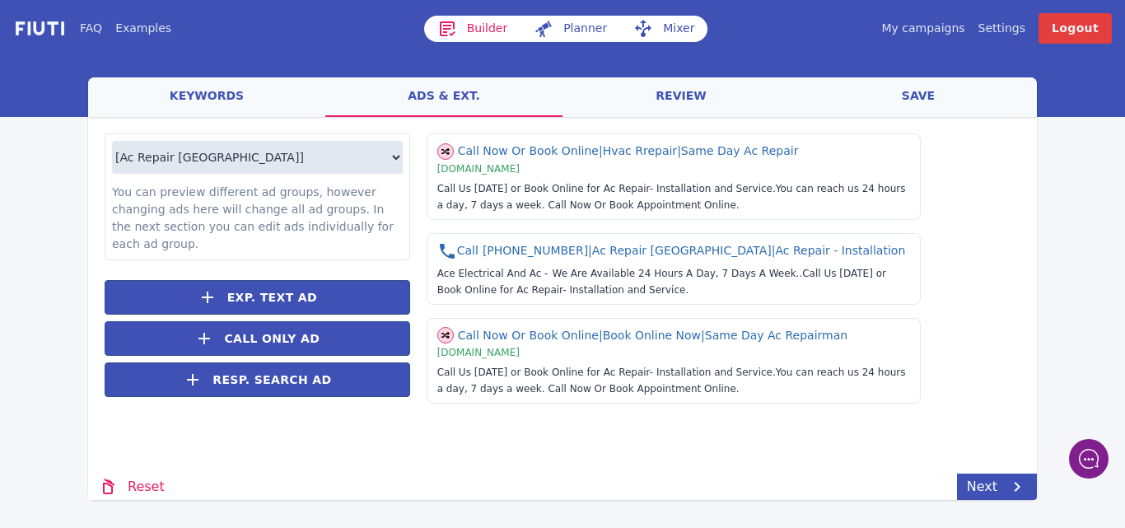
click at [913, 513] on div "FAQ Examples Builder Planner Mixer My campaigns Price Settings Login Logout wel…" at bounding box center [562, 264] width 1125 height 528
click at [968, 480] on link "Next" at bounding box center [997, 487] width 80 height 26
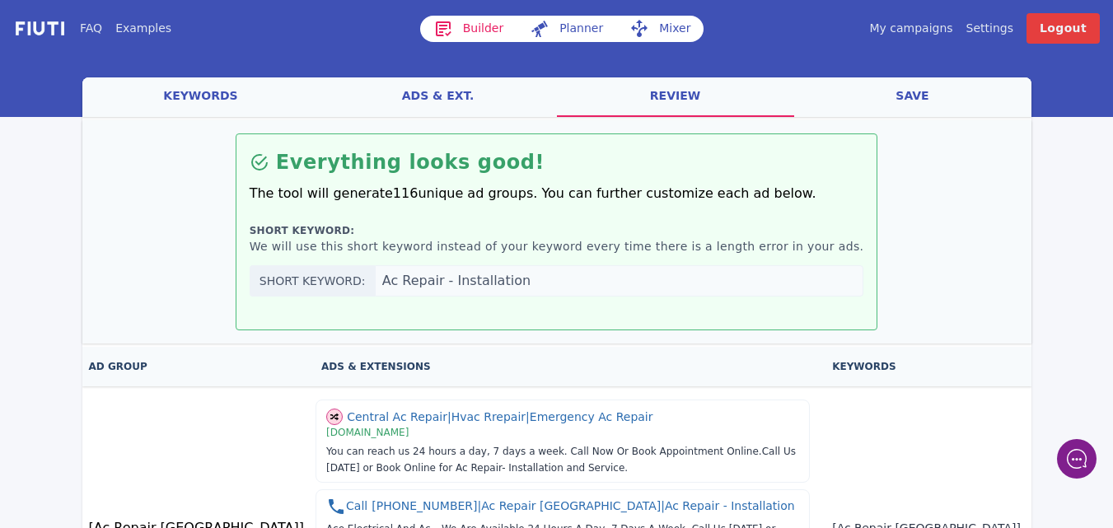
click at [913, 96] on link "save" at bounding box center [912, 97] width 237 height 40
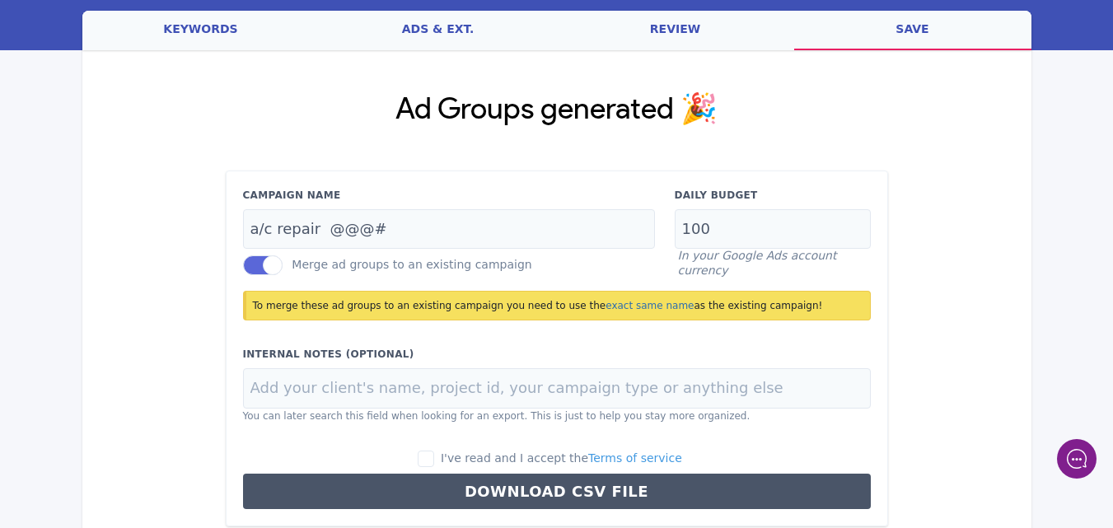
scroll to position [154, 0]
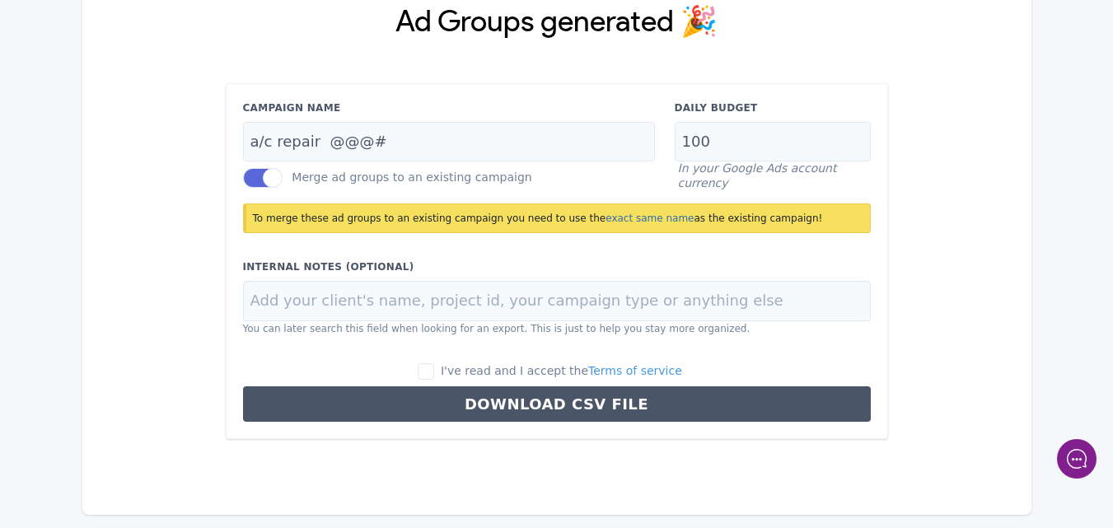
click at [455, 375] on label "I've read and I accept the Terms of service" at bounding box center [550, 371] width 264 height 18
click at [434, 375] on input "I've read and I accept the Terms of service" at bounding box center [426, 371] width 16 height 16
checkbox input "true"
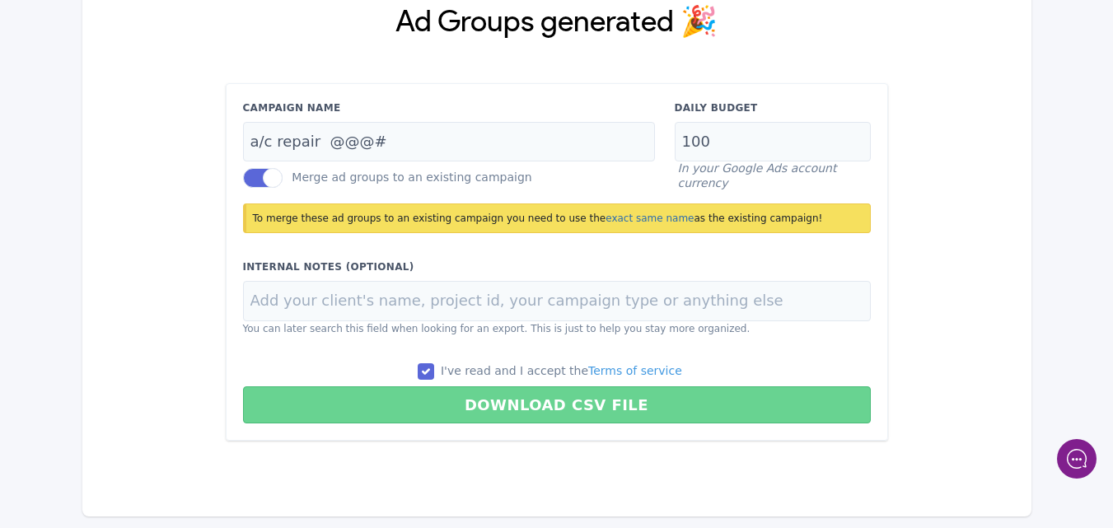
click at [532, 404] on button "Download CSV File" at bounding box center [557, 404] width 628 height 37
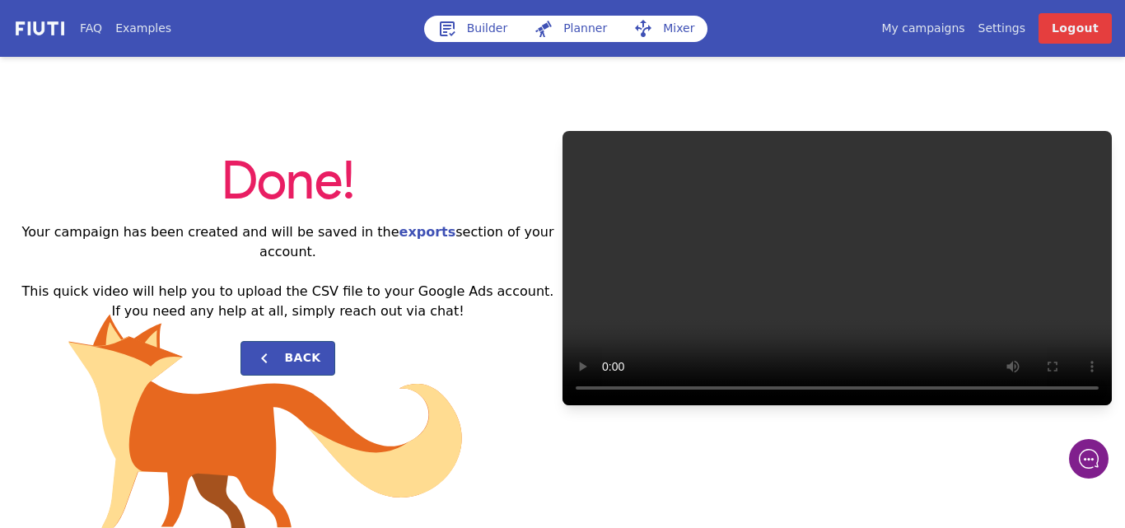
click at [1112, 193] on div "Done! Your campaign has been created and will be saved in the exports section o…" at bounding box center [562, 268] width 1125 height 422
click at [484, 247] on h2 "Your campaign has been created and will be saved in the exports section of your…" at bounding box center [287, 271] width 549 height 99
click at [941, 31] on link "My campaigns" at bounding box center [922, 28] width 83 height 17
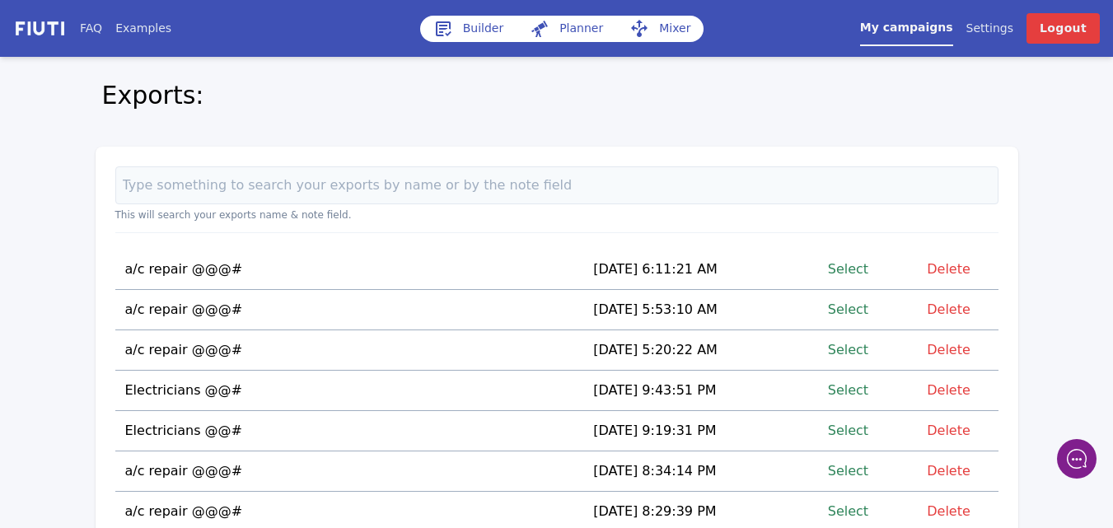
click at [855, 272] on link "Select" at bounding box center [848, 269] width 40 height 22
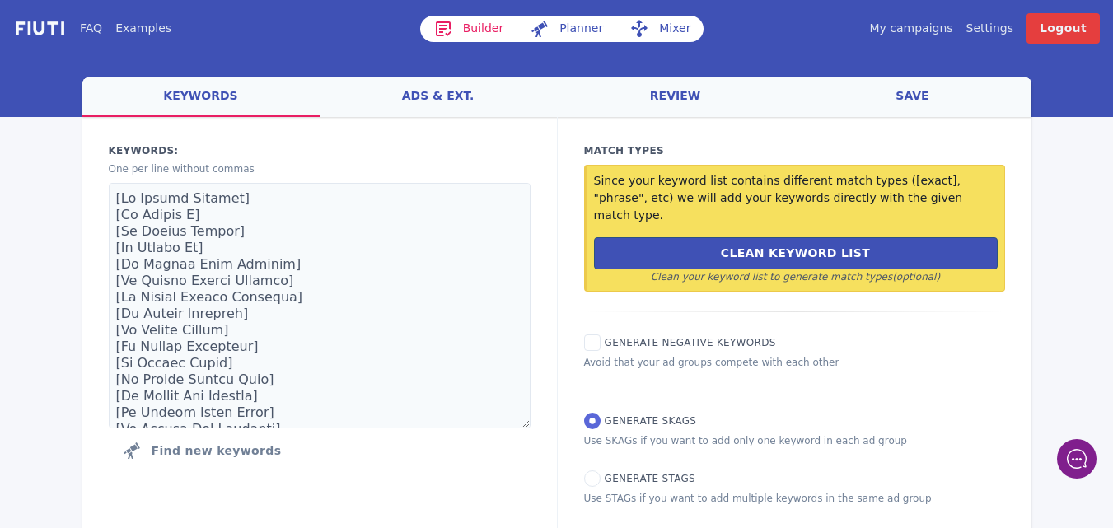
click at [432, 96] on link "ads & ext." at bounding box center [438, 97] width 237 height 40
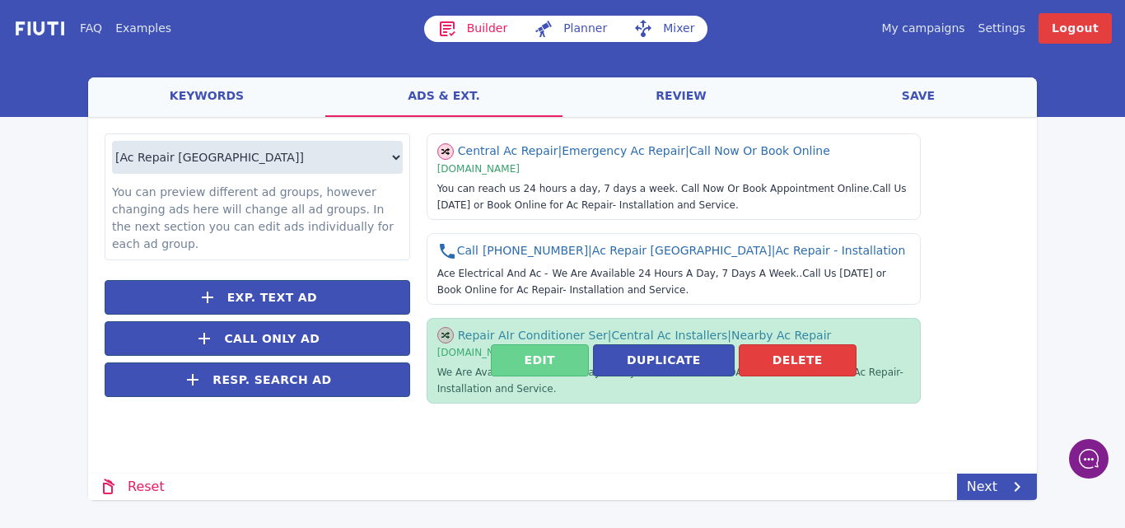
click at [517, 376] on button "Edit" at bounding box center [540, 360] width 98 height 32
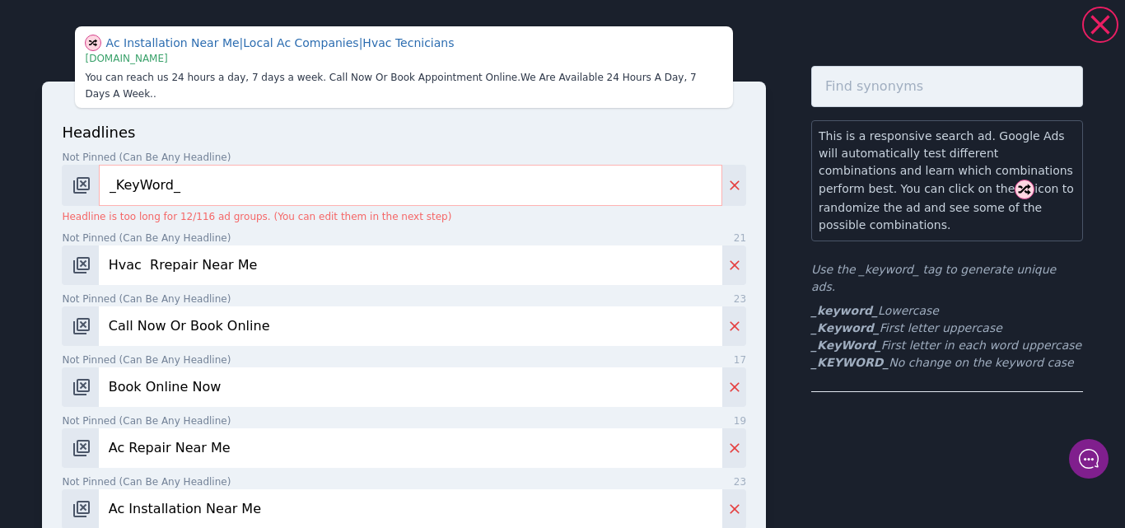
click at [236, 166] on input "_KeyWord_" at bounding box center [410, 185] width 623 height 41
drag, startPoint x: 220, startPoint y: 372, endPoint x: 187, endPoint y: 371, distance: 33.0
click at [187, 371] on input "Book Online Now" at bounding box center [410, 387] width 623 height 40
type input "Book Online"
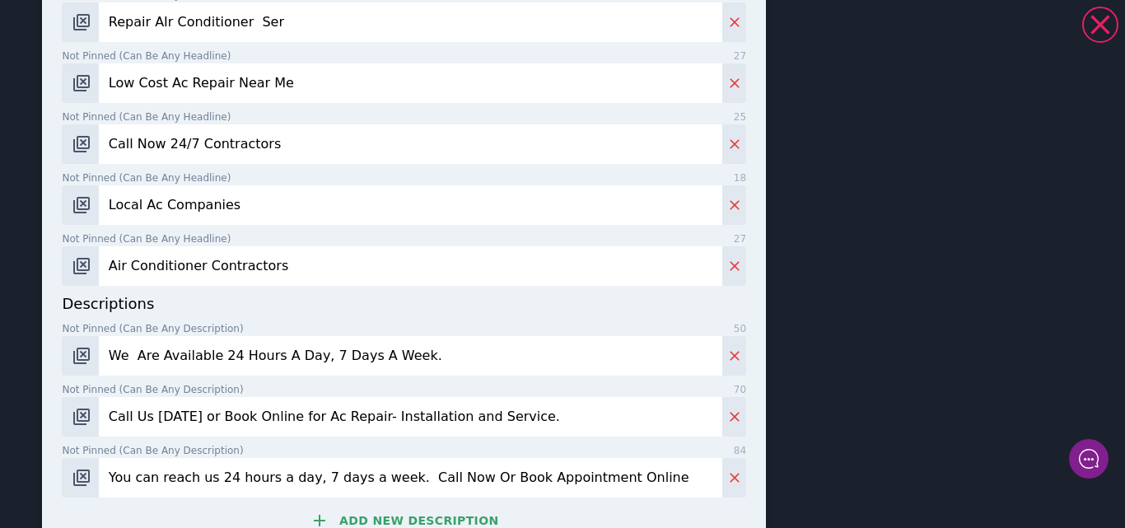
scroll to position [812, 0]
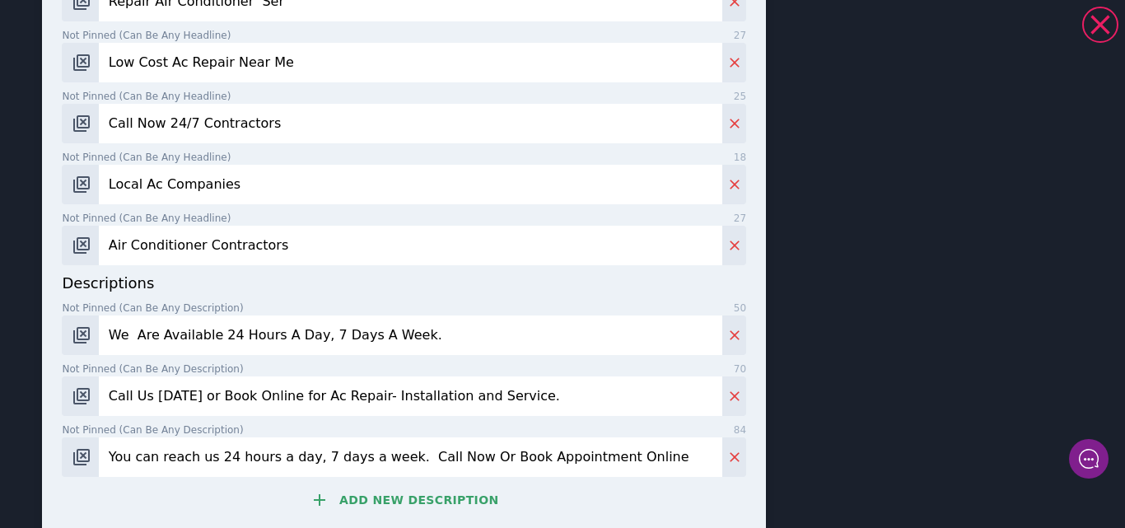
drag, startPoint x: 421, startPoint y: 334, endPoint x: 307, endPoint y: 340, distance: 113.8
click at [307, 340] on input "We Are Available 24 Hours A Day, 7 Days A Week." at bounding box center [410, 335] width 623 height 40
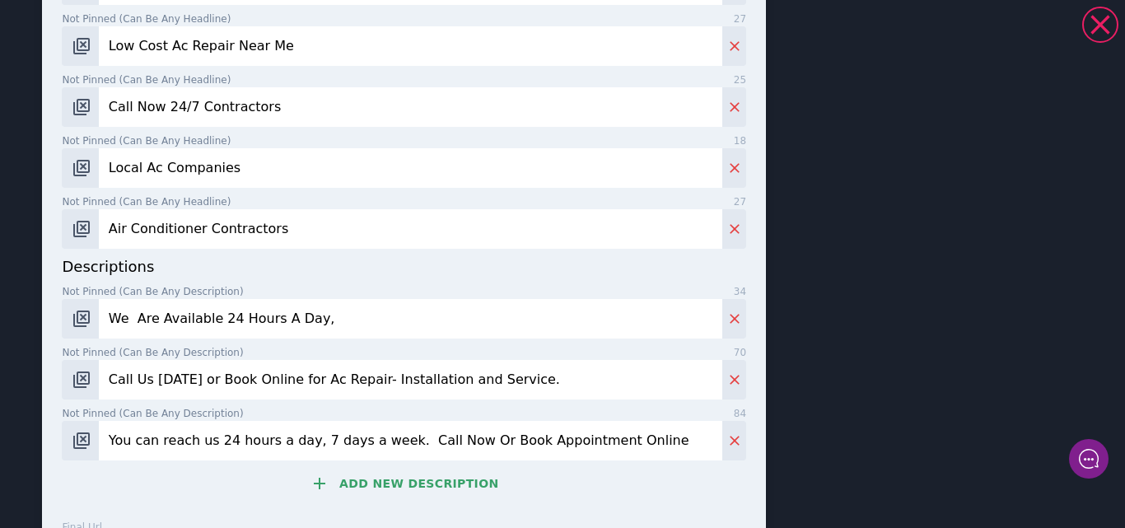
scroll to position [796, 0]
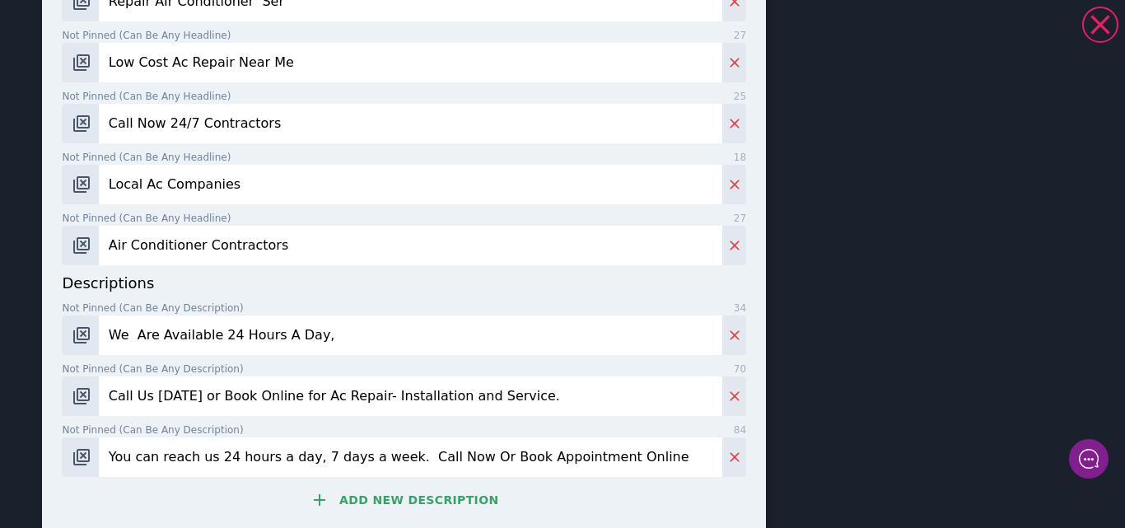
type input "We Are Available 24 Hours A Day,"
click at [581, 401] on input "Call Us [DATE] or Book Online for Ac Repair- Installation and Service." at bounding box center [410, 396] width 623 height 40
drag, startPoint x: 534, startPoint y: 398, endPoint x: 435, endPoint y: 398, distance: 99.6
click at [435, 398] on input "Call Us [DATE] or Book Online for Ac Repair- Installation and Service." at bounding box center [410, 396] width 623 height 40
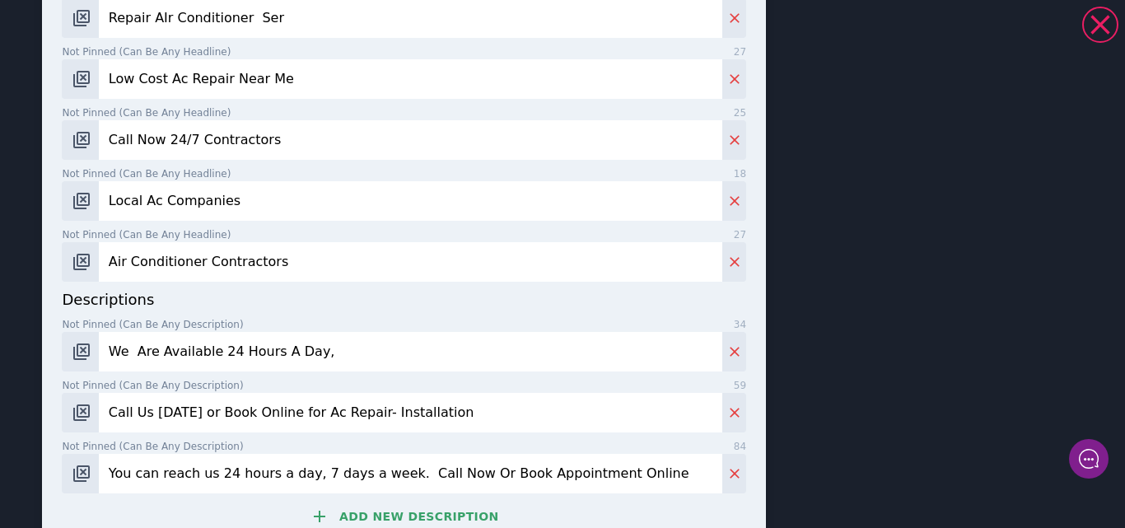
type input "Call Us [DATE] or Book Online for Ac Repair- Installation"
drag, startPoint x: 634, startPoint y: 455, endPoint x: 581, endPoint y: 460, distance: 53.8
click at [581, 460] on input "You can reach us 24 hours a day, 7 days a week. Call Now Or Book Appointment On…" at bounding box center [410, 474] width 623 height 40
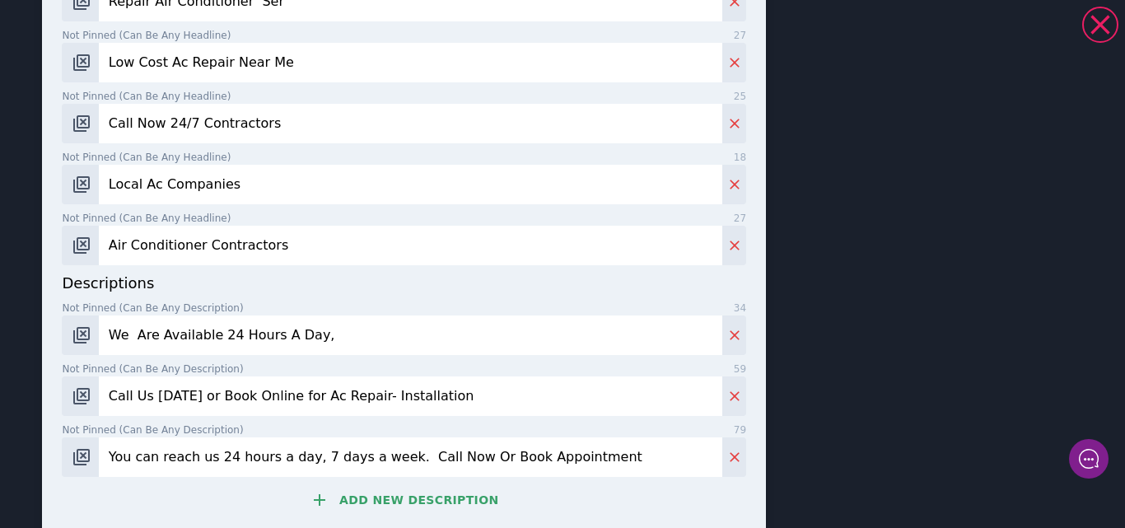
type input "You can reach us 24 hours a day, 7 days a week. Call Now Or Book Appointment"
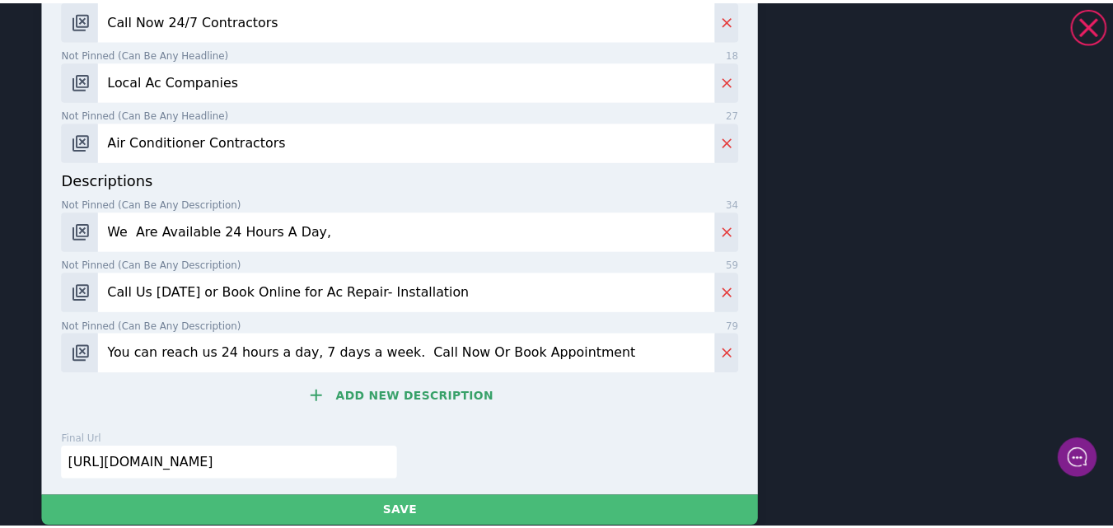
scroll to position [1005, 0]
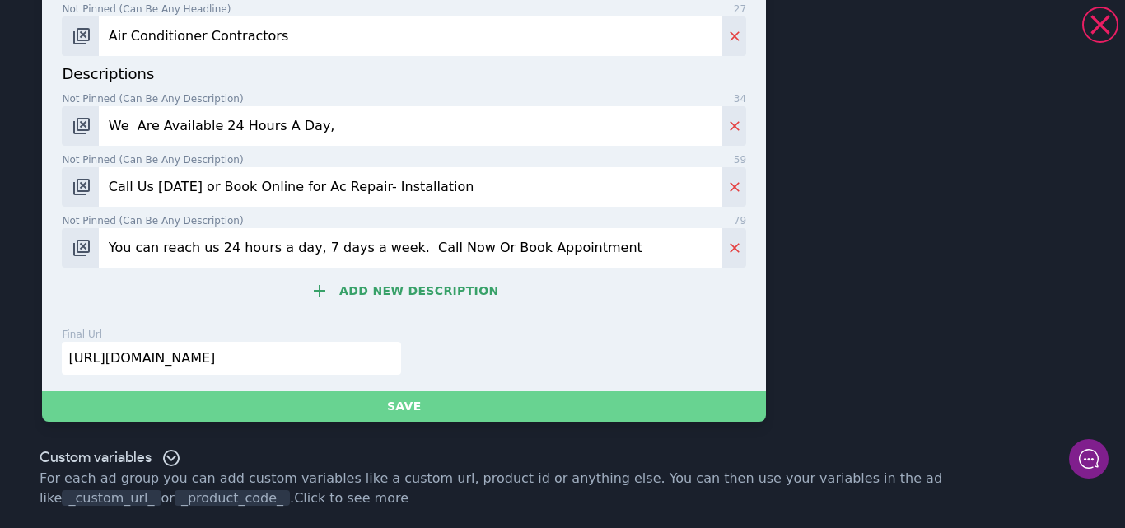
click at [403, 404] on button "Save" at bounding box center [404, 406] width 724 height 30
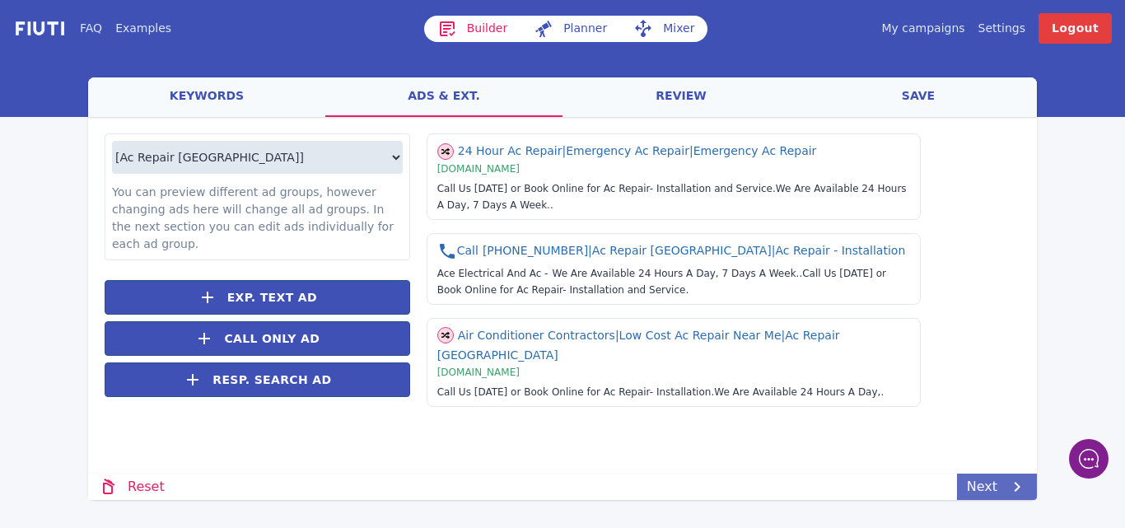
click at [987, 483] on link "Next" at bounding box center [997, 487] width 80 height 26
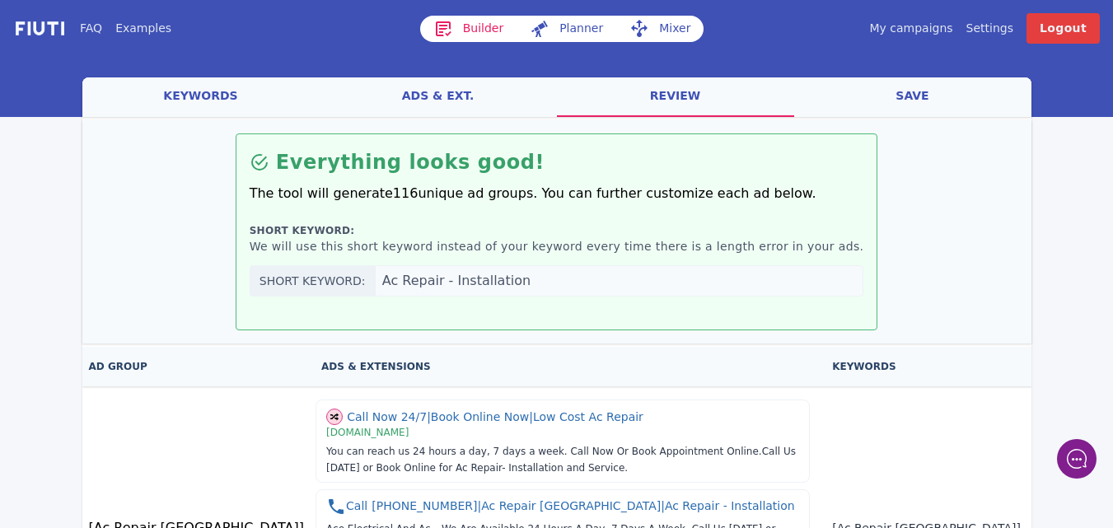
click at [918, 98] on link "save" at bounding box center [912, 97] width 237 height 40
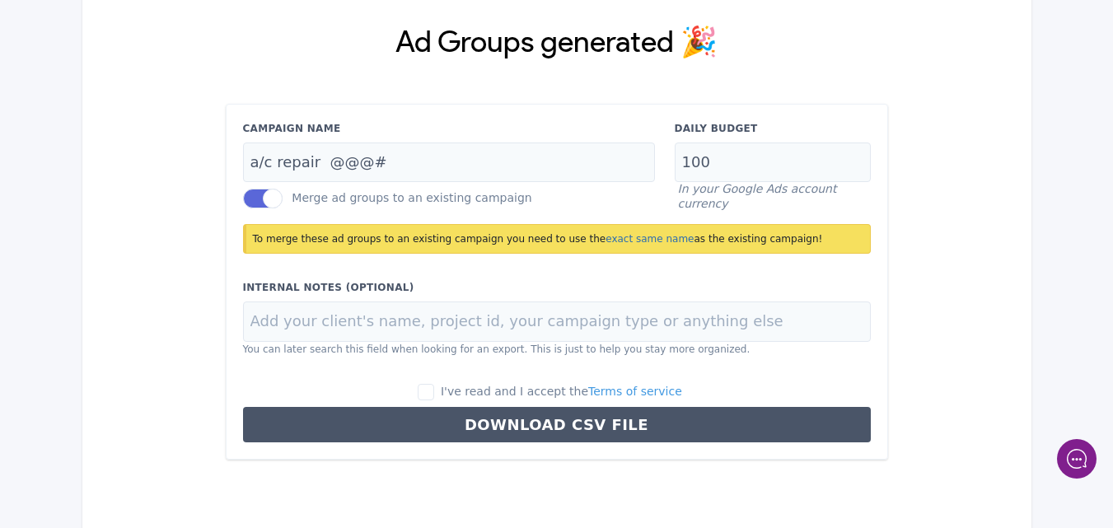
scroll to position [154, 0]
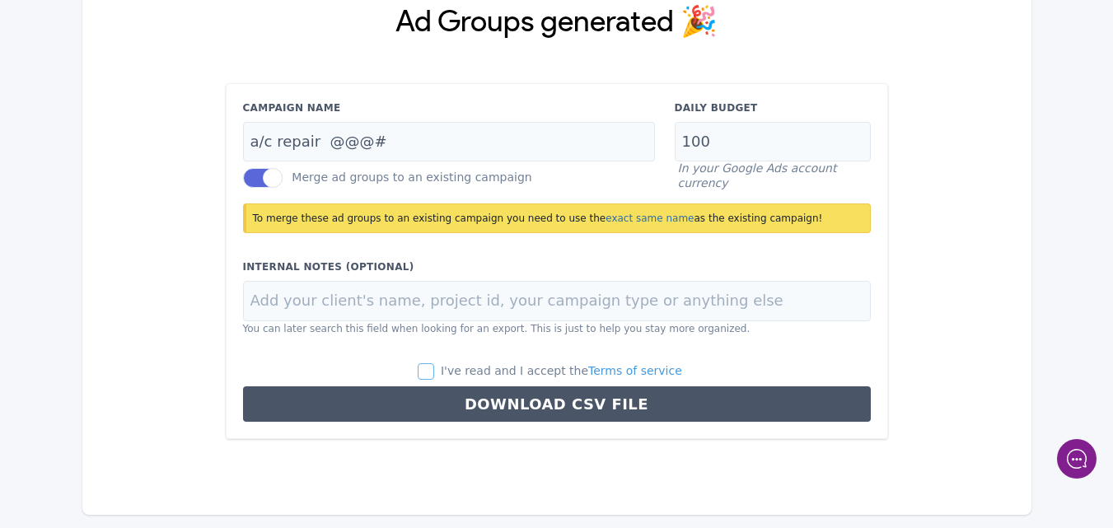
click at [434, 369] on input "I've read and I accept the Terms of service" at bounding box center [426, 371] width 16 height 16
checkbox input "true"
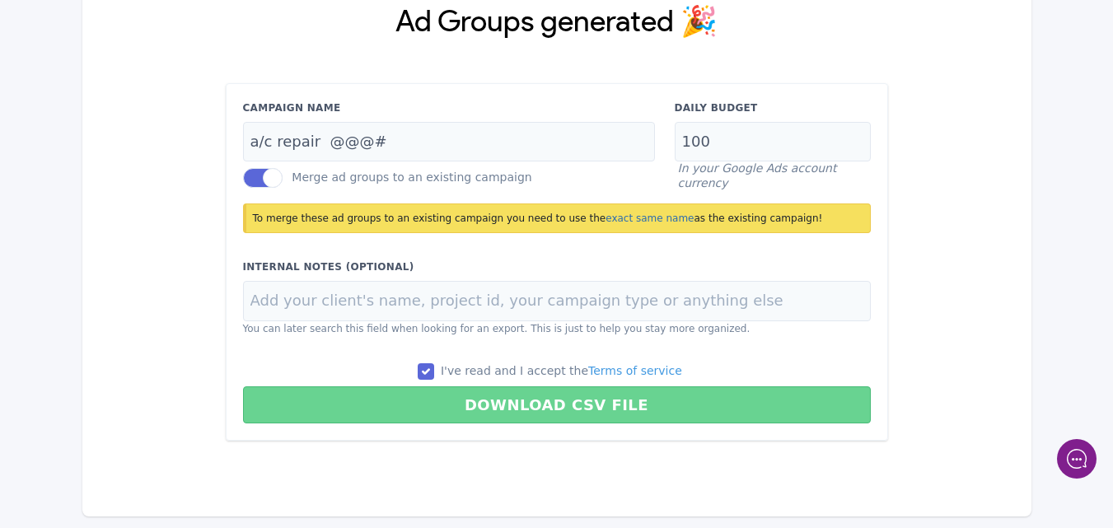
click at [539, 402] on button "Download CSV File" at bounding box center [557, 404] width 628 height 37
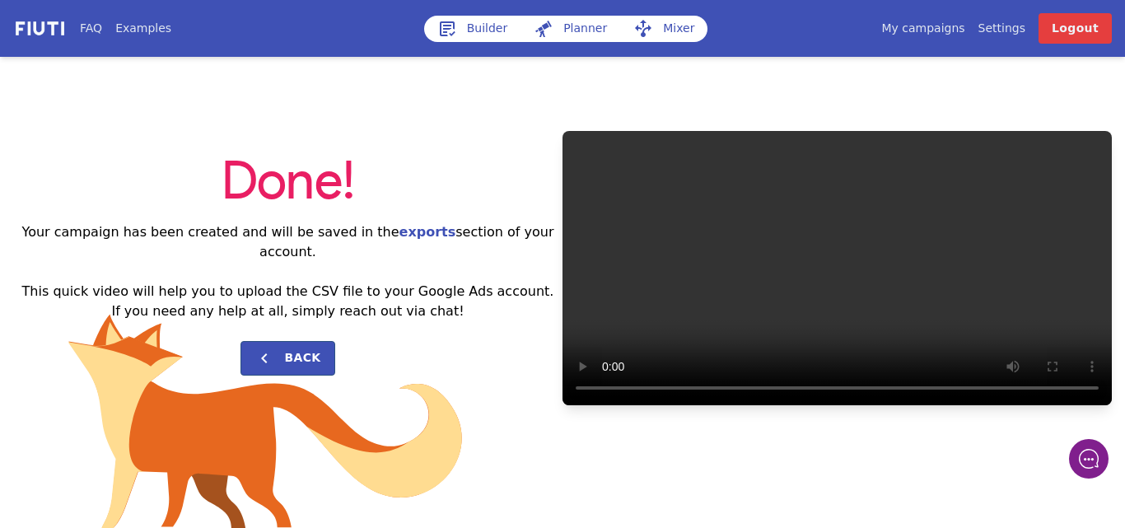
click at [944, 30] on link "My campaigns" at bounding box center [922, 28] width 83 height 17
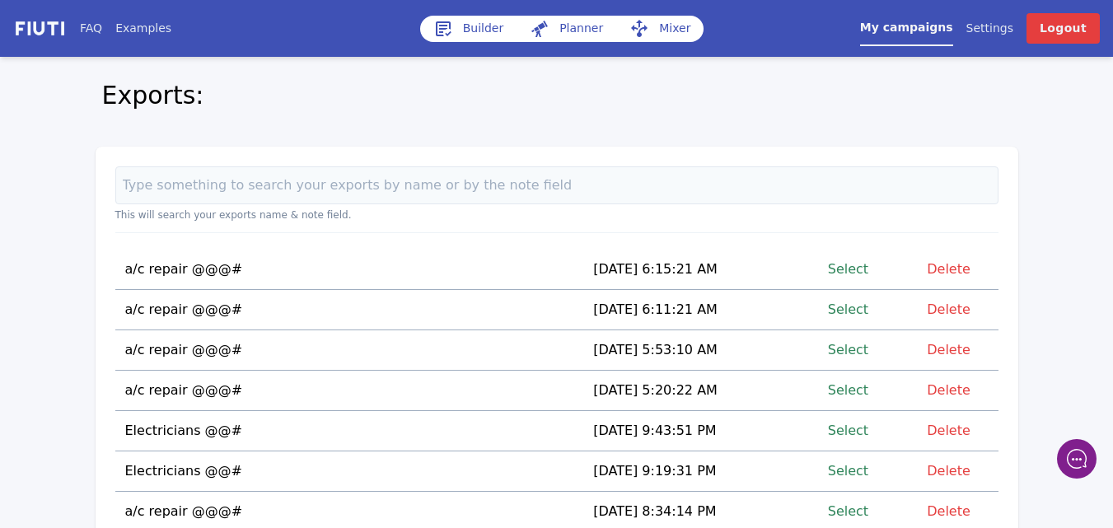
click at [854, 268] on link "Select" at bounding box center [848, 269] width 40 height 22
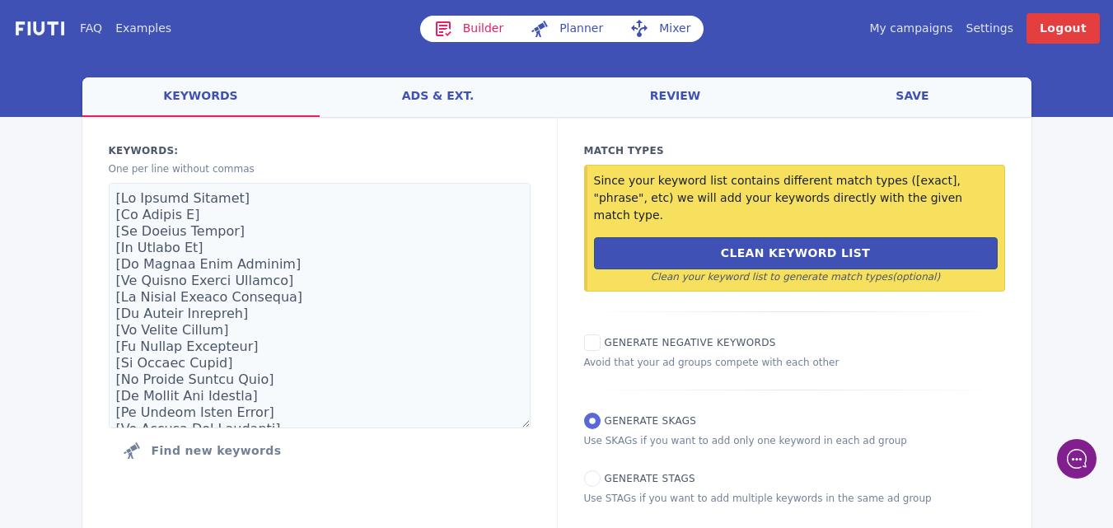
click at [444, 100] on link "ads & ext." at bounding box center [438, 97] width 237 height 40
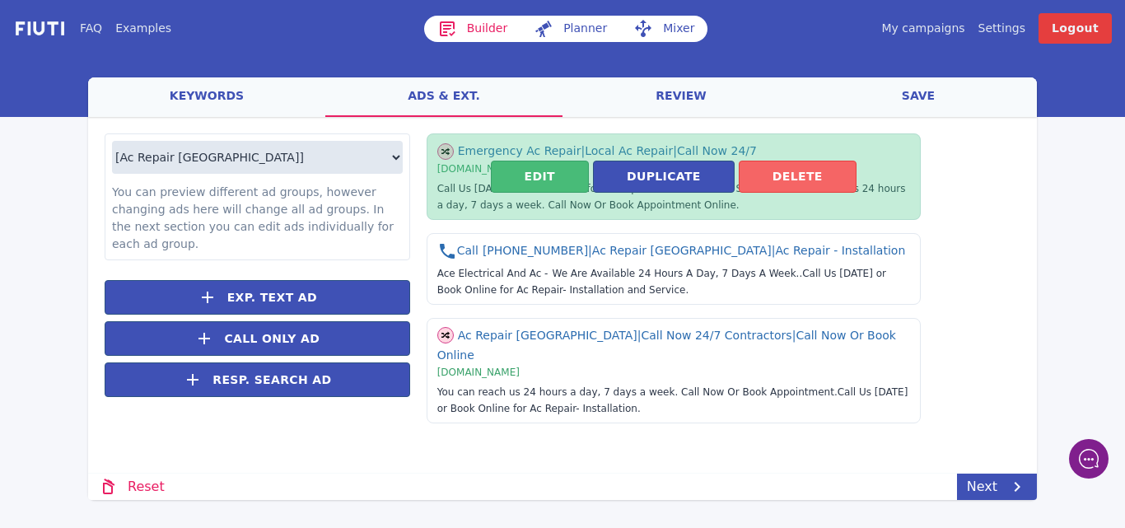
click at [800, 181] on button "Delete" at bounding box center [798, 177] width 118 height 32
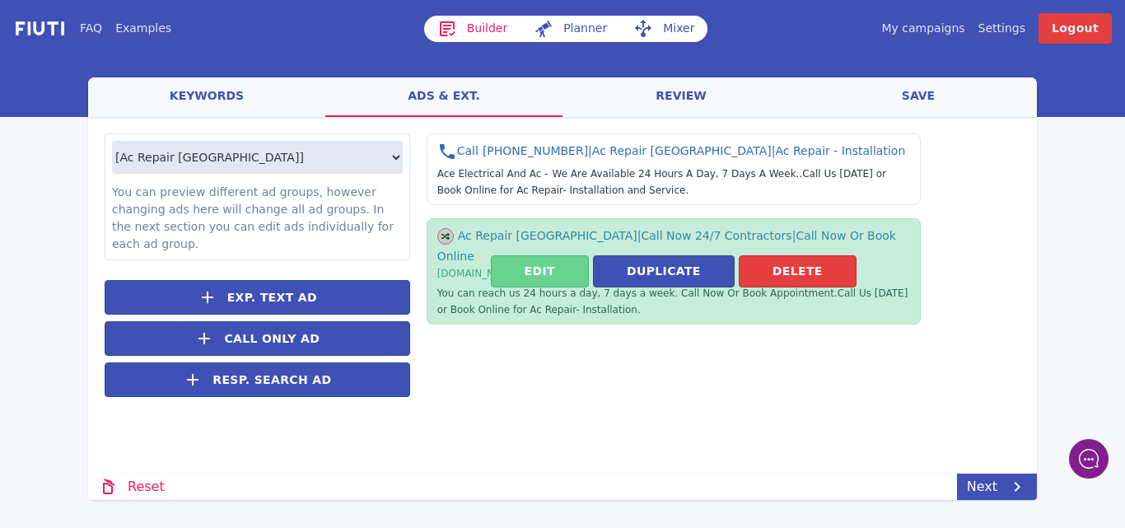
click at [545, 278] on button "Edit" at bounding box center [540, 271] width 98 height 32
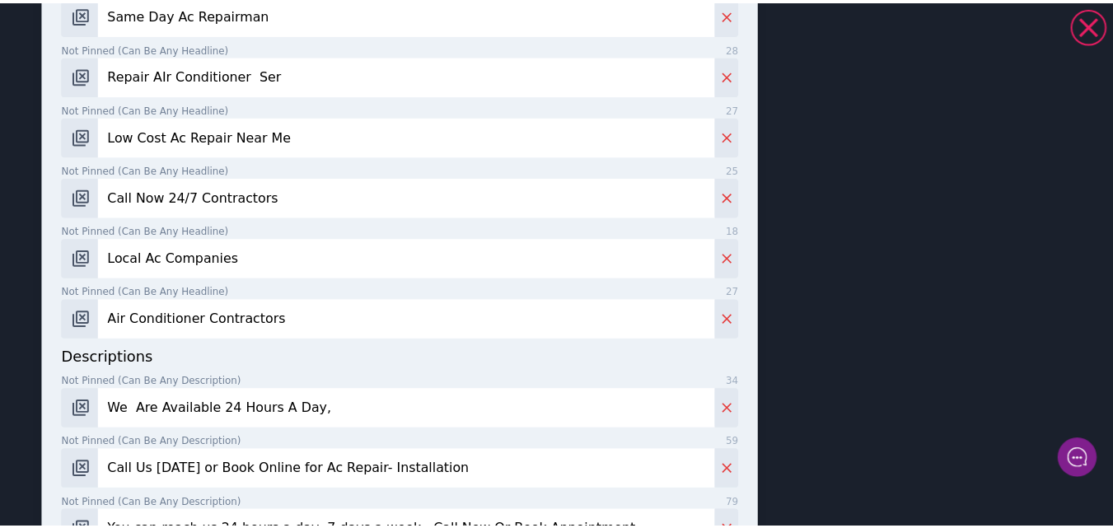
scroll to position [1005, 0]
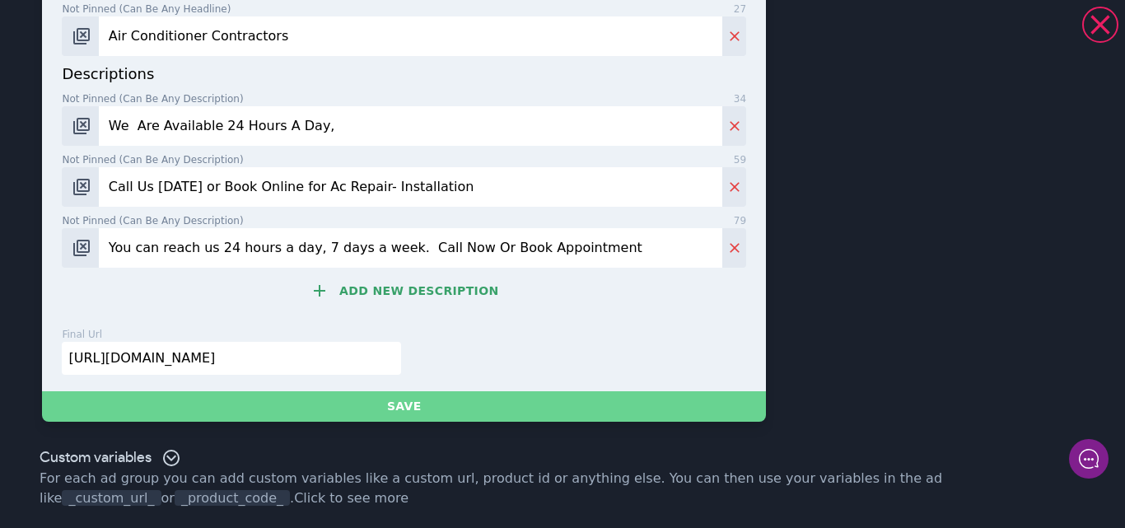
click at [394, 409] on button "Save" at bounding box center [404, 406] width 724 height 30
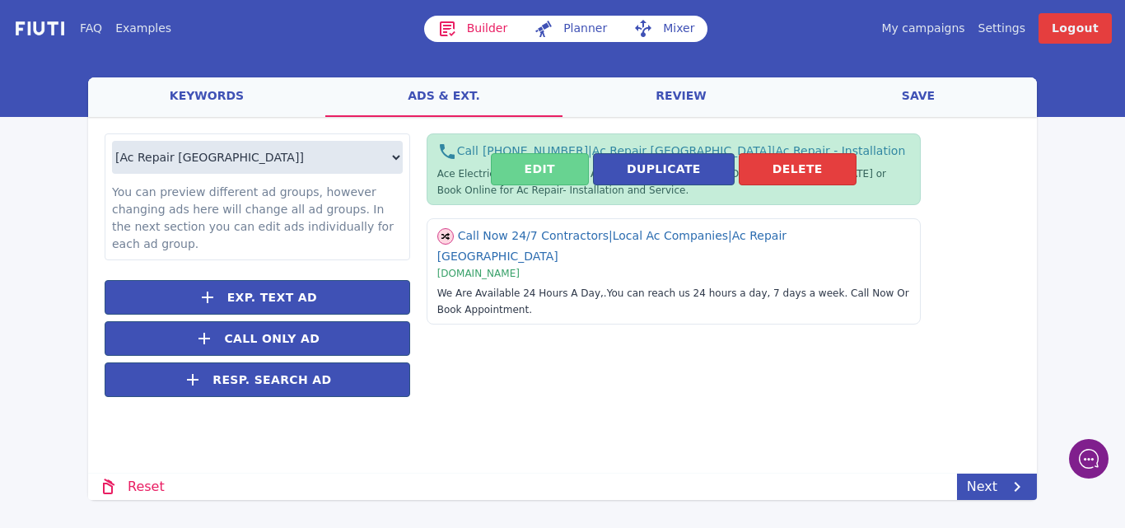
click at [542, 174] on button "Edit" at bounding box center [540, 169] width 98 height 32
select select "US"
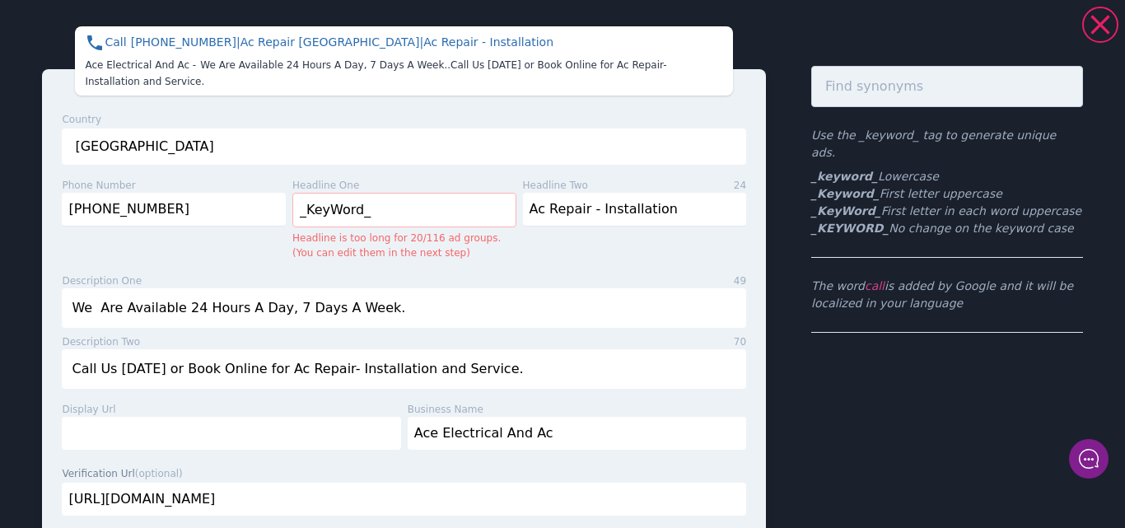
drag, startPoint x: 387, startPoint y: 292, endPoint x: 63, endPoint y: 282, distance: 324.6
click at [63, 288] on input "We Are Available 24 Hours A Day, 7 Days A Week." at bounding box center [404, 308] width 684 height 40
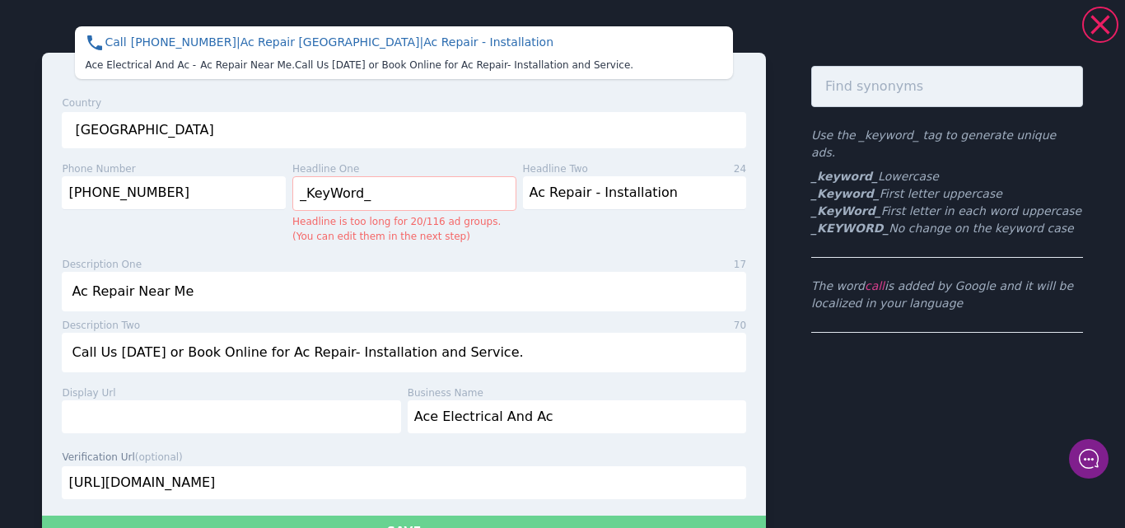
type input "Ac Repair Near Me"
click at [411, 518] on button "Save" at bounding box center [404, 531] width 724 height 30
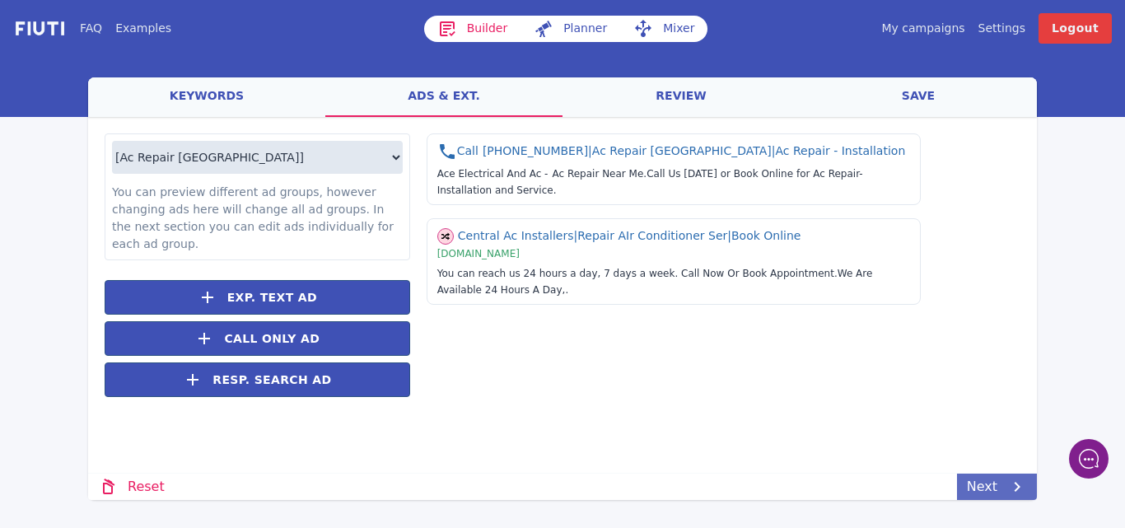
click at [982, 483] on link "Next" at bounding box center [997, 487] width 80 height 26
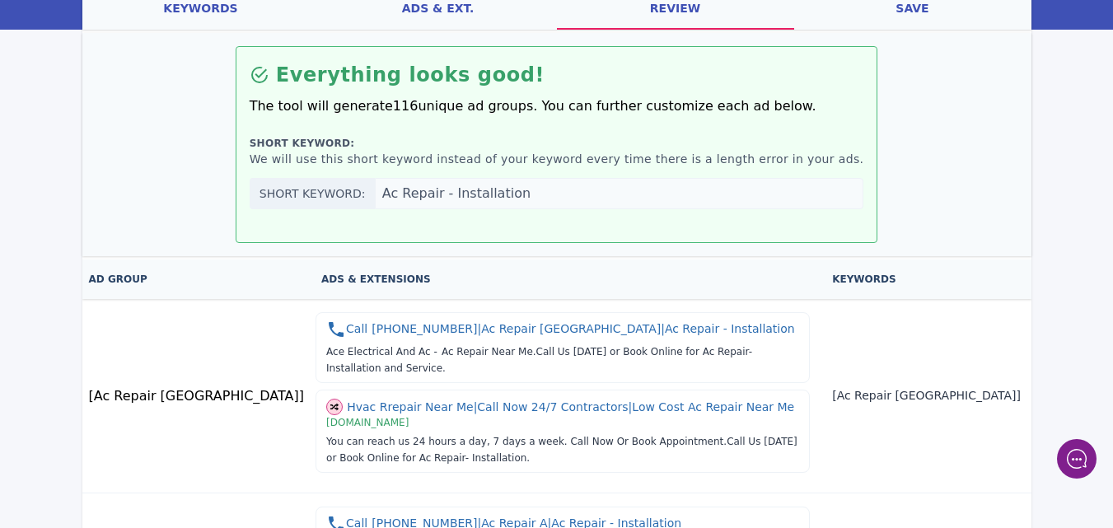
scroll to position [0, 0]
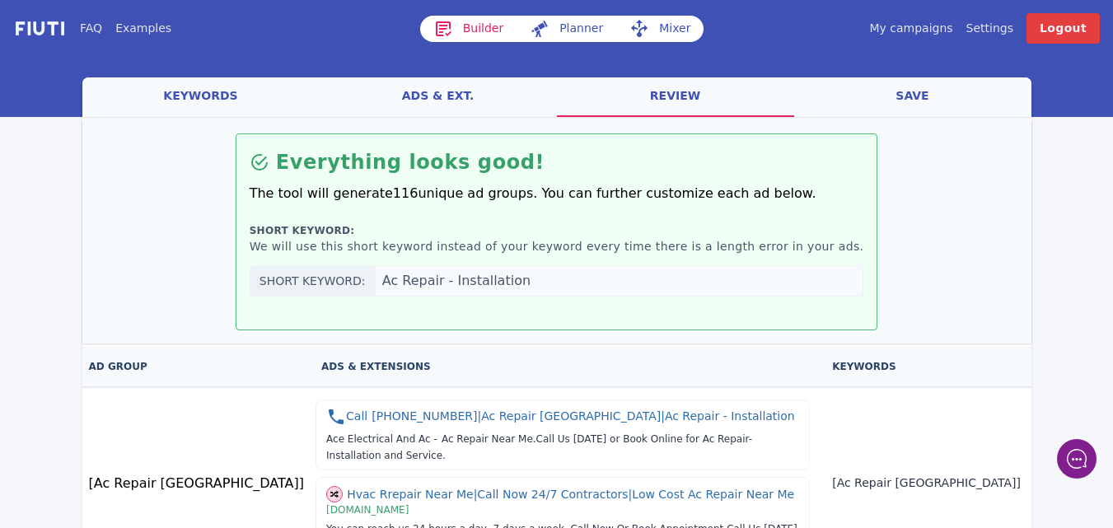
click at [914, 101] on link "save" at bounding box center [912, 97] width 237 height 40
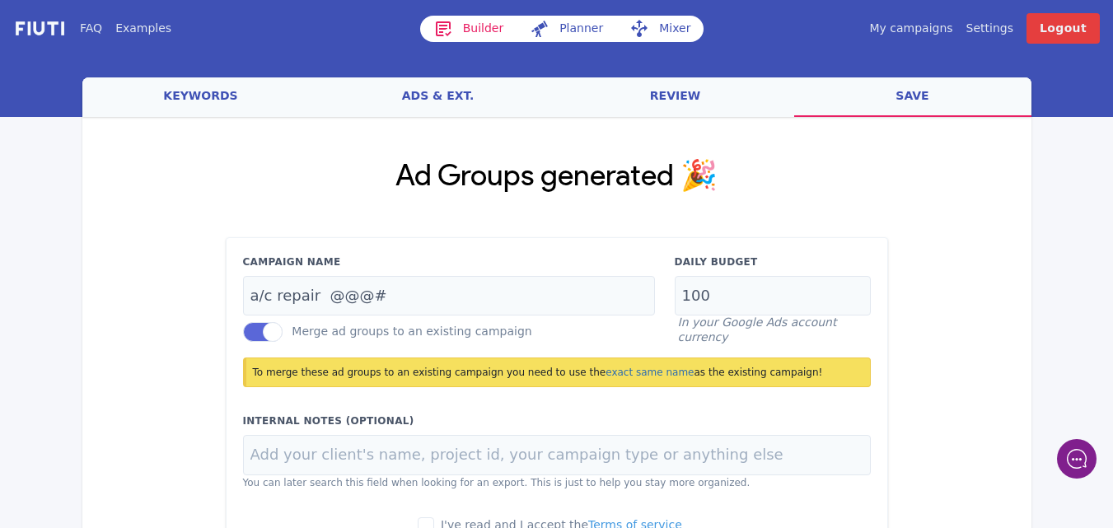
scroll to position [154, 0]
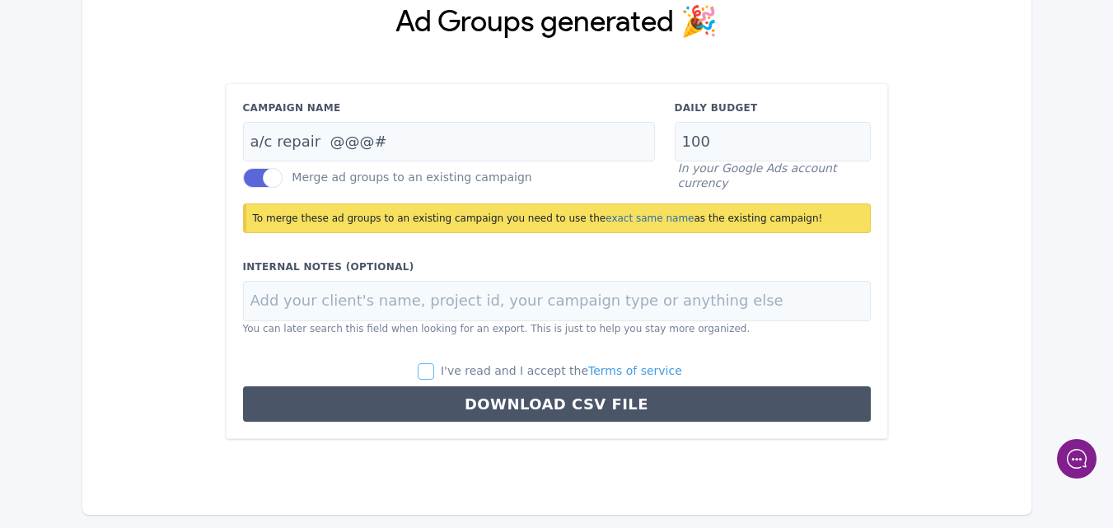
click at [434, 372] on input "I've read and I accept the Terms of service" at bounding box center [426, 371] width 16 height 16
checkbox input "true"
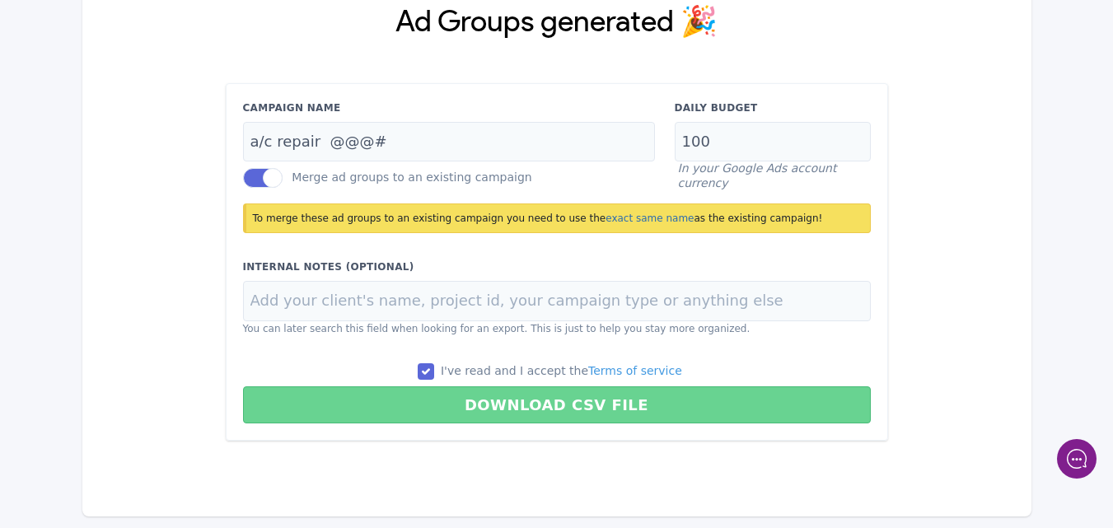
click at [523, 408] on button "Download CSV File" at bounding box center [557, 404] width 628 height 37
